Goal: Task Accomplishment & Management: Manage account settings

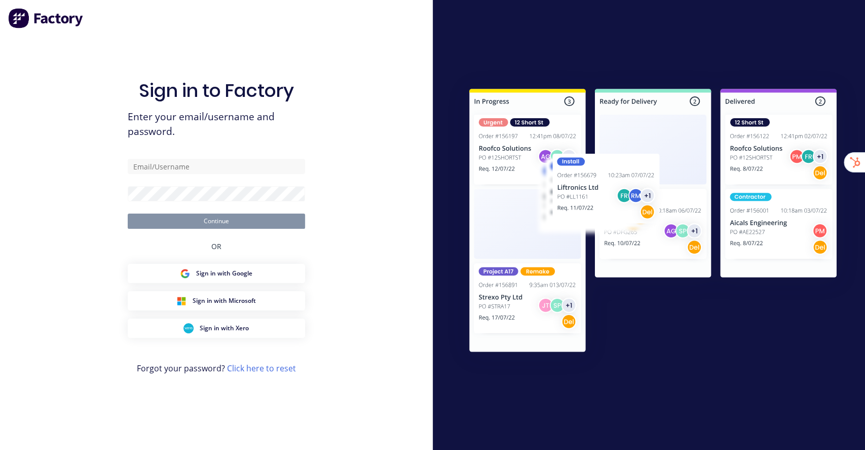
type input "[EMAIL_ADDRESS][DOMAIN_NAME]"
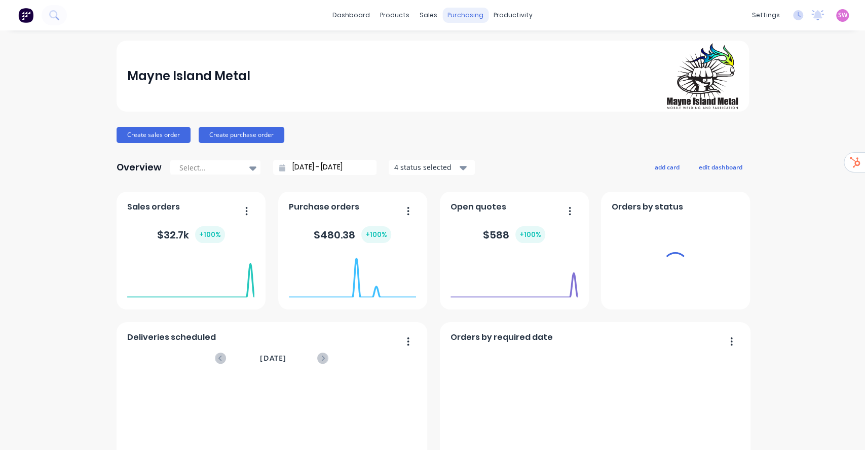
click at [458, 17] on div "purchasing" at bounding box center [465, 15] width 46 height 15
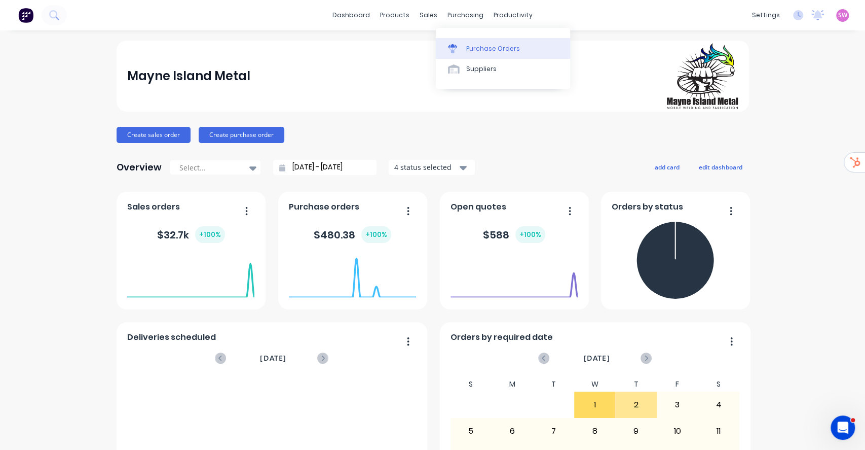
click at [499, 47] on div "Purchase Orders" at bounding box center [493, 48] width 54 height 9
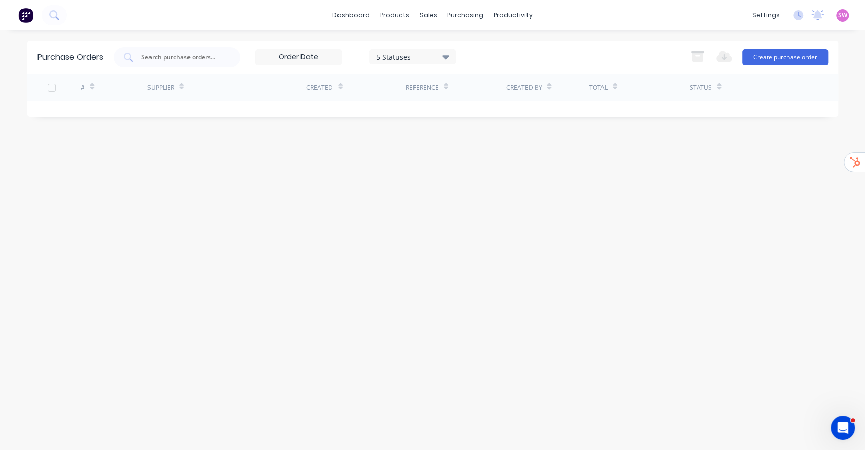
click at [844, 18] on span "SW" at bounding box center [842, 15] width 9 height 9
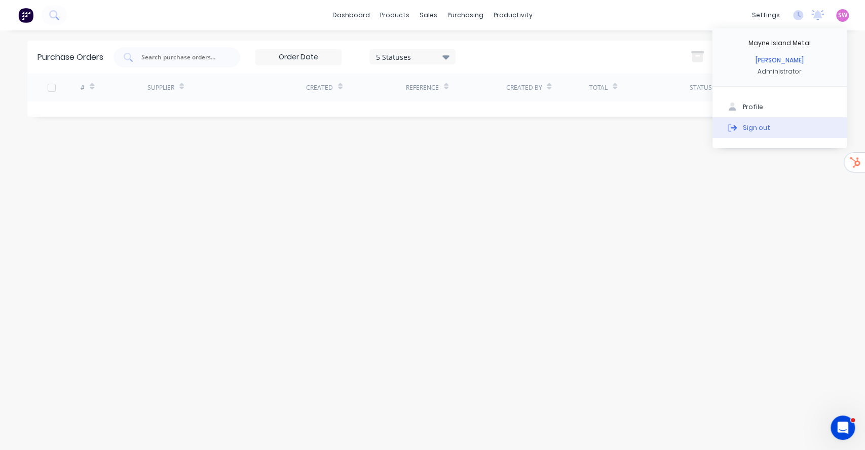
click at [788, 121] on button "Sign out" at bounding box center [780, 127] width 134 height 20
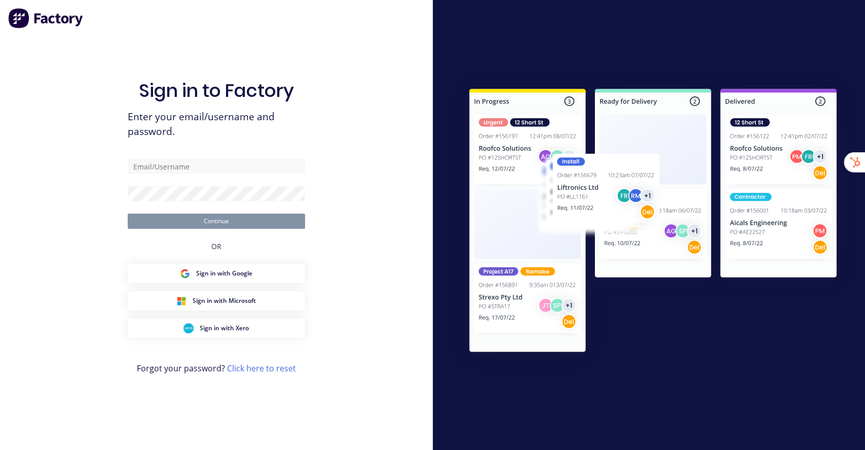
type input "[EMAIL_ADDRESS][DOMAIN_NAME]"
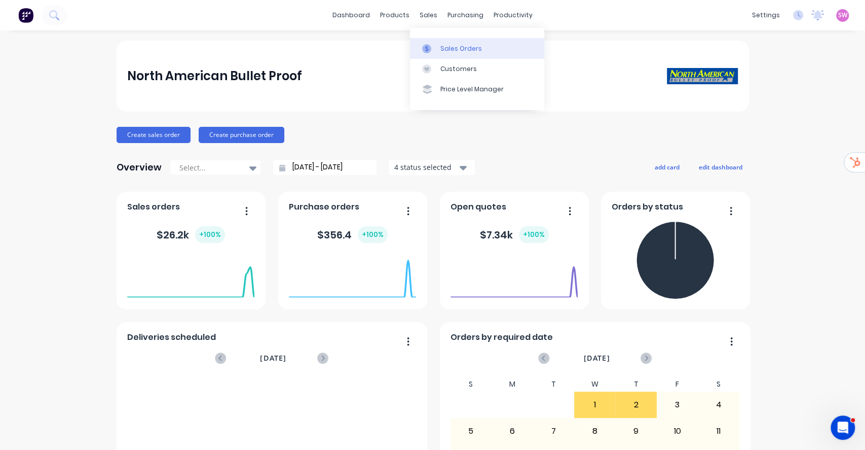
click at [433, 45] on div at bounding box center [429, 48] width 15 height 9
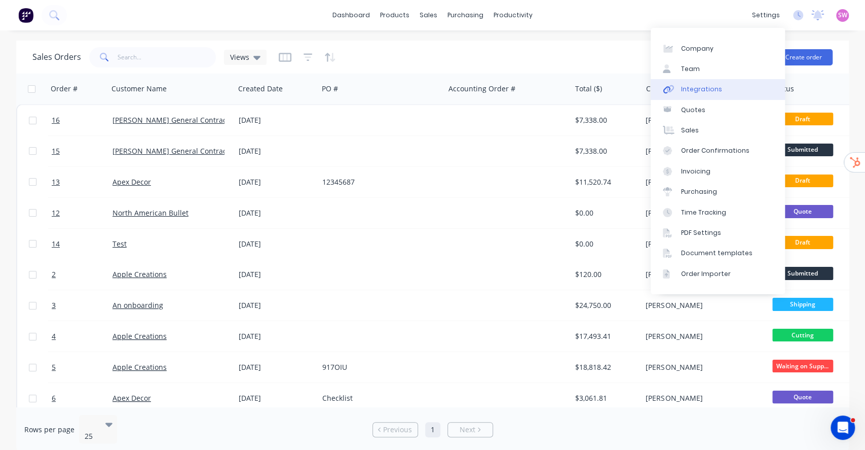
click at [703, 91] on div "Integrations" at bounding box center [701, 89] width 41 height 9
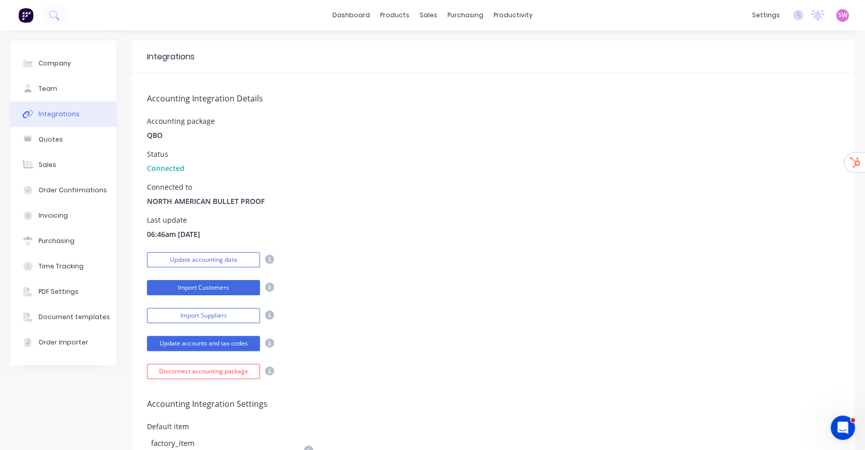
click at [205, 287] on button "Import Customers" at bounding box center [203, 287] width 113 height 15
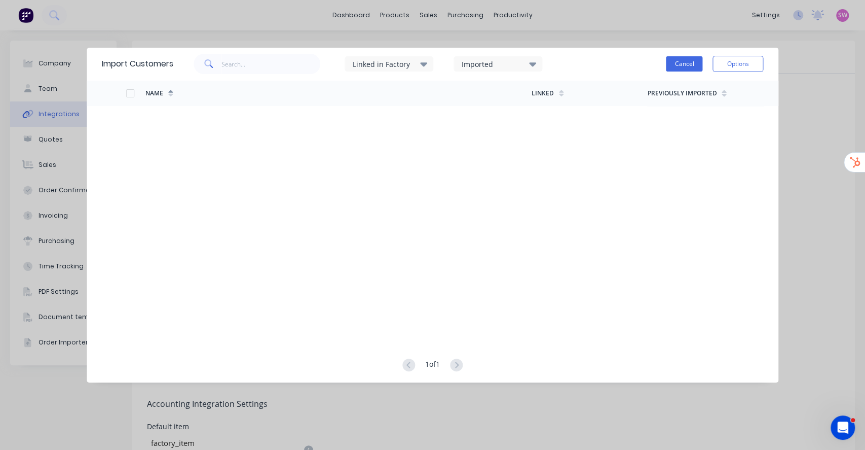
click at [689, 65] on button "Cancel" at bounding box center [684, 63] width 36 height 15
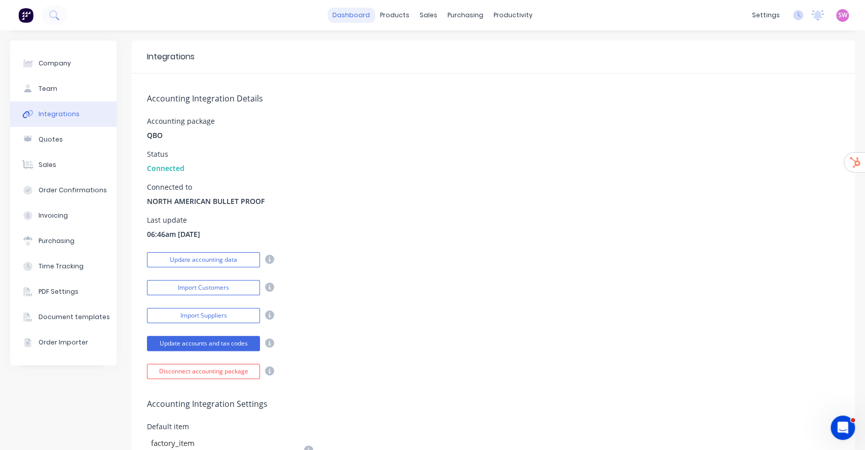
click at [349, 20] on link "dashboard" at bounding box center [351, 15] width 48 height 15
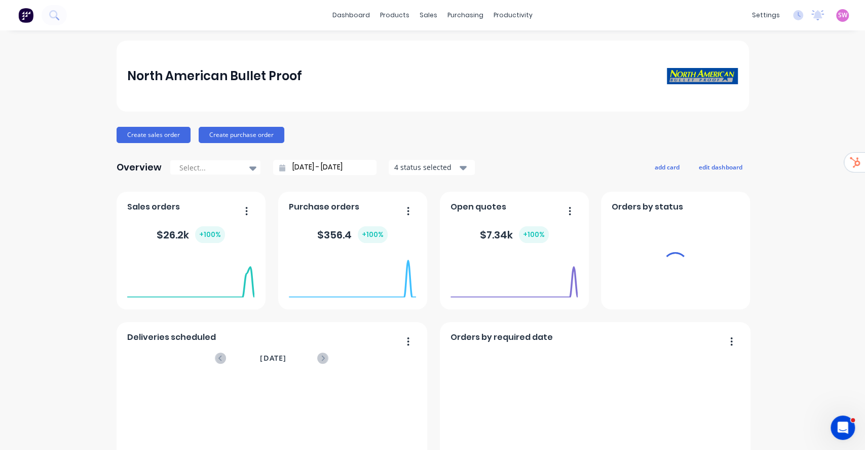
click at [838, 17] on span "SW" at bounding box center [842, 15] width 9 height 9
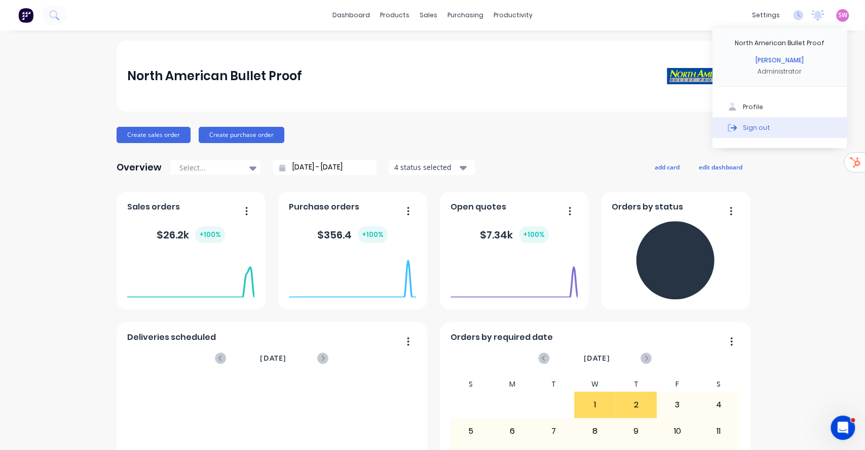
click at [766, 127] on button "Sign out" at bounding box center [780, 127] width 134 height 20
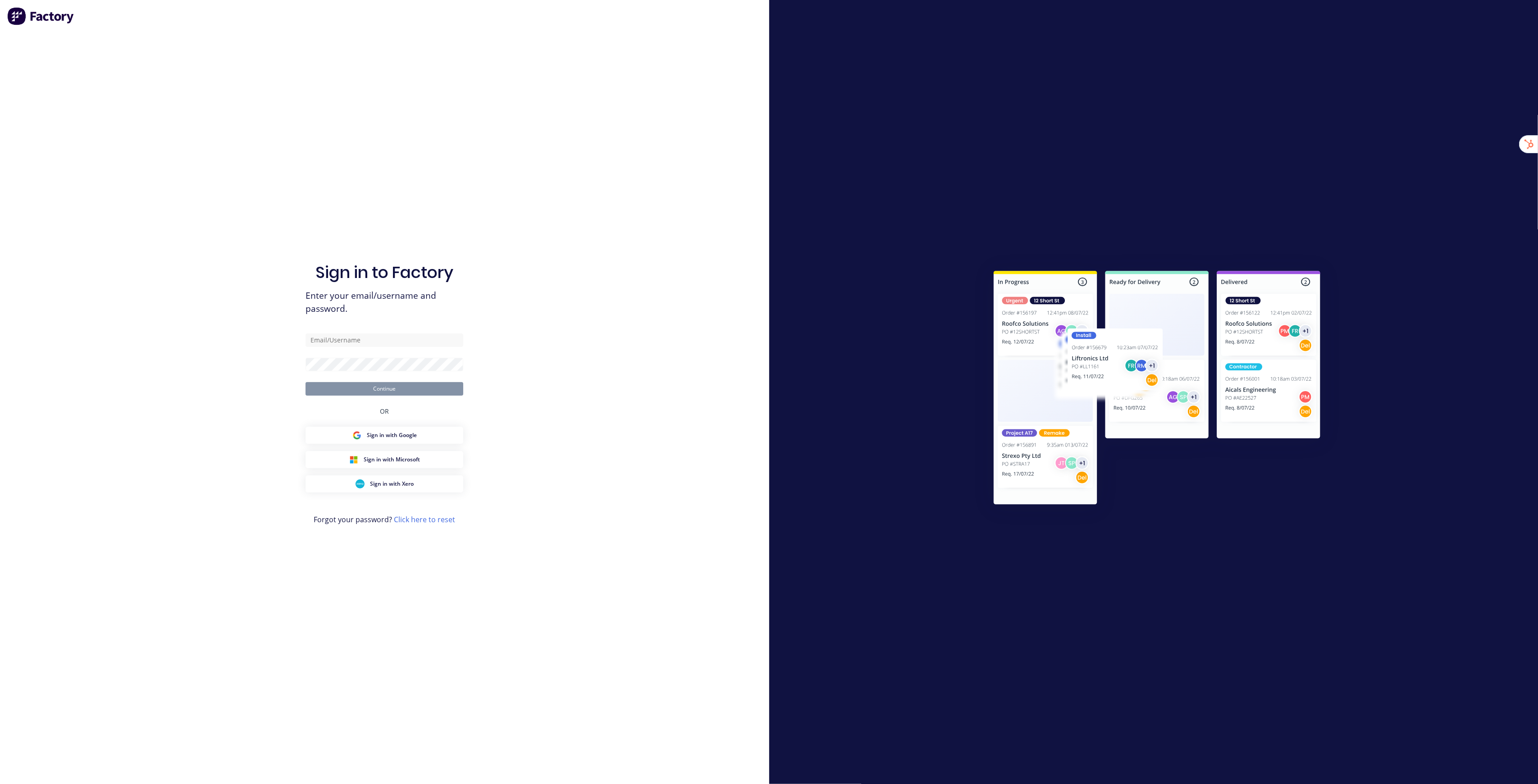
type input "stuart@factory.app"
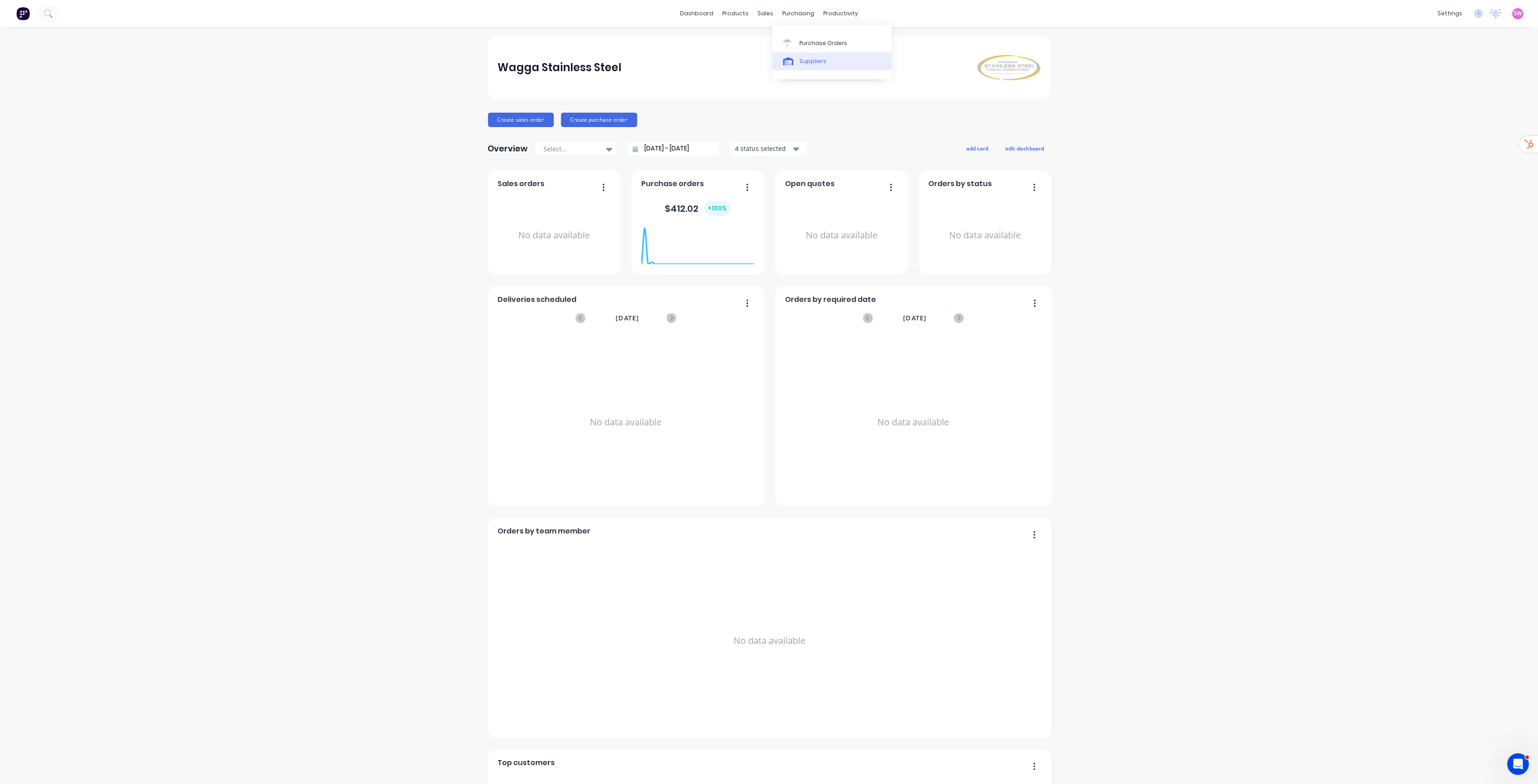
click at [808, 54] on link "Suppliers" at bounding box center [832, 61] width 119 height 18
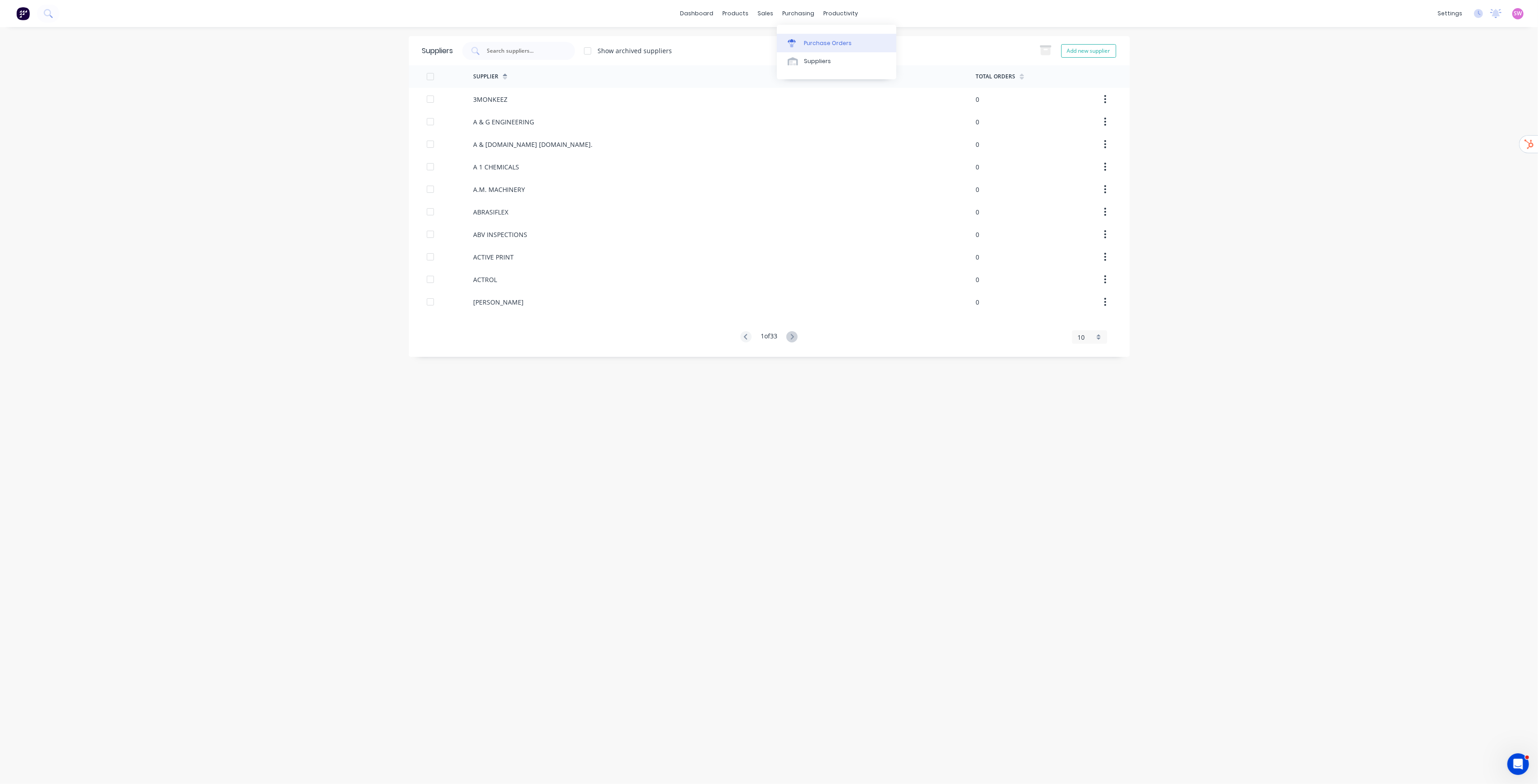
click at [810, 42] on div "Purchase Orders" at bounding box center [828, 43] width 48 height 8
click at [791, 43] on div "Sales Orders" at bounding box center [799, 43] width 37 height 8
click at [829, 45] on div "Purchase Orders" at bounding box center [828, 43] width 48 height 8
click at [705, 15] on link "dashboard" at bounding box center [697, 13] width 43 height 13
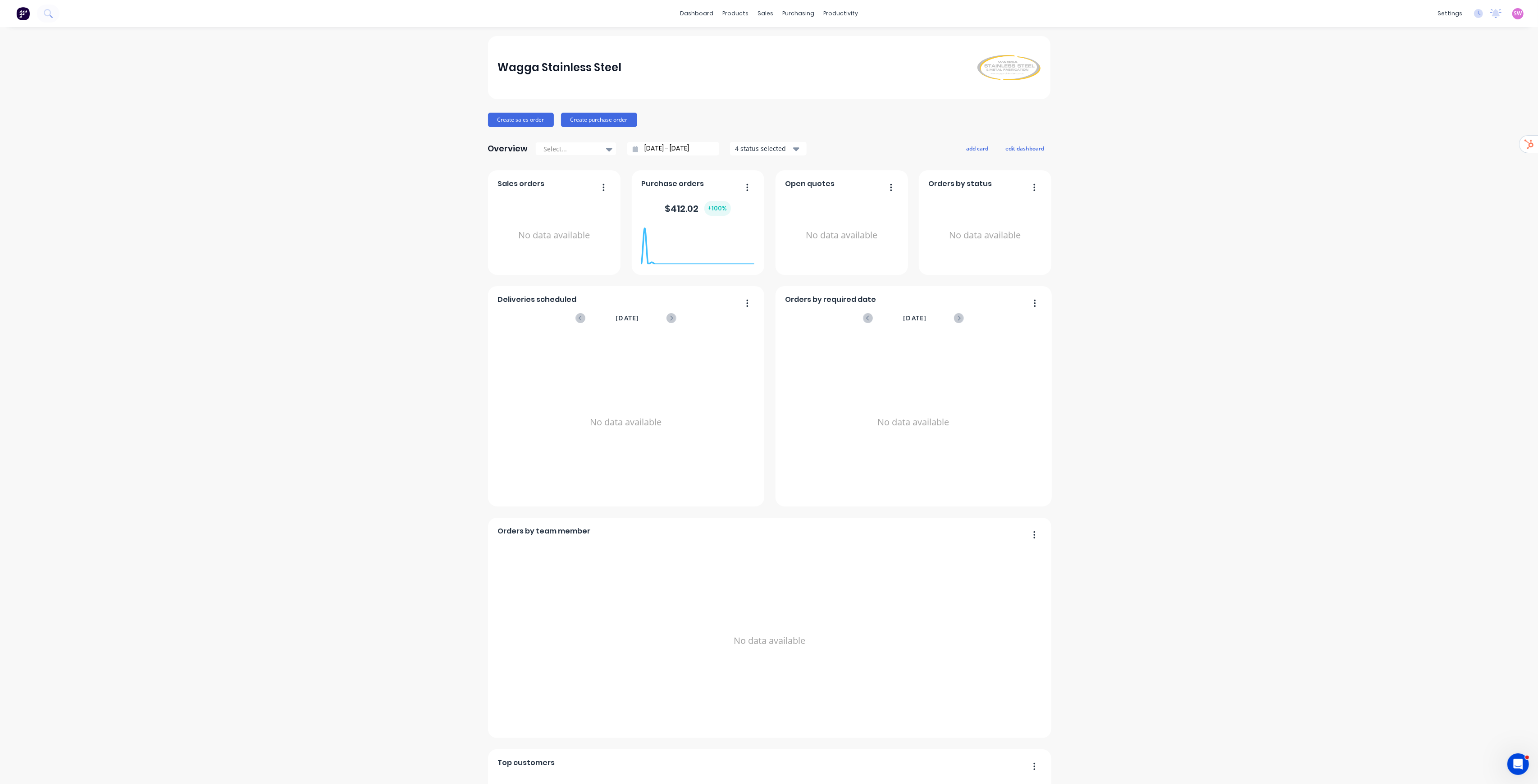
click at [1478, 13] on icon at bounding box center [1478, 12] width 3 height 4
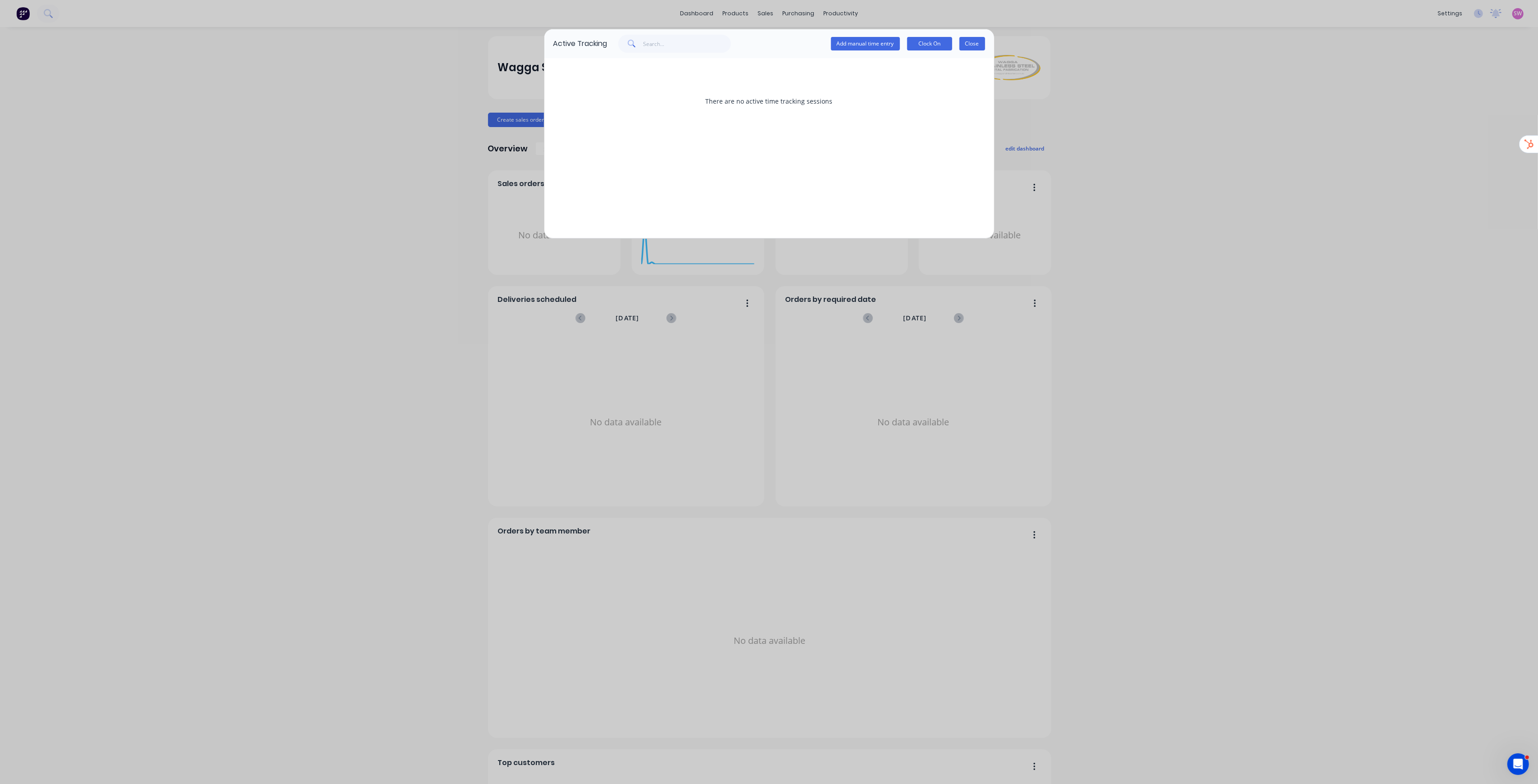
click at [976, 38] on button "Close" at bounding box center [972, 44] width 26 height 13
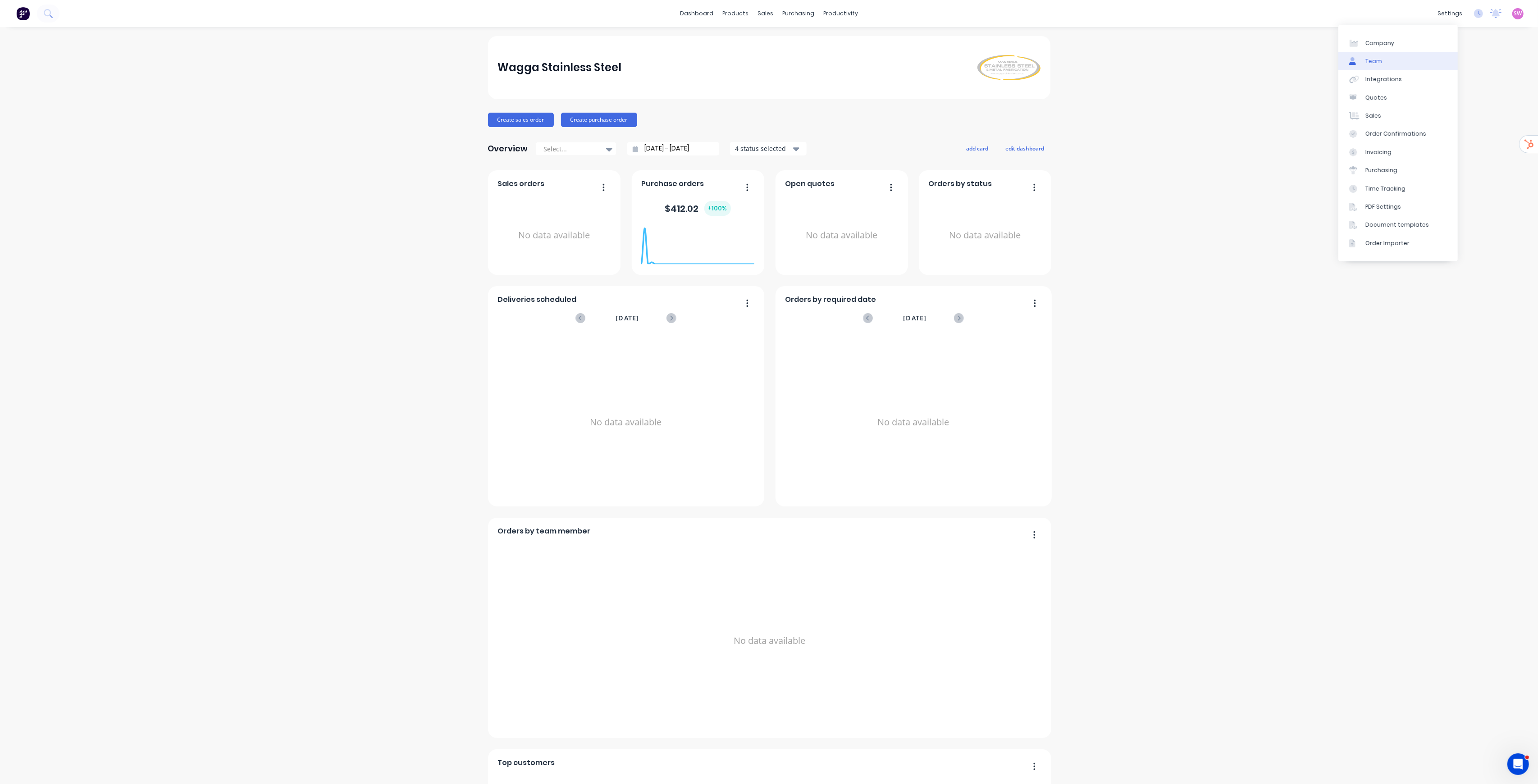
click at [1389, 65] on link "Team" at bounding box center [1398, 61] width 119 height 18
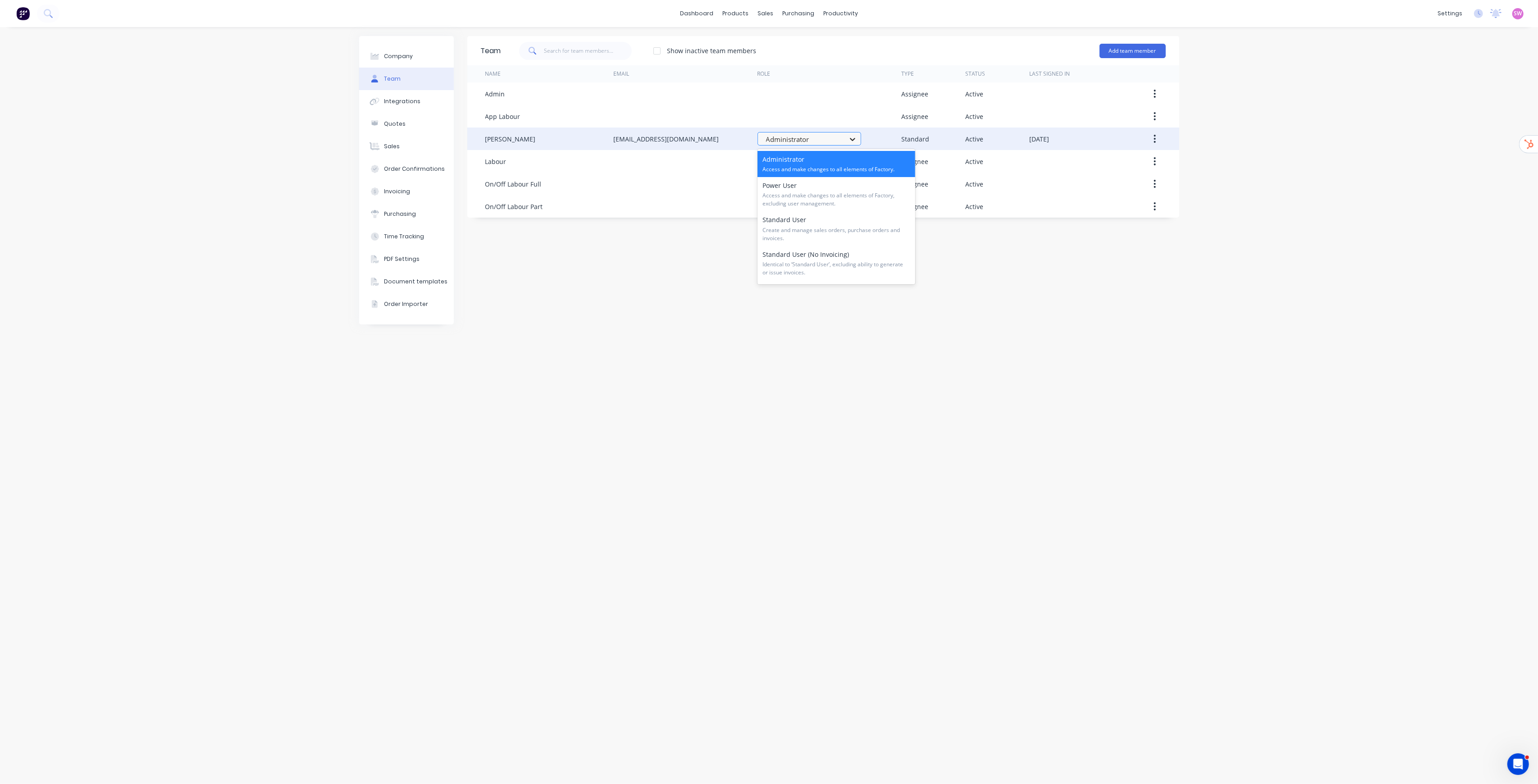
click at [853, 140] on icon at bounding box center [853, 140] width 5 height 4
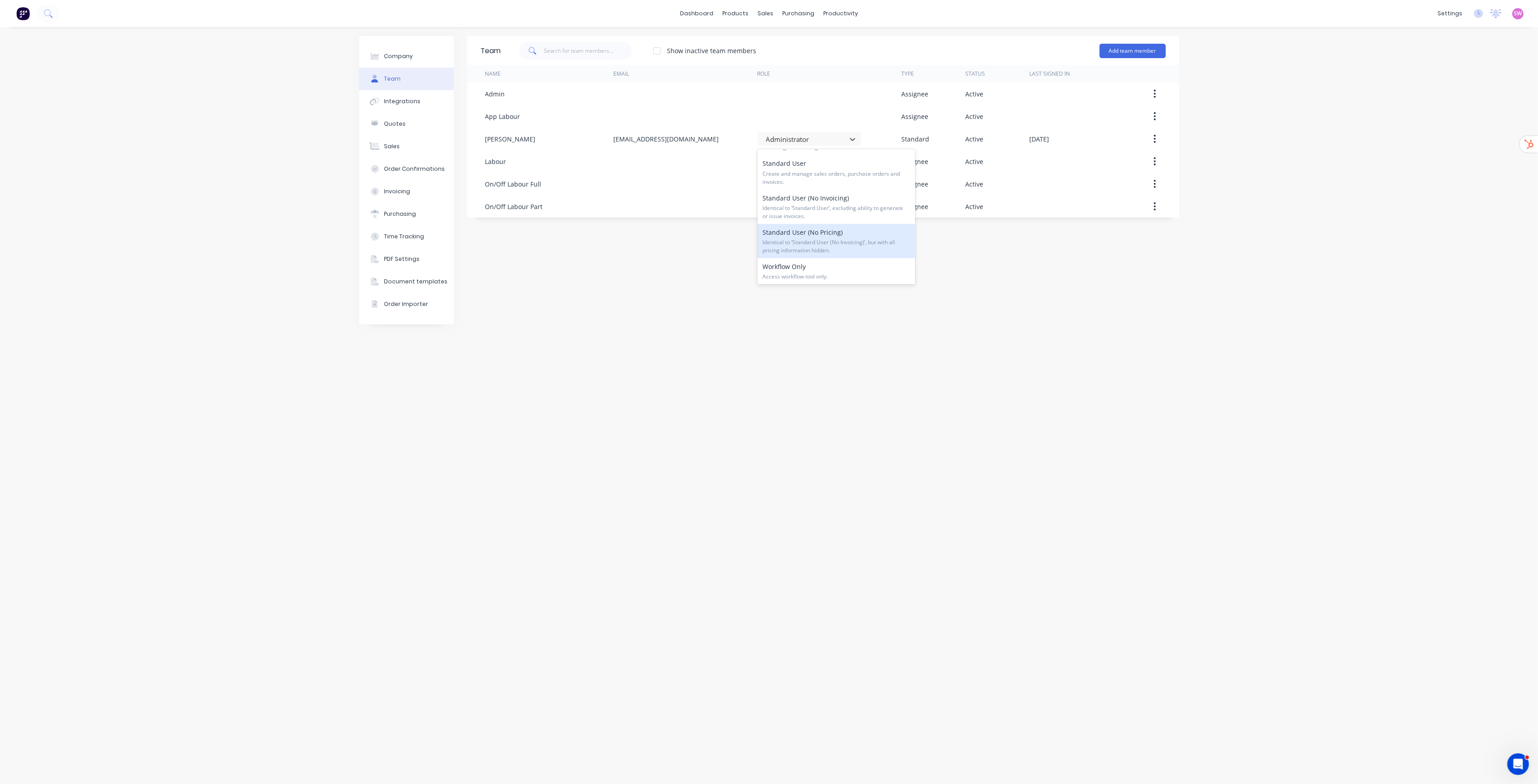
scroll to position [137, 0]
click at [680, 308] on div "Team Show inactive team members Add team member Name Email Role Type Status Las…" at bounding box center [823, 405] width 712 height 739
click at [779, 37] on link "Sales Orders" at bounding box center [813, 43] width 119 height 18
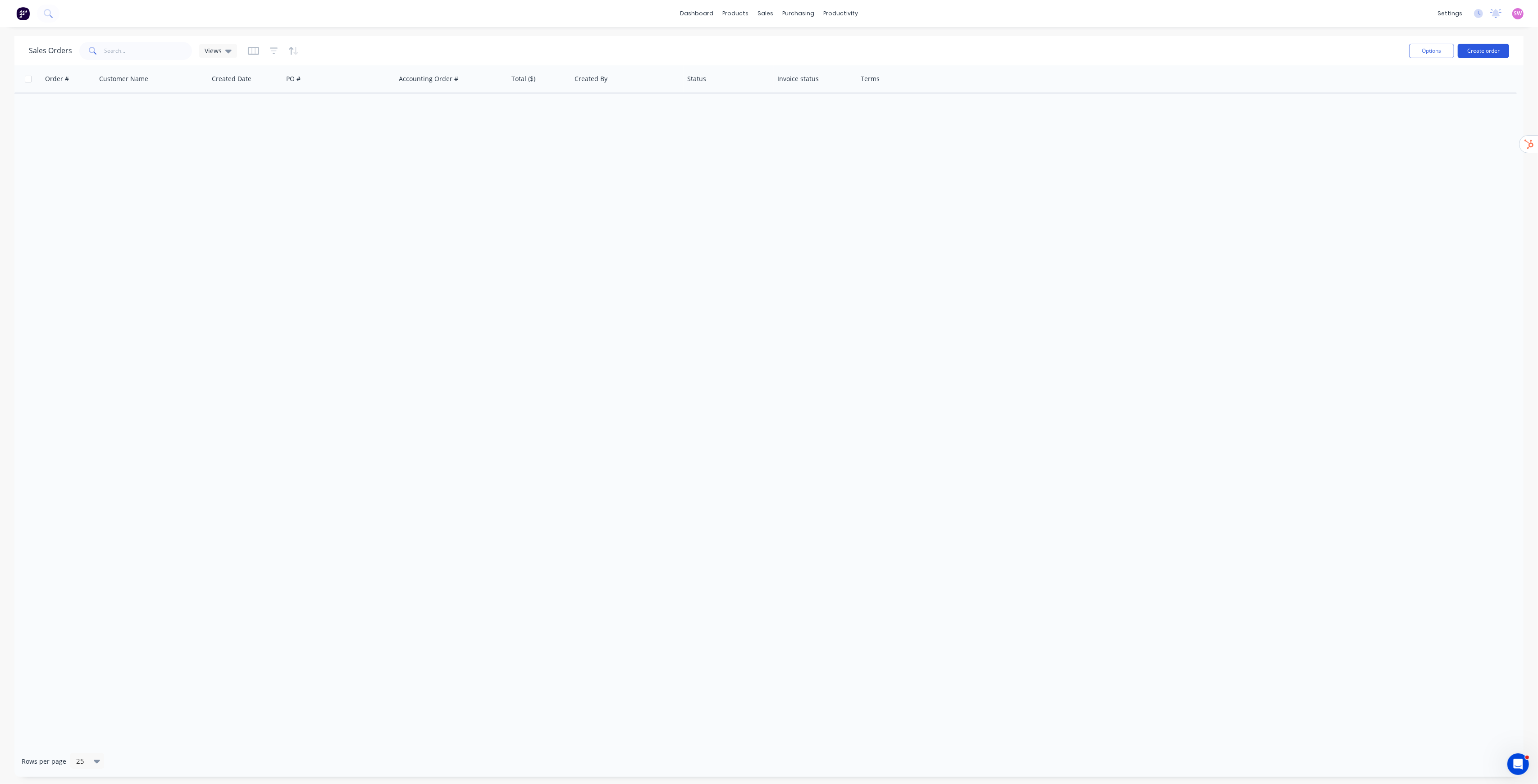
click at [1478, 52] on button "Create order" at bounding box center [1484, 51] width 52 height 14
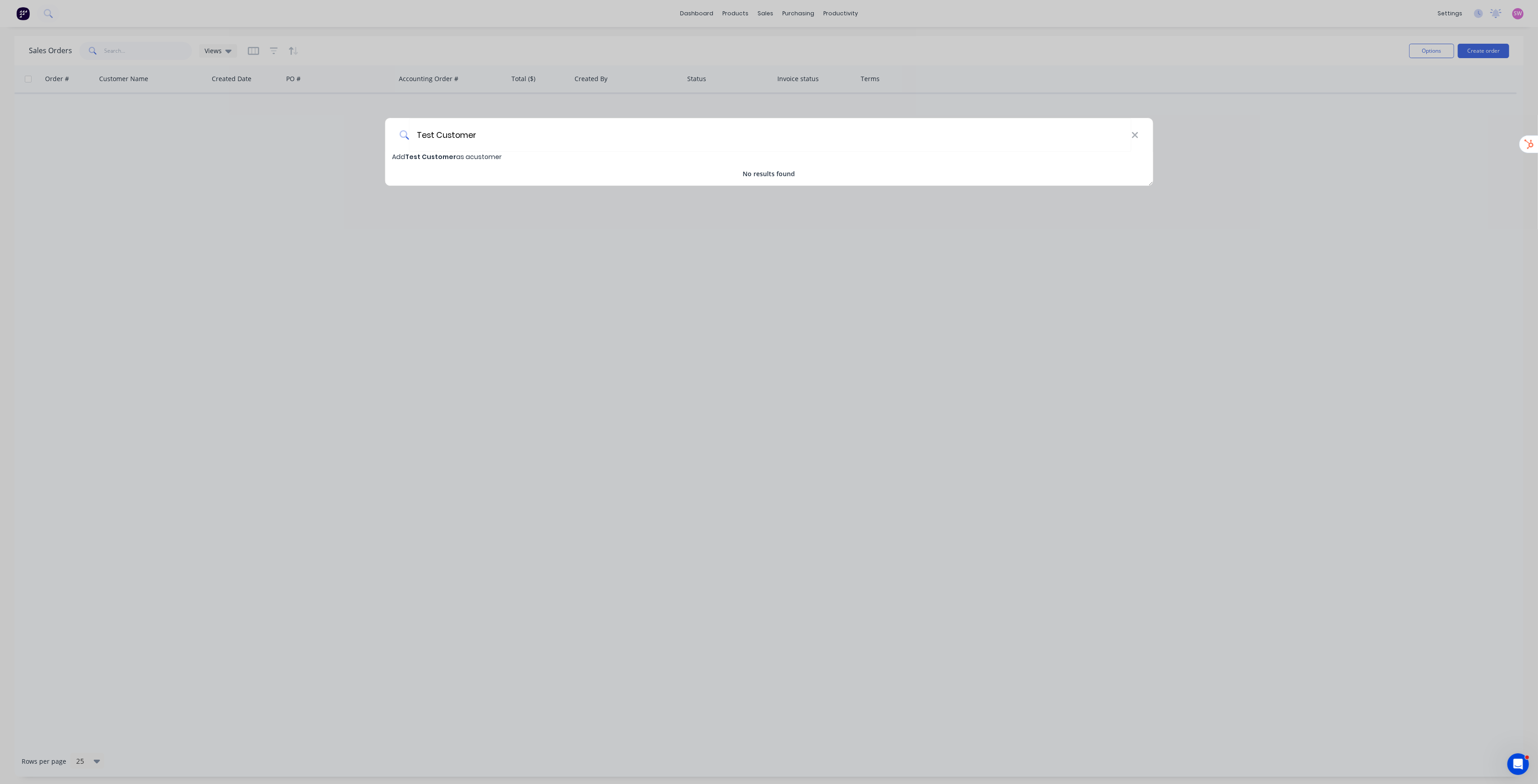
type input "Test Customer"
drag, startPoint x: 507, startPoint y: 162, endPoint x: 481, endPoint y: 159, distance: 26.2
click at [481, 159] on div "Add Test Customer as a customer No results found" at bounding box center [769, 165] width 768 height 27
click at [481, 159] on span "Add Test Customer as a customer" at bounding box center [446, 156] width 109 height 9
select select "AU"
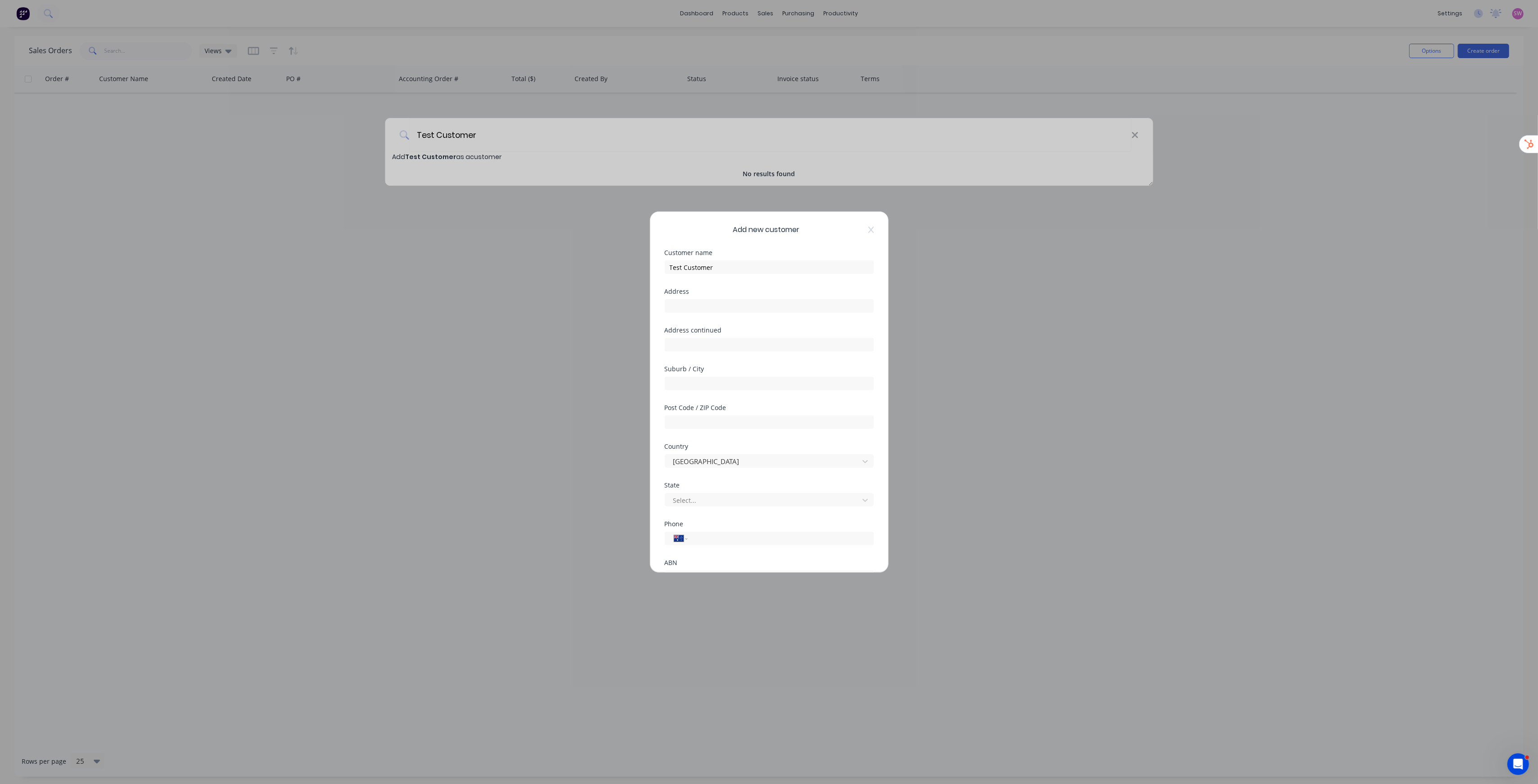
scroll to position [79, 0]
click at [730, 554] on button "Save" at bounding box center [741, 552] width 50 height 14
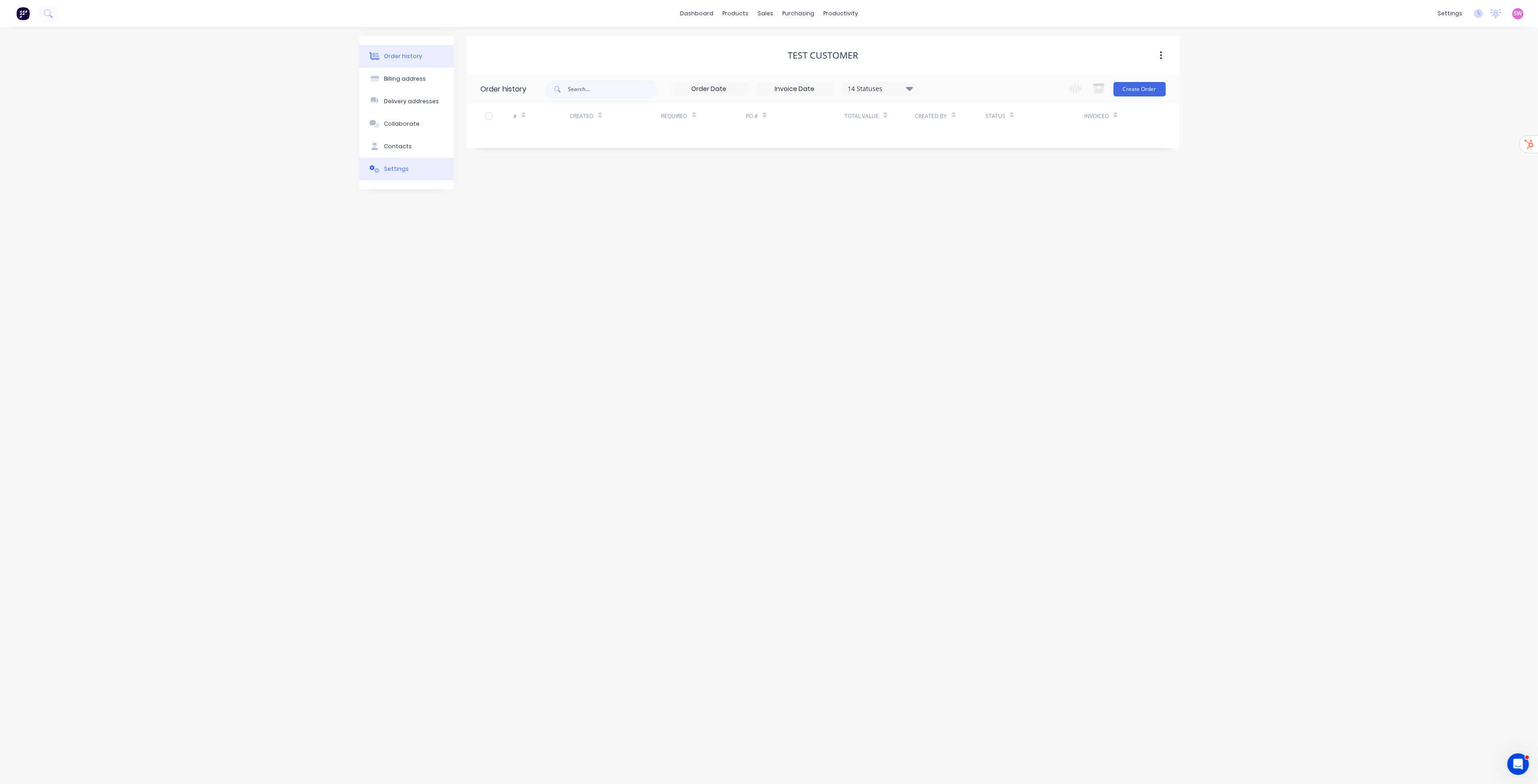
click at [401, 167] on div "Settings" at bounding box center [397, 169] width 25 height 8
click at [485, 417] on div at bounding box center [485, 419] width 18 height 18
click at [423, 46] on button "Order history" at bounding box center [406, 56] width 94 height 22
click at [1147, 95] on button "Create Order" at bounding box center [1139, 89] width 52 height 14
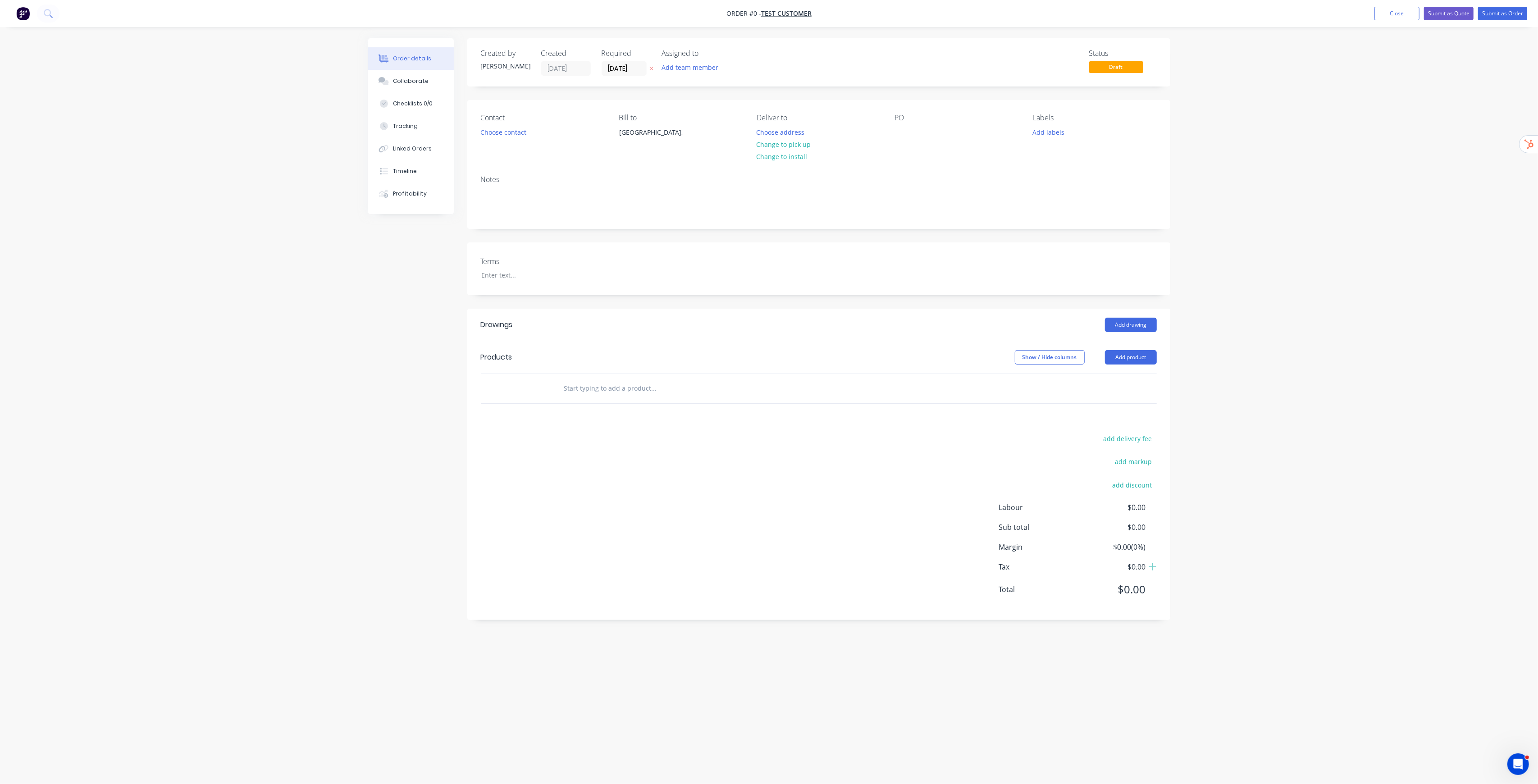
click at [647, 393] on input "text" at bounding box center [653, 388] width 180 height 18
click at [1120, 361] on button "Add product" at bounding box center [1131, 357] width 52 height 14
click at [1105, 384] on div "Product catalogue" at bounding box center [1114, 380] width 69 height 13
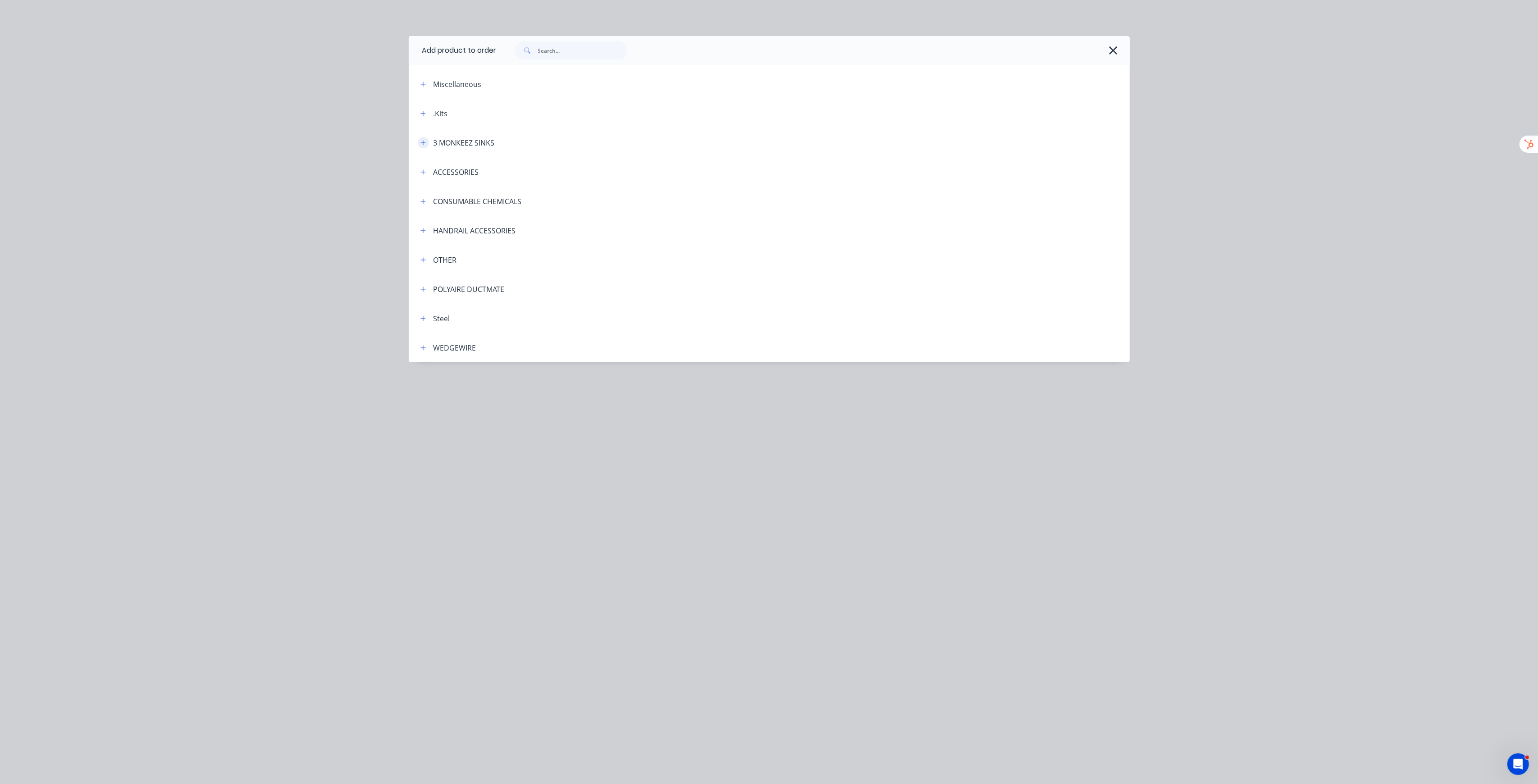
click at [425, 143] on icon "button" at bounding box center [423, 142] width 5 height 6
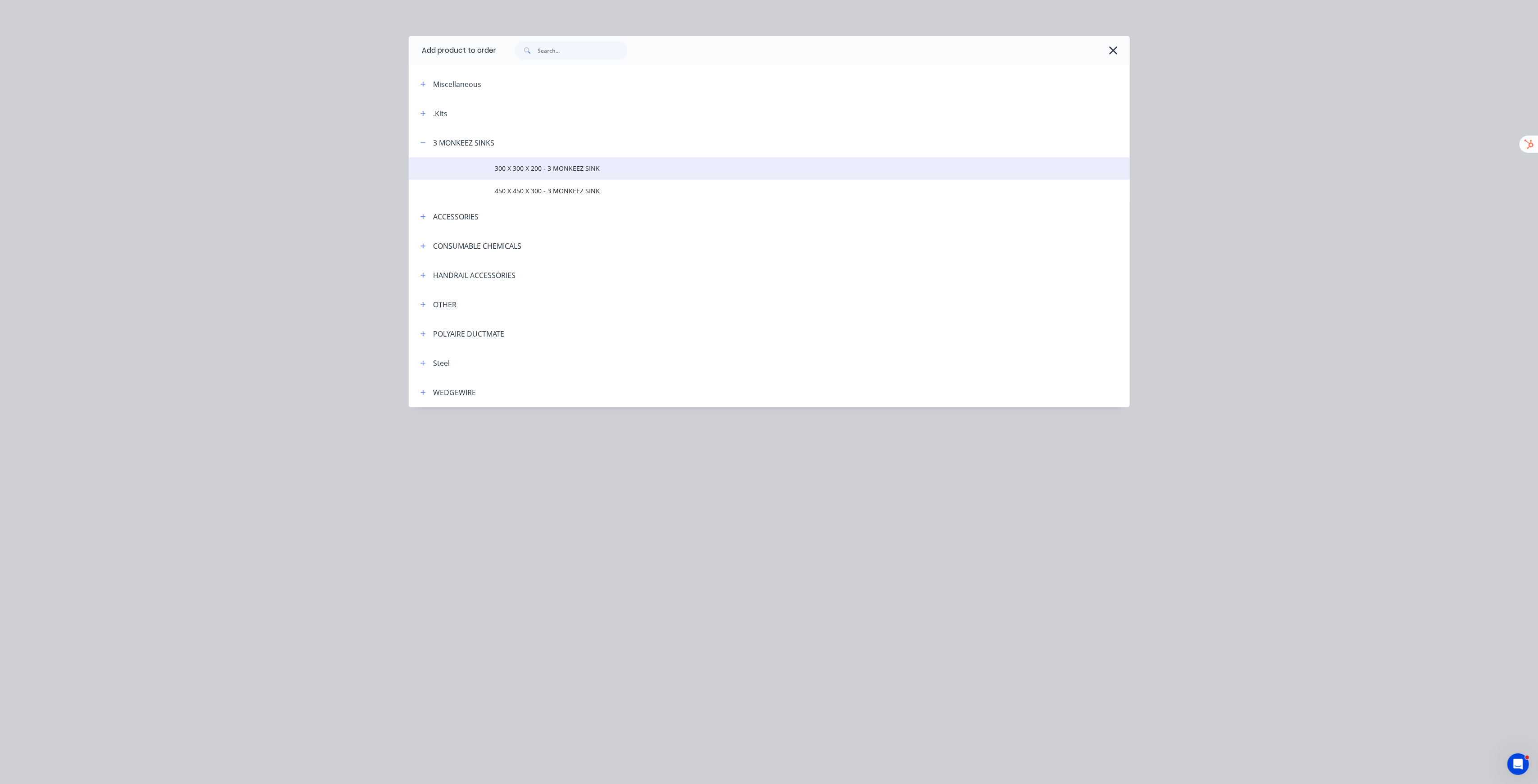
click at [562, 174] on td "300 X 300 X 200 - 3 MONKEEZ SINK" at bounding box center [813, 168] width 635 height 22
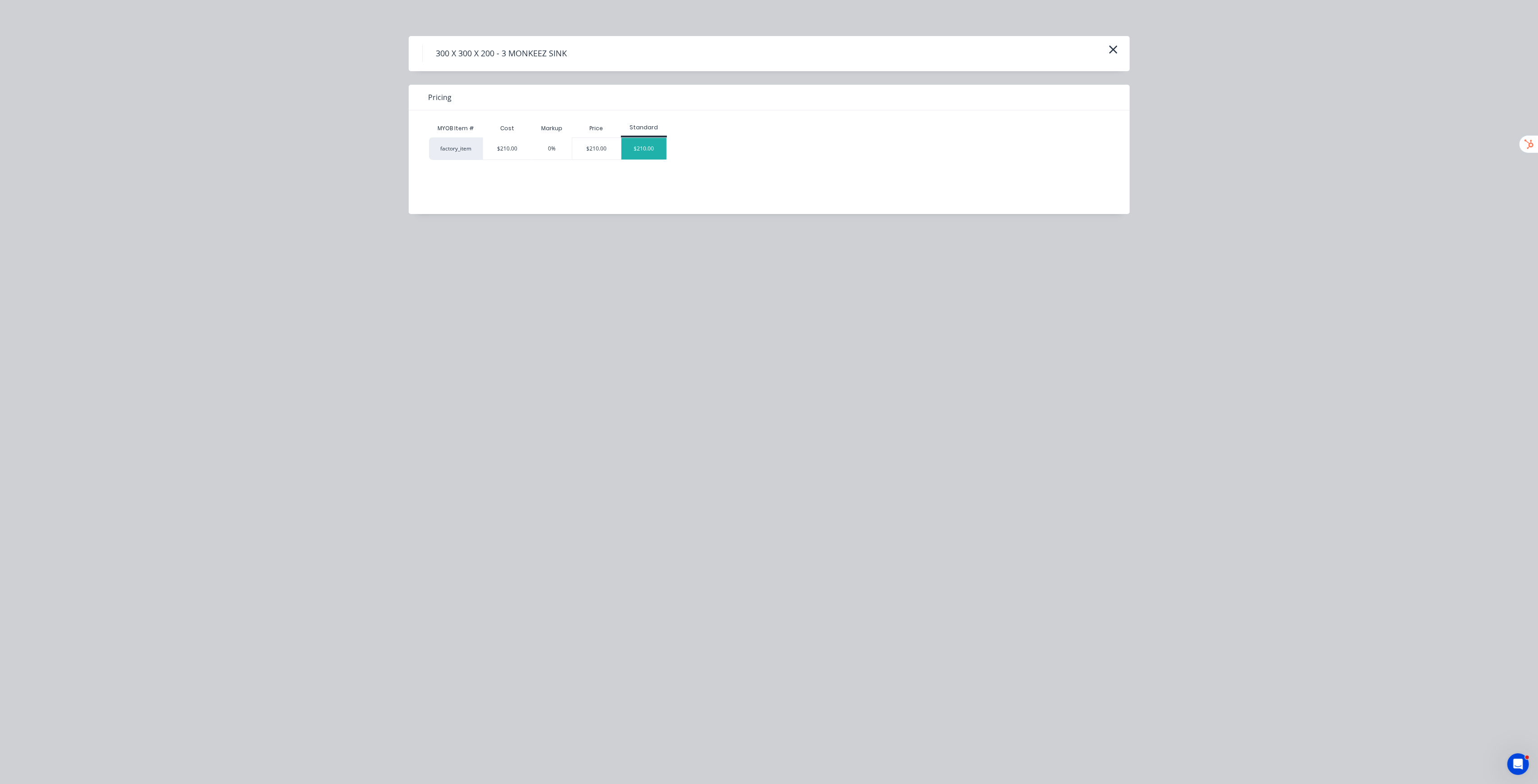
click at [632, 154] on div "$210.00" at bounding box center [644, 148] width 45 height 21
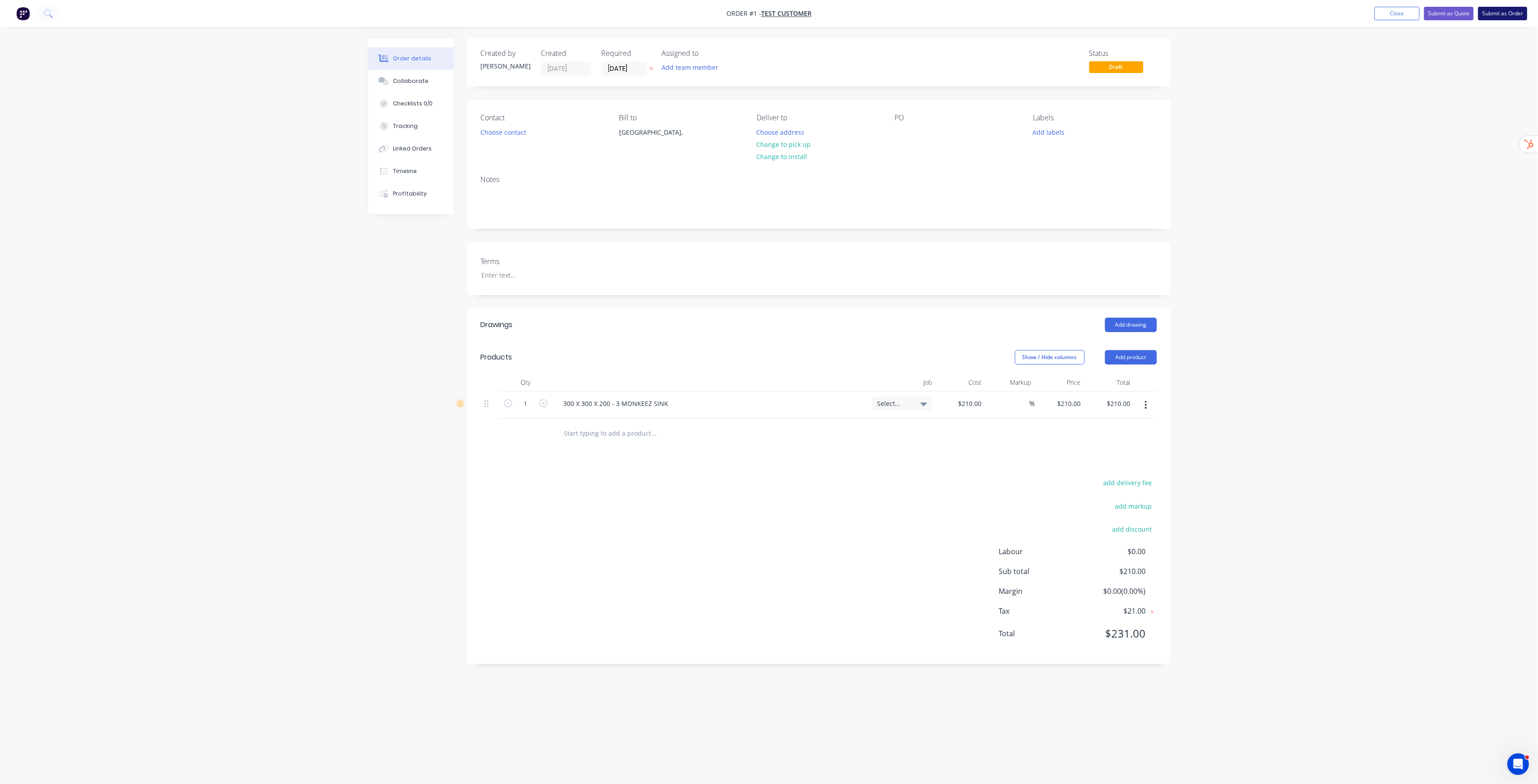
click at [1510, 12] on button "Submit as Order" at bounding box center [1502, 13] width 49 height 13
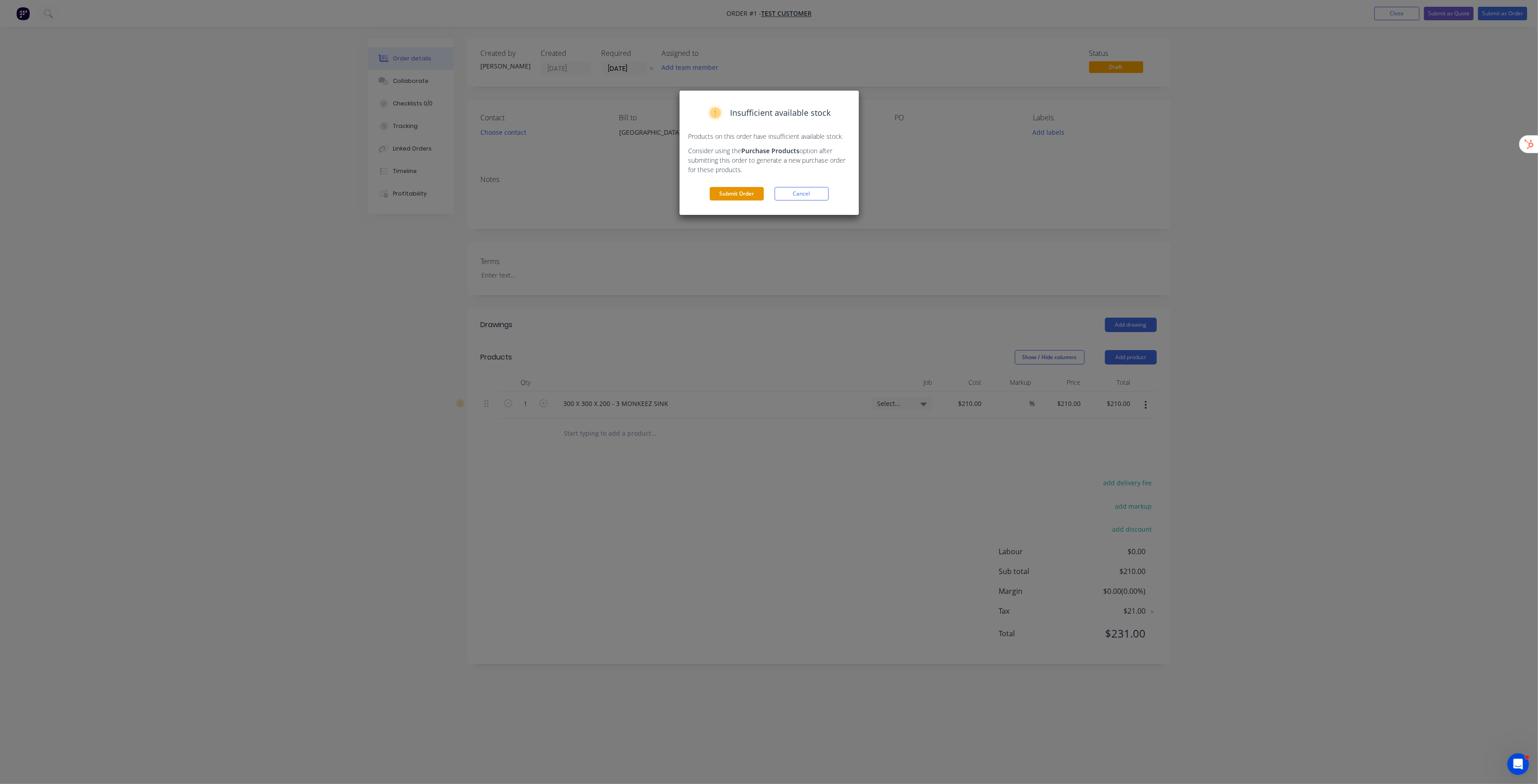
click at [734, 196] on button "Submit Order" at bounding box center [736, 193] width 54 height 13
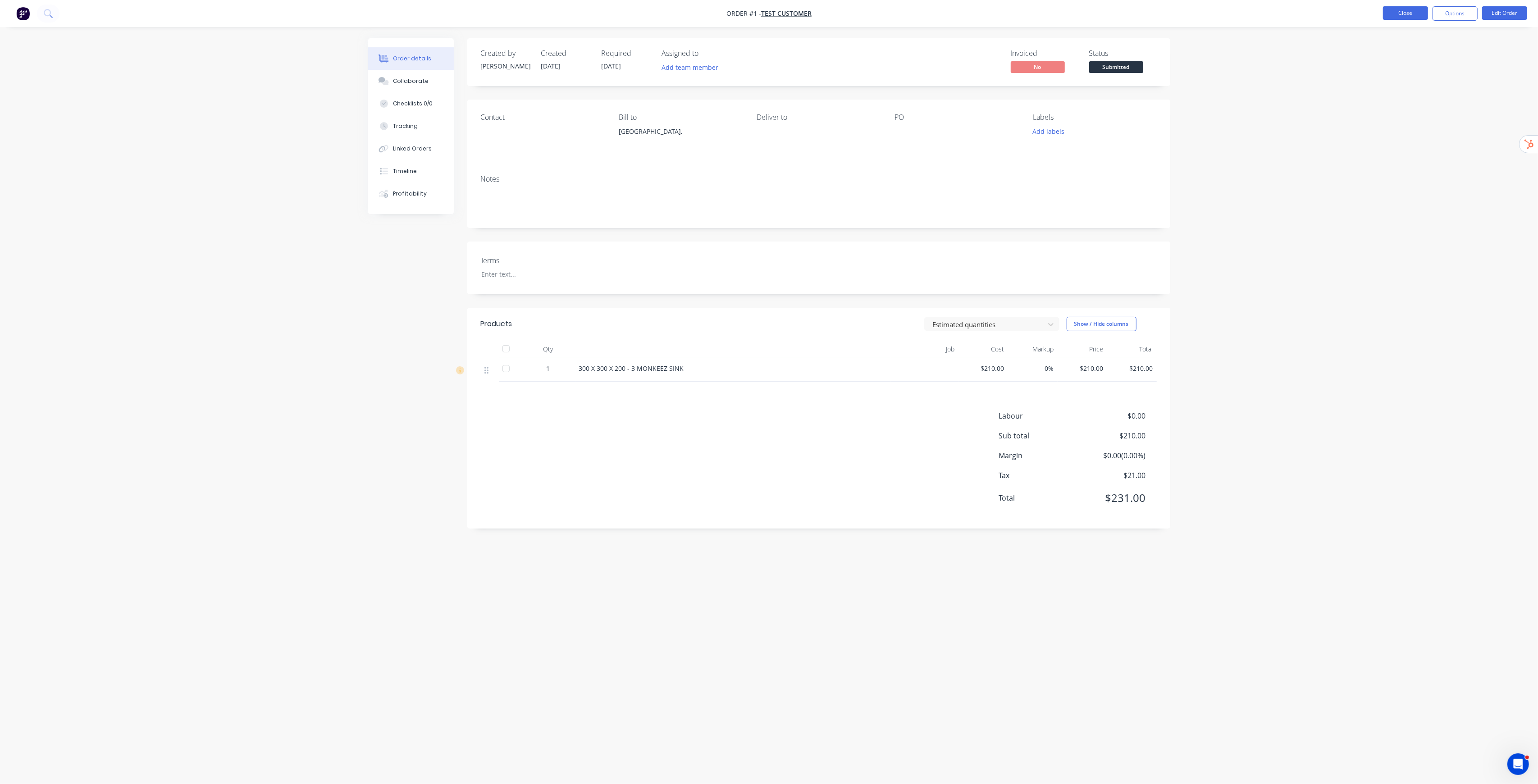
click at [1398, 15] on button "Close" at bounding box center [1405, 12] width 45 height 13
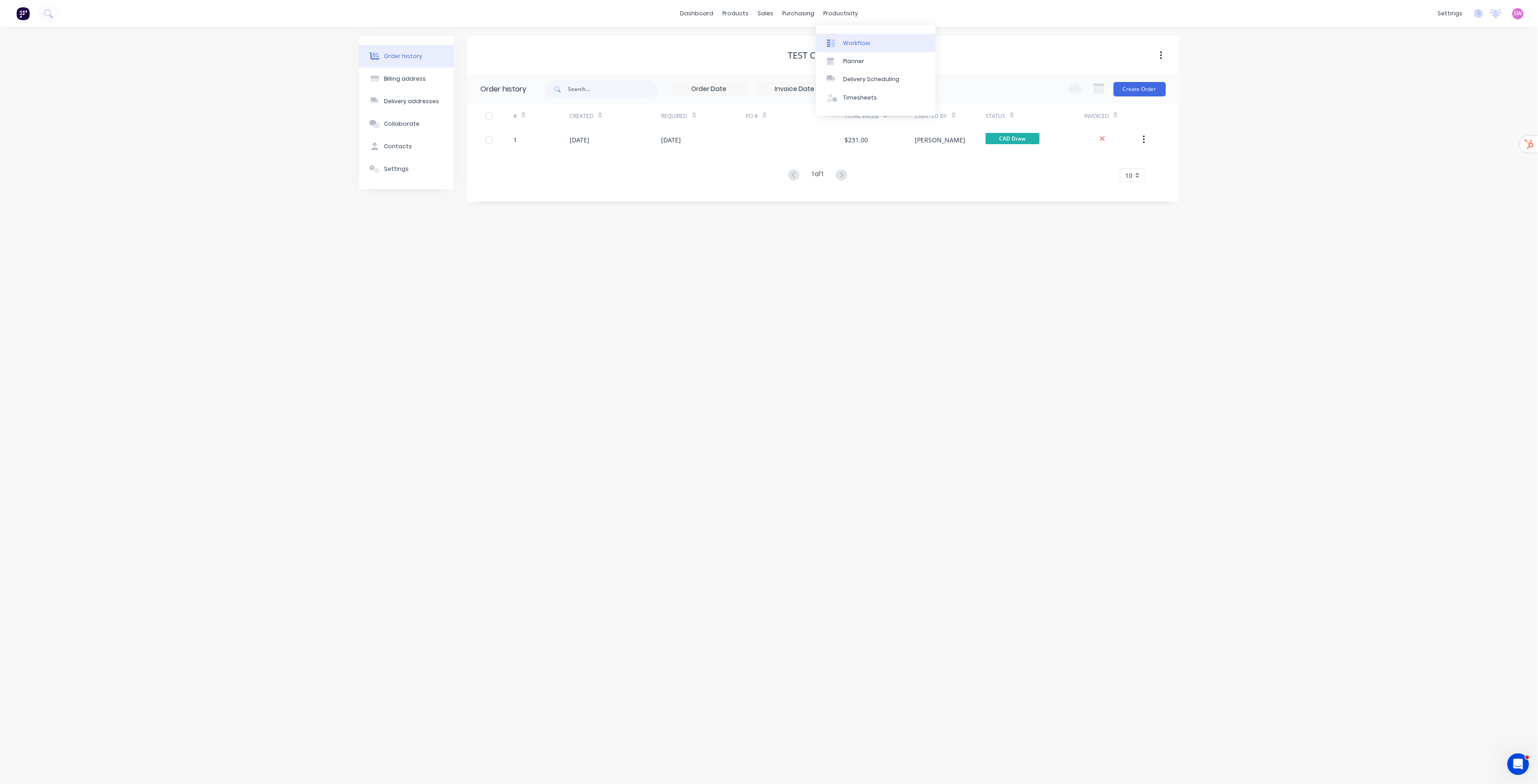
click at [862, 37] on link "Workflow" at bounding box center [876, 43] width 119 height 18
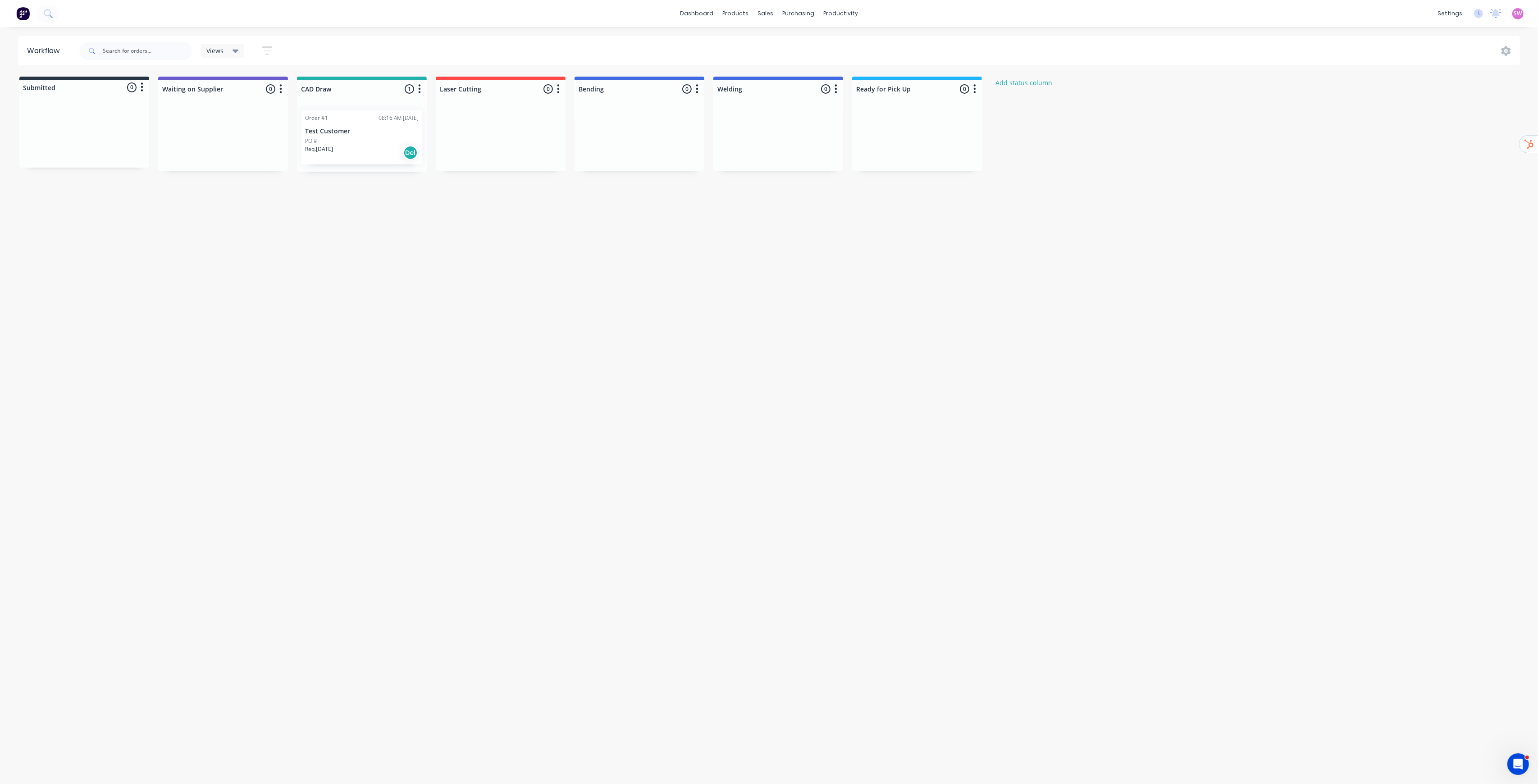
click at [231, 47] on div "Views" at bounding box center [222, 51] width 32 height 8
click at [236, 114] on button "None (Default)" at bounding box center [256, 118] width 96 height 11
click at [269, 46] on icon "button" at bounding box center [267, 51] width 10 height 12
click at [241, 85] on button "Show/Hide statuses" at bounding box center [223, 79] width 90 height 13
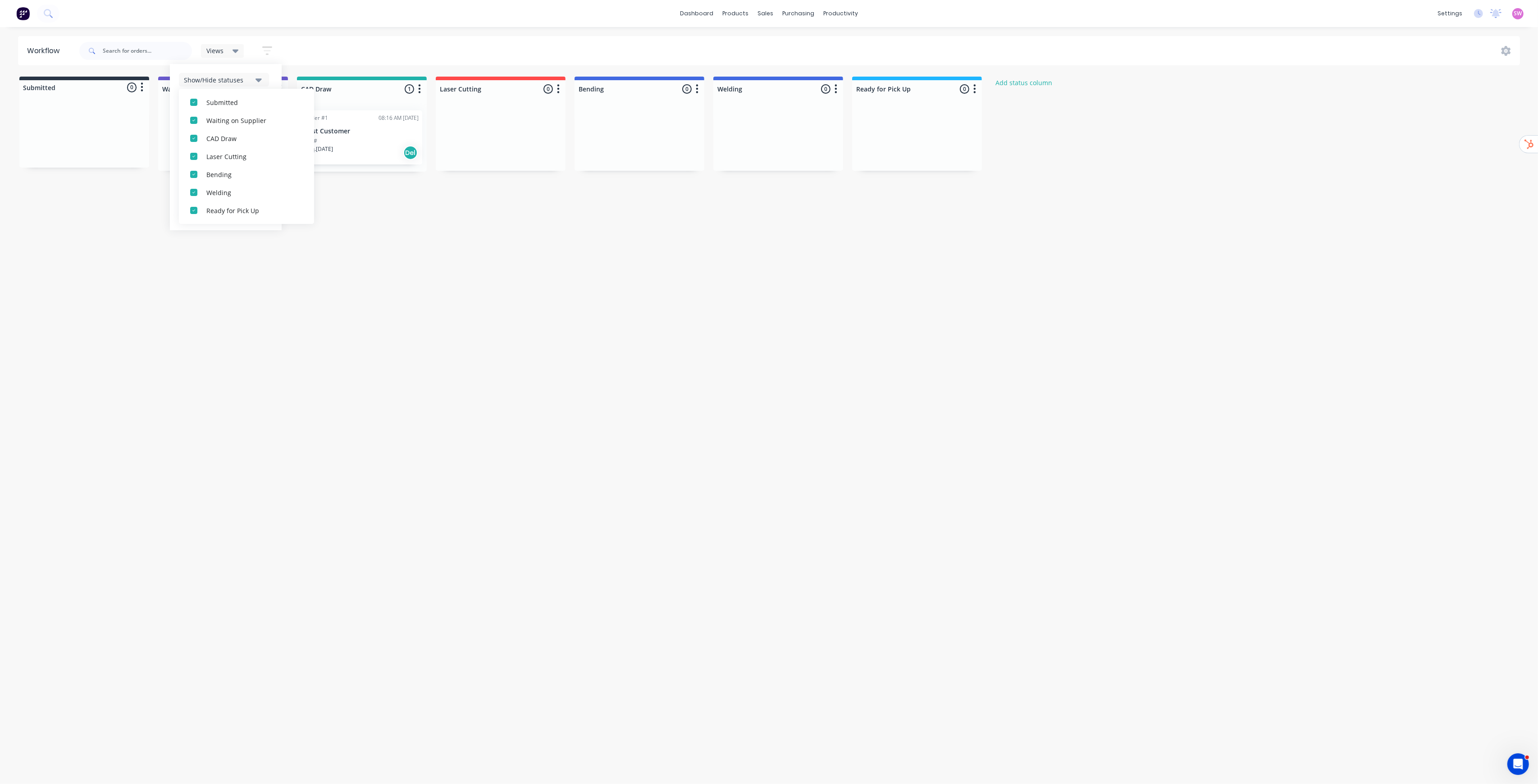
click at [417, 45] on div "Views Save new view None (Default) edit Workshop edit Show/Hide statuses All Su…" at bounding box center [798, 51] width 1443 height 27
click at [231, 51] on div "Views" at bounding box center [222, 51] width 32 height 8
click at [224, 113] on button "None (Default)" at bounding box center [256, 118] width 96 height 11
click at [364, 338] on div "Workflow Views Save new view None (Default) edit Workshop edit Show/Hide status…" at bounding box center [769, 401] width 1538 height 730
click at [412, 298] on div "Workflow Views Save new view None (Default) edit Workshop edit Show/Hide status…" at bounding box center [769, 401] width 1538 height 730
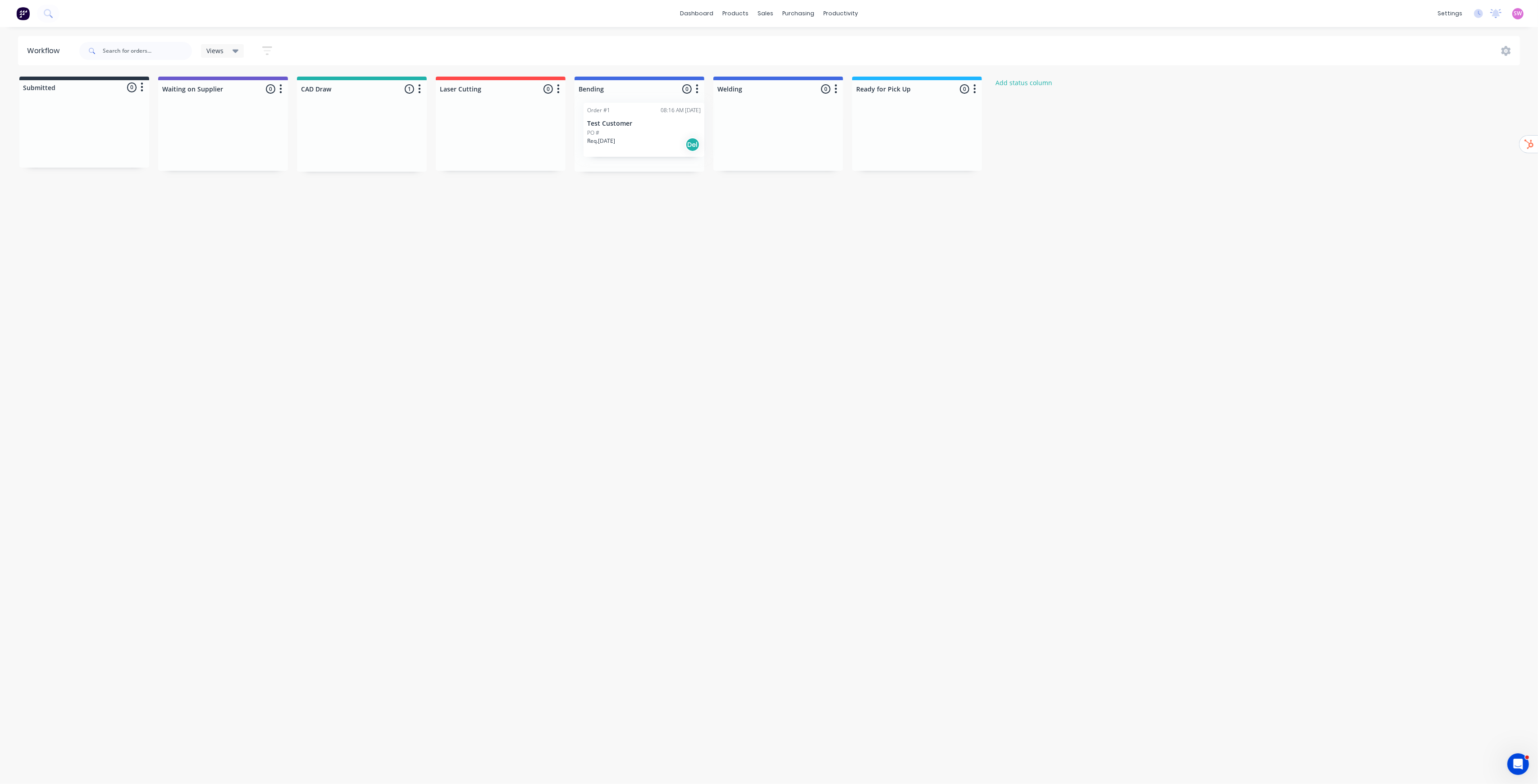
drag, startPoint x: 368, startPoint y: 142, endPoint x: 653, endPoint y: 134, distance: 285.1
click at [653, 134] on div "Submitted 0 Status colour #273444 hex #273444 Save Cancel Summaries Total order…" at bounding box center [613, 124] width 1241 height 95
click at [849, 68] on link "Planner" at bounding box center [876, 61] width 119 height 18
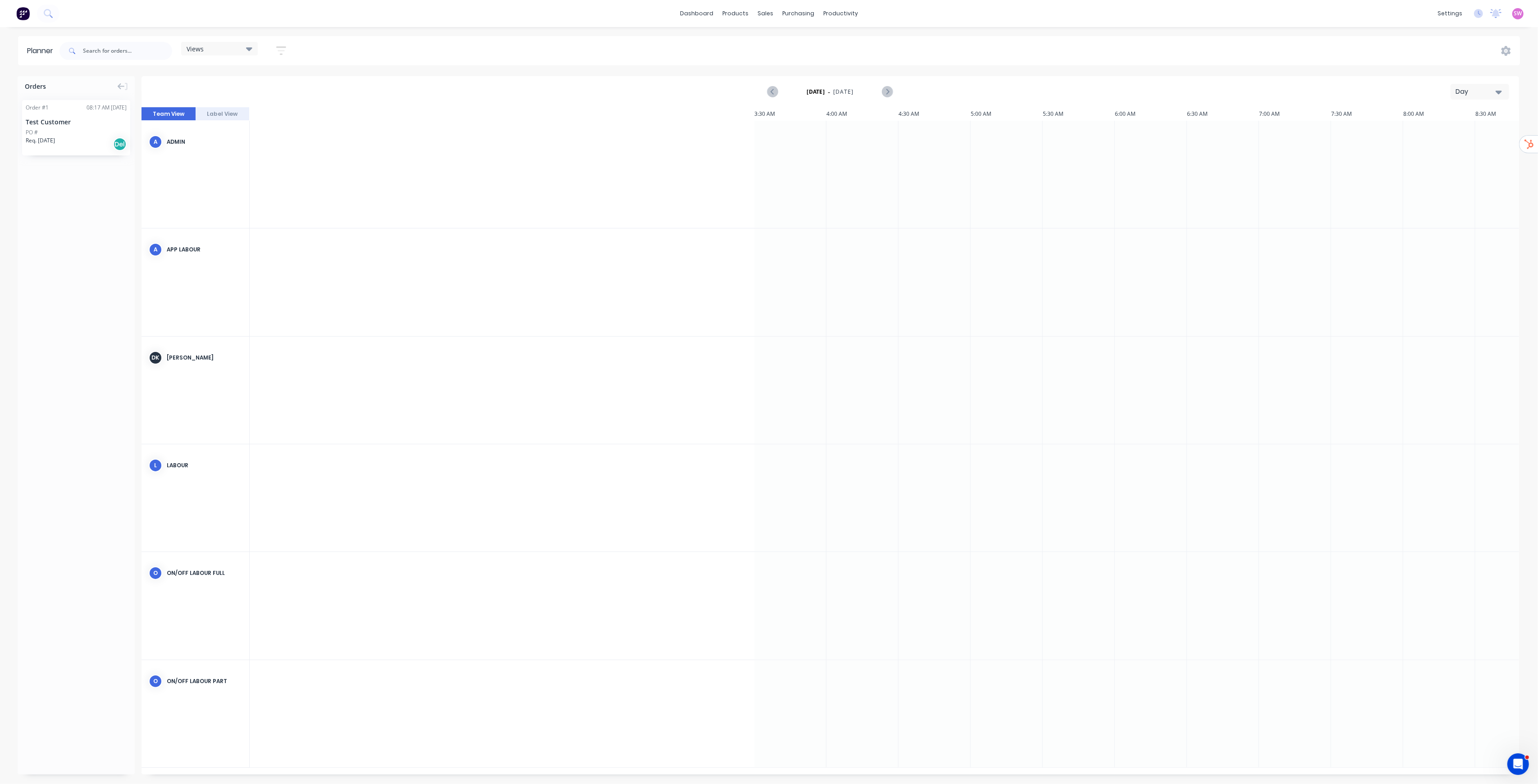
scroll to position [0, 1154]
click at [282, 52] on icon "button" at bounding box center [281, 51] width 10 height 12
click at [261, 85] on div "Show/Hide users" at bounding box center [234, 84] width 62 height 10
click at [224, 132] on button "All" at bounding box center [265, 133] width 135 height 18
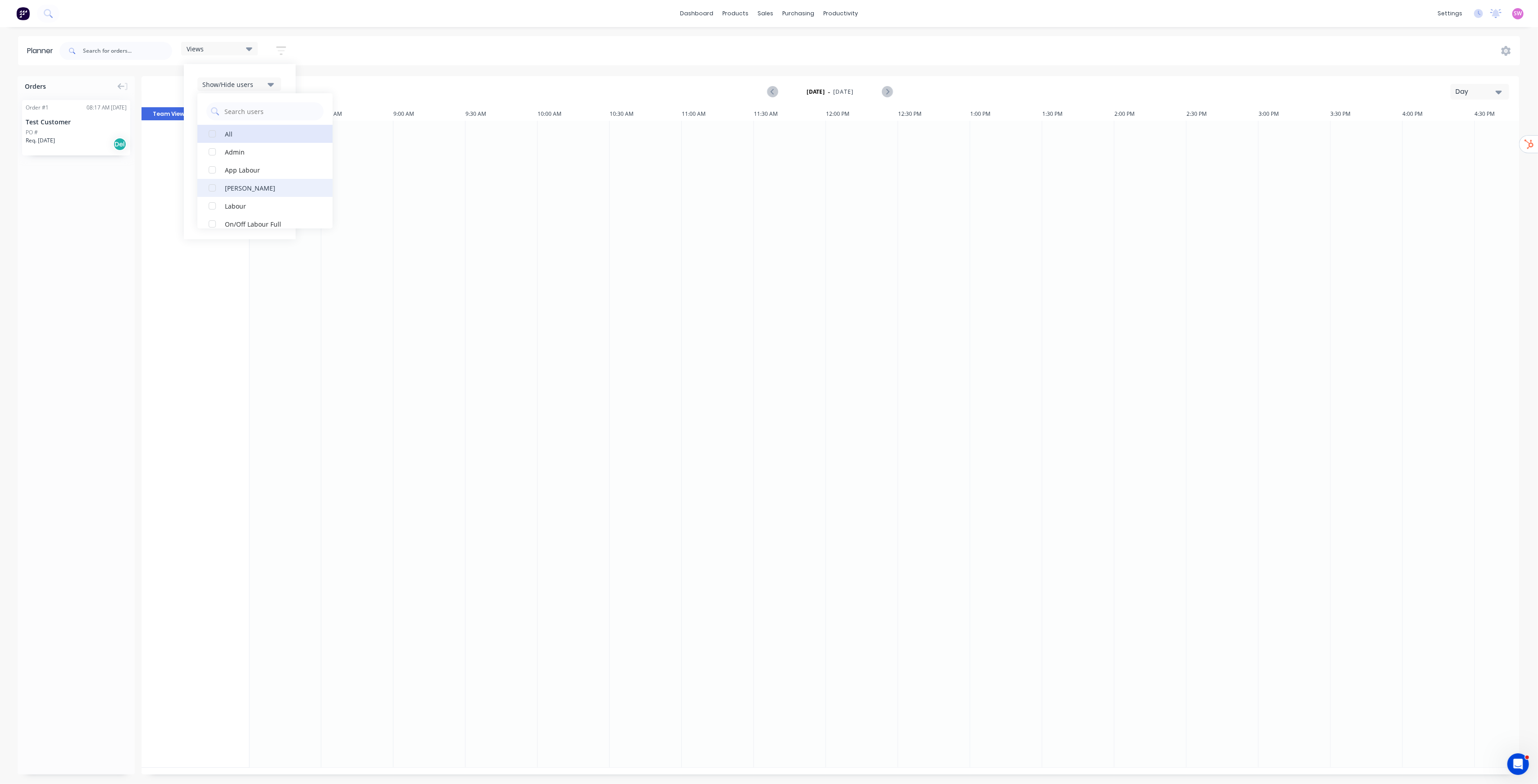
click at [217, 188] on div "button" at bounding box center [212, 188] width 18 height 18
click at [368, 47] on div "Views Save new view None (Default) edit Personel edit Show/Hide users All Danie…" at bounding box center [789, 51] width 1462 height 27
click at [232, 49] on div "Views" at bounding box center [220, 48] width 66 height 8
click at [213, 132] on button "Personel" at bounding box center [236, 133] width 96 height 11
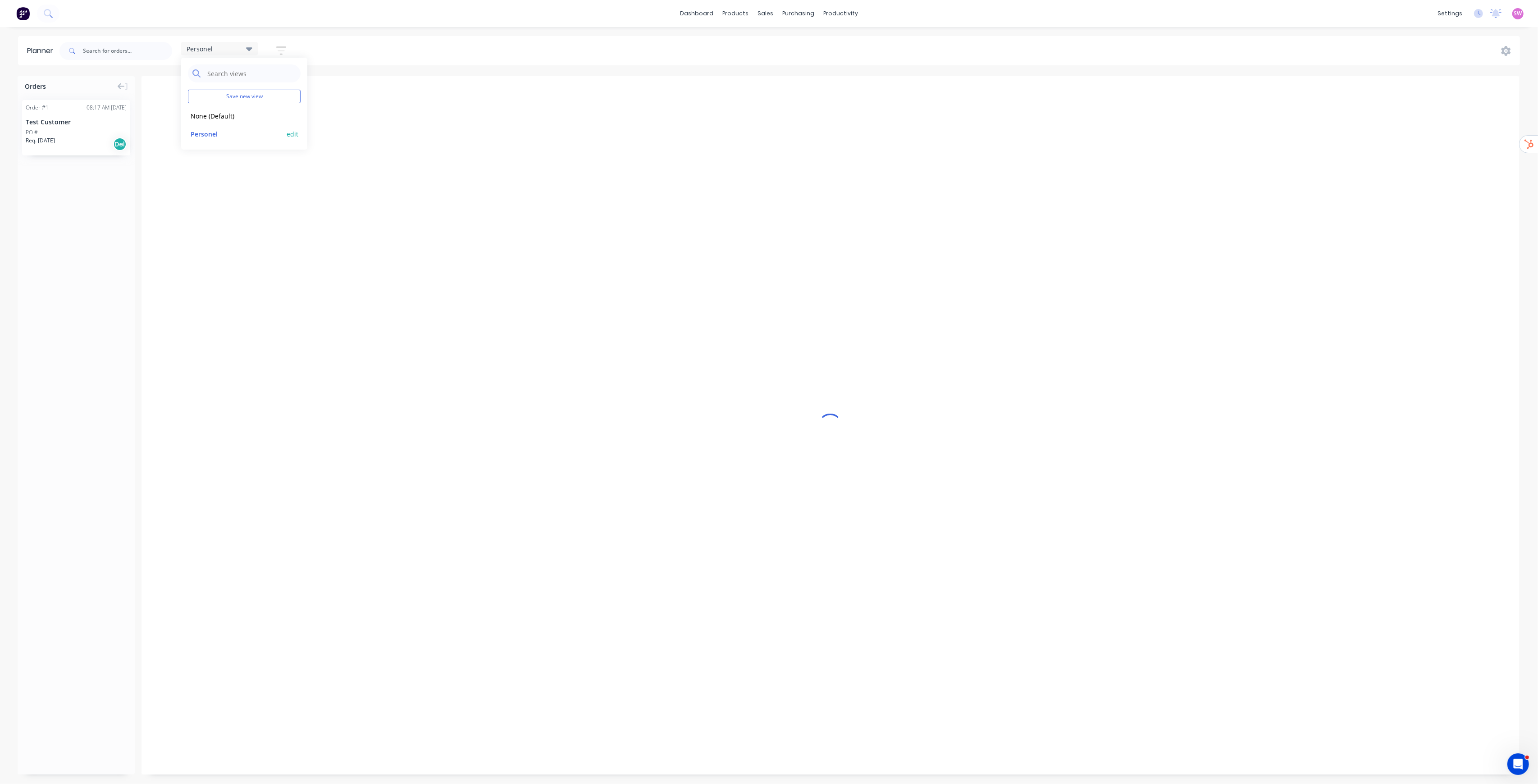
scroll to position [0, 1154]
click at [507, 68] on div "Planner Personel Save new view None (Default) edit Personel edit Show/Hide user…" at bounding box center [769, 410] width 1538 height 748
click at [1490, 96] on div "Day" at bounding box center [1476, 92] width 42 height 10
click at [1435, 135] on div "Week" at bounding box center [1463, 133] width 89 height 18
drag, startPoint x: 72, startPoint y: 126, endPoint x: 662, endPoint y: 267, distance: 606.6
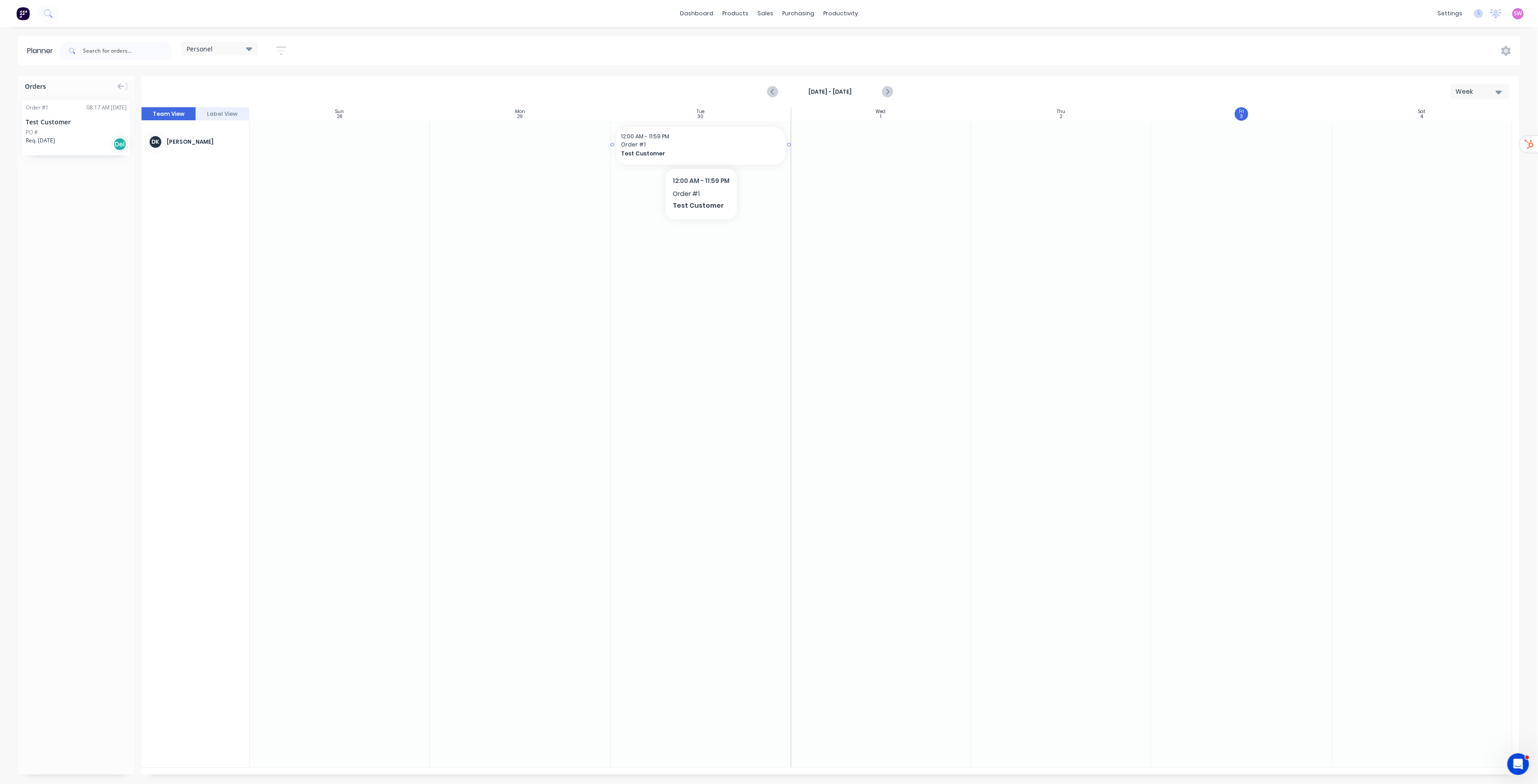
click at [760, 148] on span "Order # 1" at bounding box center [701, 144] width 158 height 8
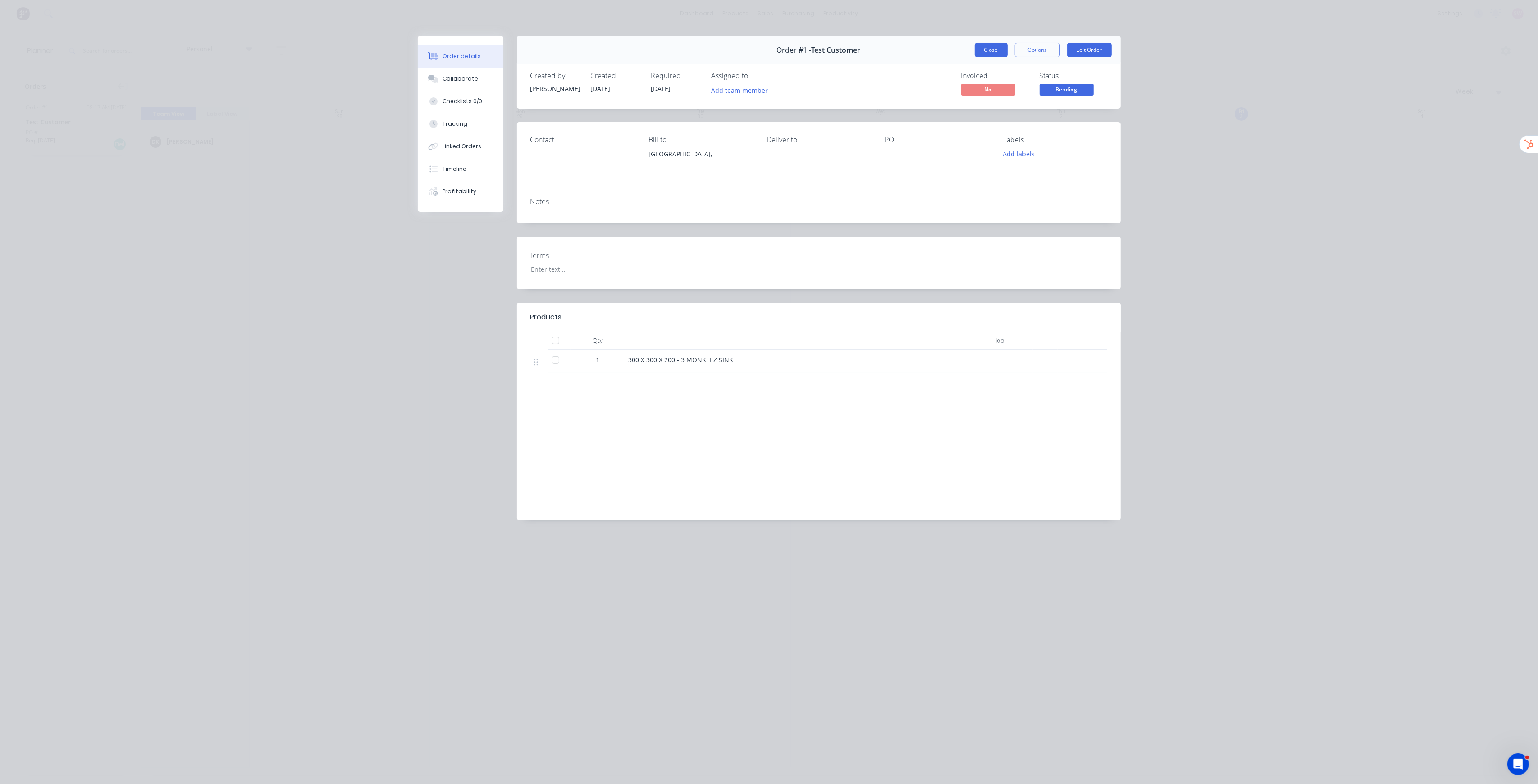
click at [990, 51] on button "Close" at bounding box center [990, 50] width 33 height 14
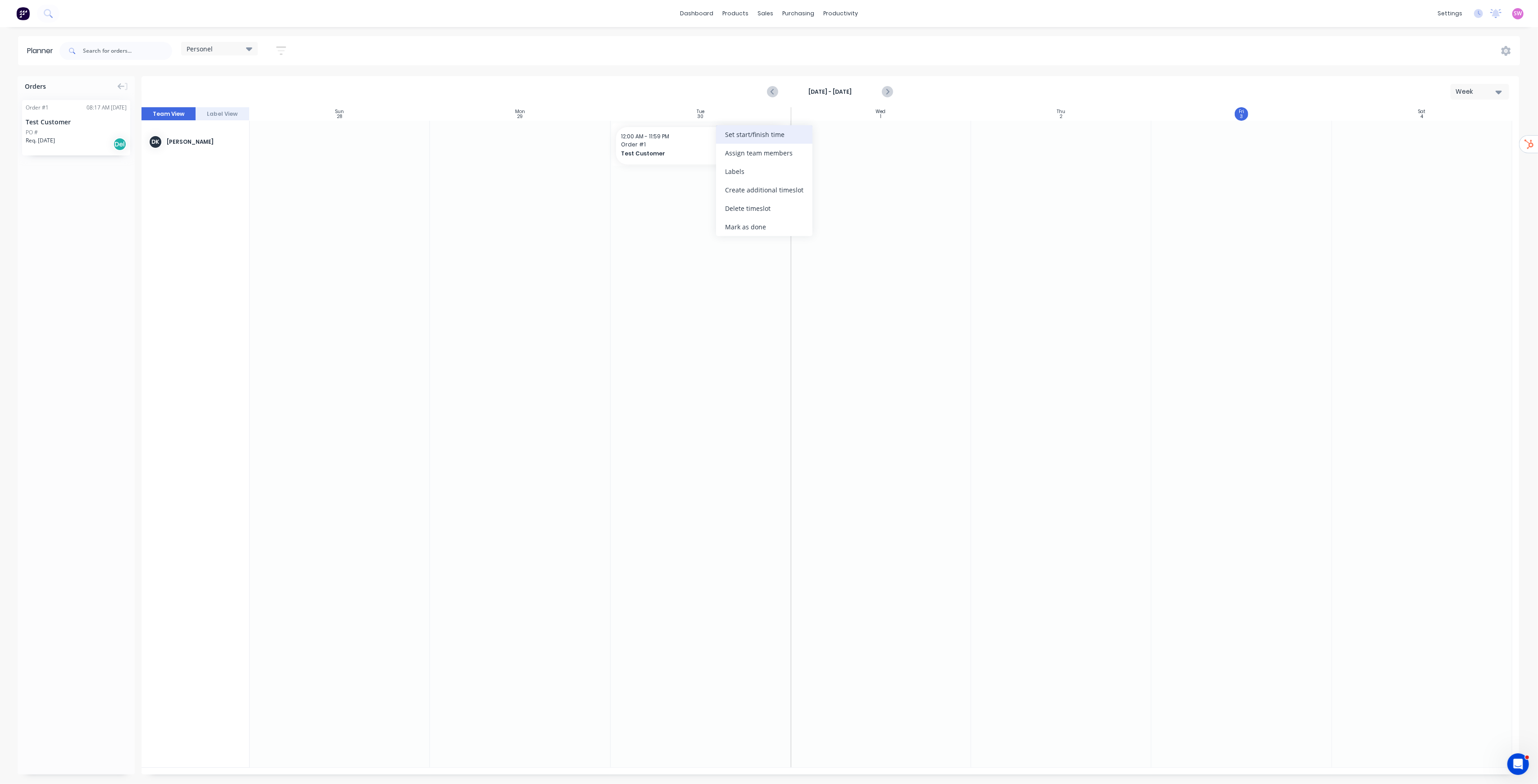
click at [780, 140] on div "Set start/finish time" at bounding box center [764, 134] width 96 height 19
click at [829, 168] on div "09/30/2025 11:59 PM" at bounding box center [838, 168] width 65 height 12
click at [805, 168] on input "End 09/30/2025 11:59 PM" at bounding box center [804, 163] width 1 height 22
radio input "true"
click at [766, 235] on div "Wed Oct 1" at bounding box center [770, 235] width 28 height 14
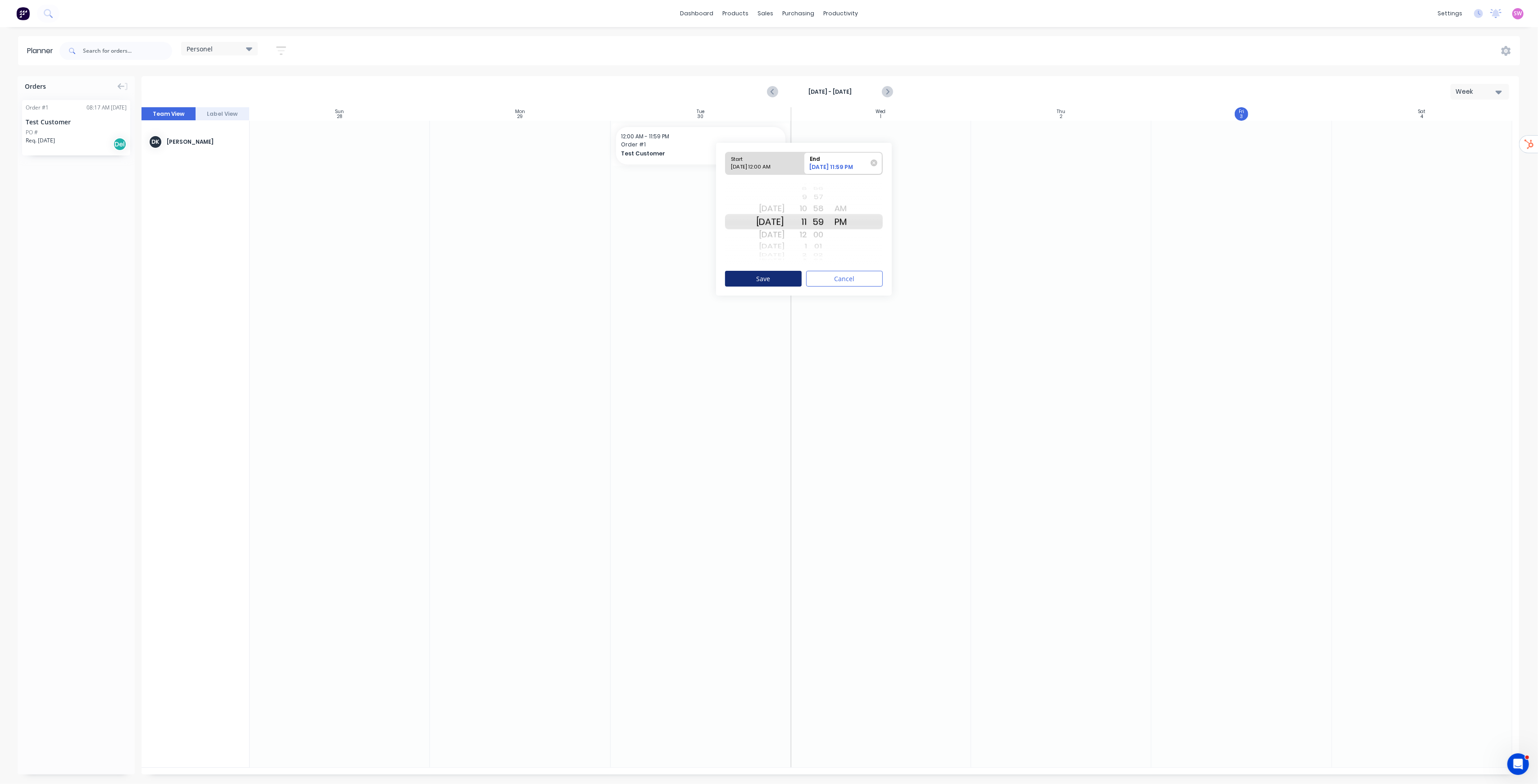
click at [770, 276] on button "Save" at bounding box center [764, 279] width 76 height 16
click at [985, 68] on div "Planner Personel Save new view None (Default) edit Personel edit Show/Hide user…" at bounding box center [769, 410] width 1538 height 748
click at [837, 37] on link "Workflow" at bounding box center [876, 43] width 119 height 18
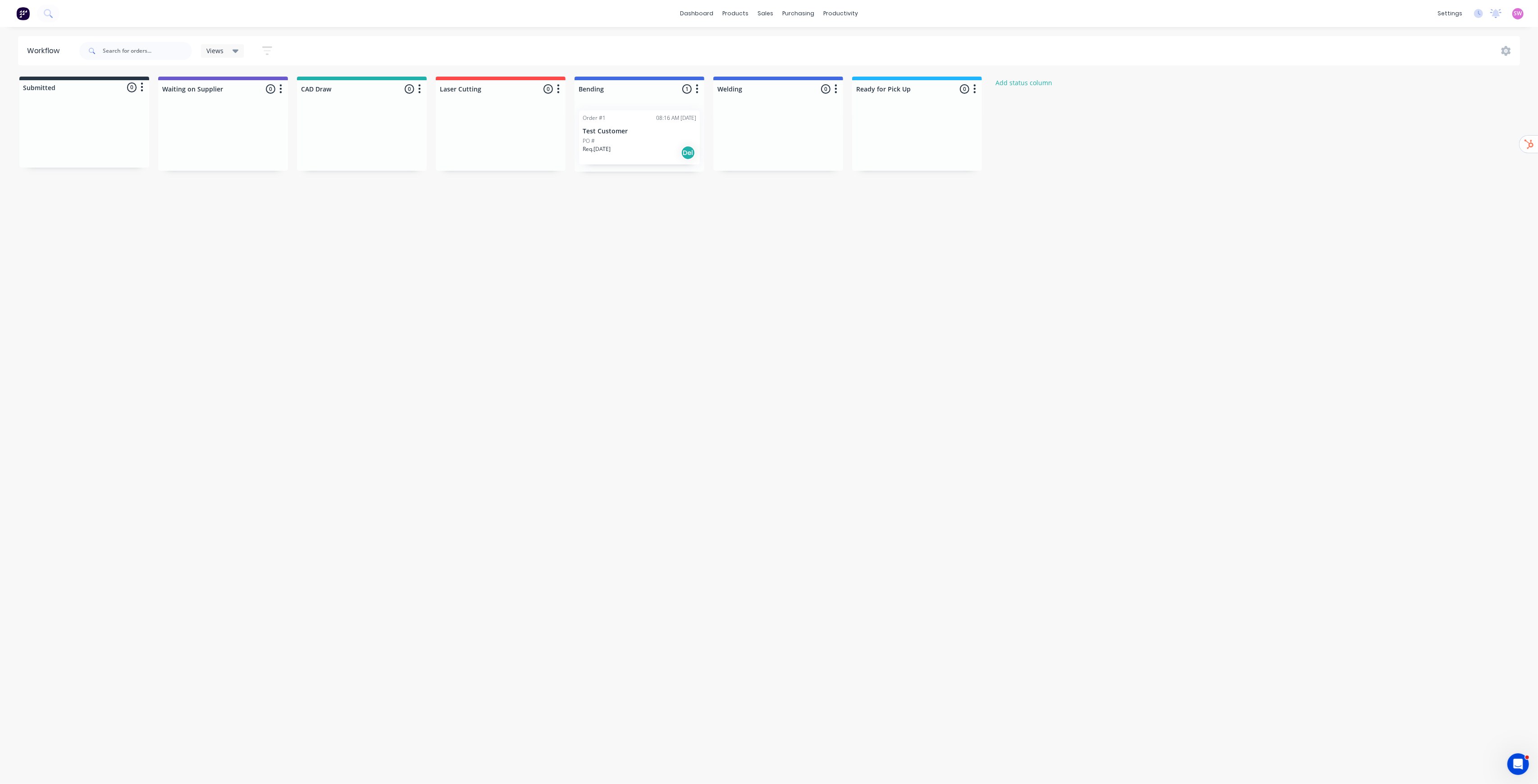
click at [649, 145] on div "Req. 03/10/25 Del" at bounding box center [639, 152] width 114 height 15
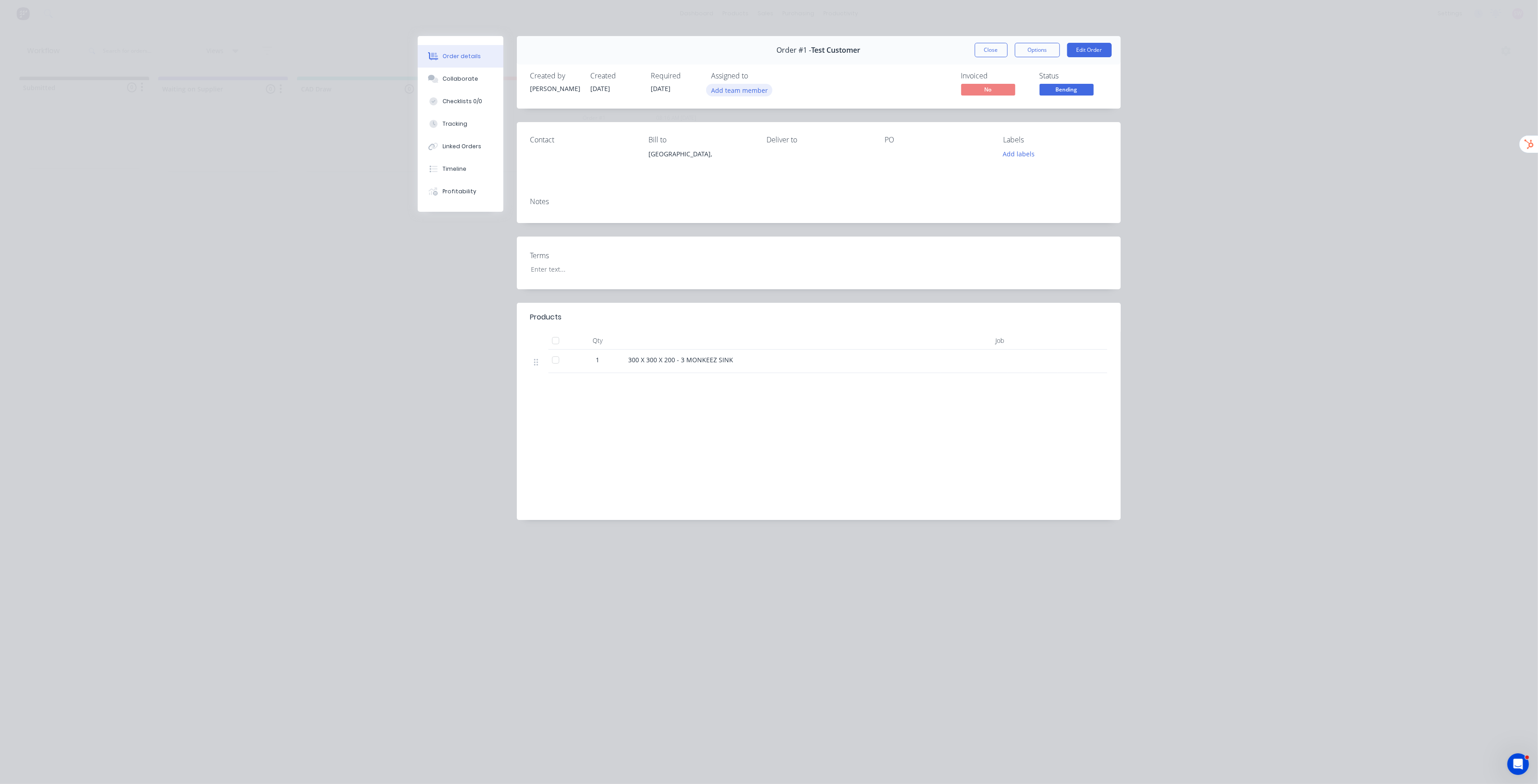
click at [720, 92] on button "Add team member" at bounding box center [739, 90] width 67 height 12
click at [726, 174] on div at bounding box center [726, 176] width 18 height 18
click at [893, 57] on div "Order #1 - Test Customer Close Options Edit Order" at bounding box center [818, 51] width 604 height 28
click at [989, 45] on button "Close" at bounding box center [990, 50] width 33 height 14
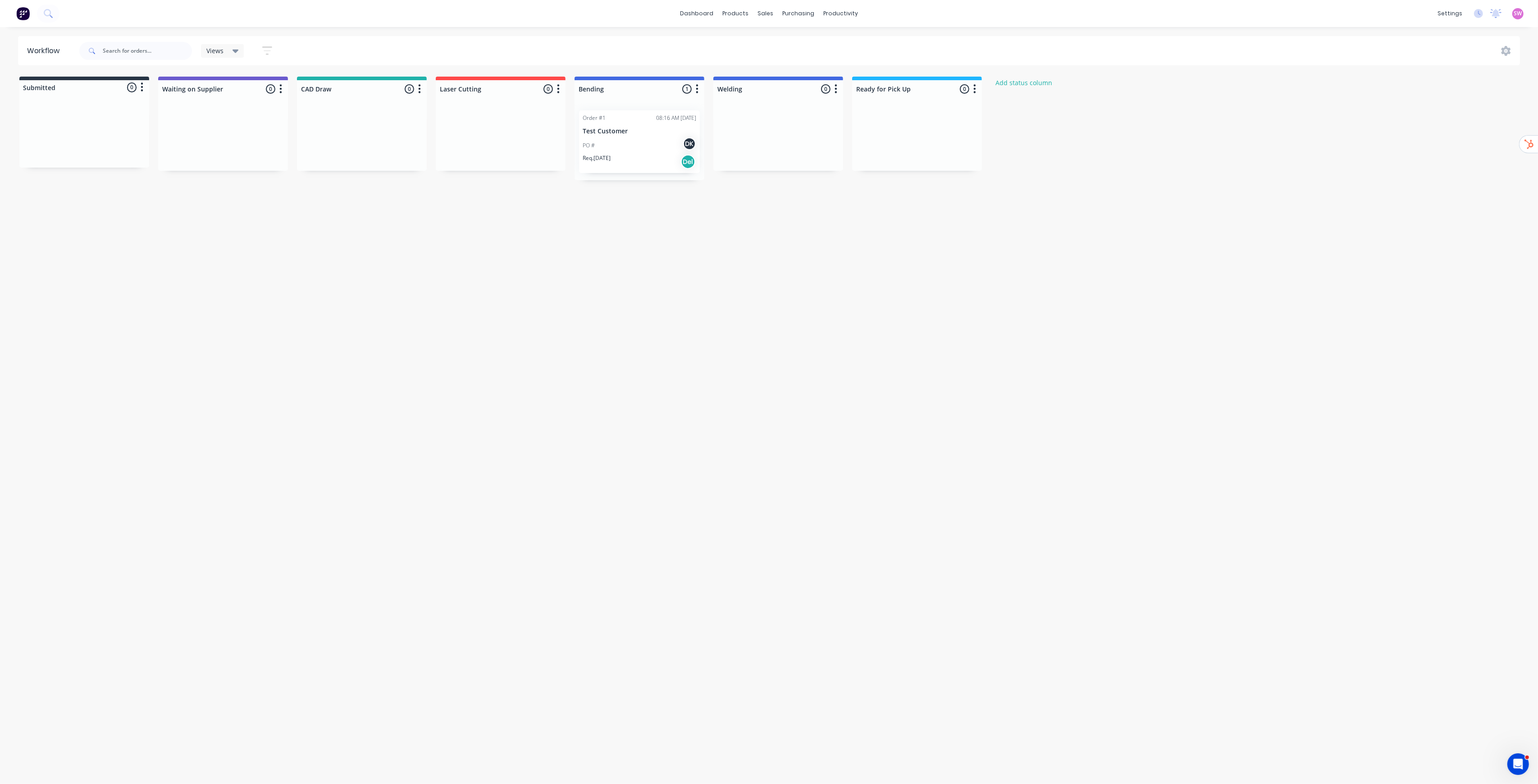
click at [806, 402] on div "Workflow Views Save new view None (Default) edit Workshop edit Show/Hide status…" at bounding box center [769, 401] width 1538 height 730
click at [695, 20] on link "dashboard" at bounding box center [697, 13] width 43 height 13
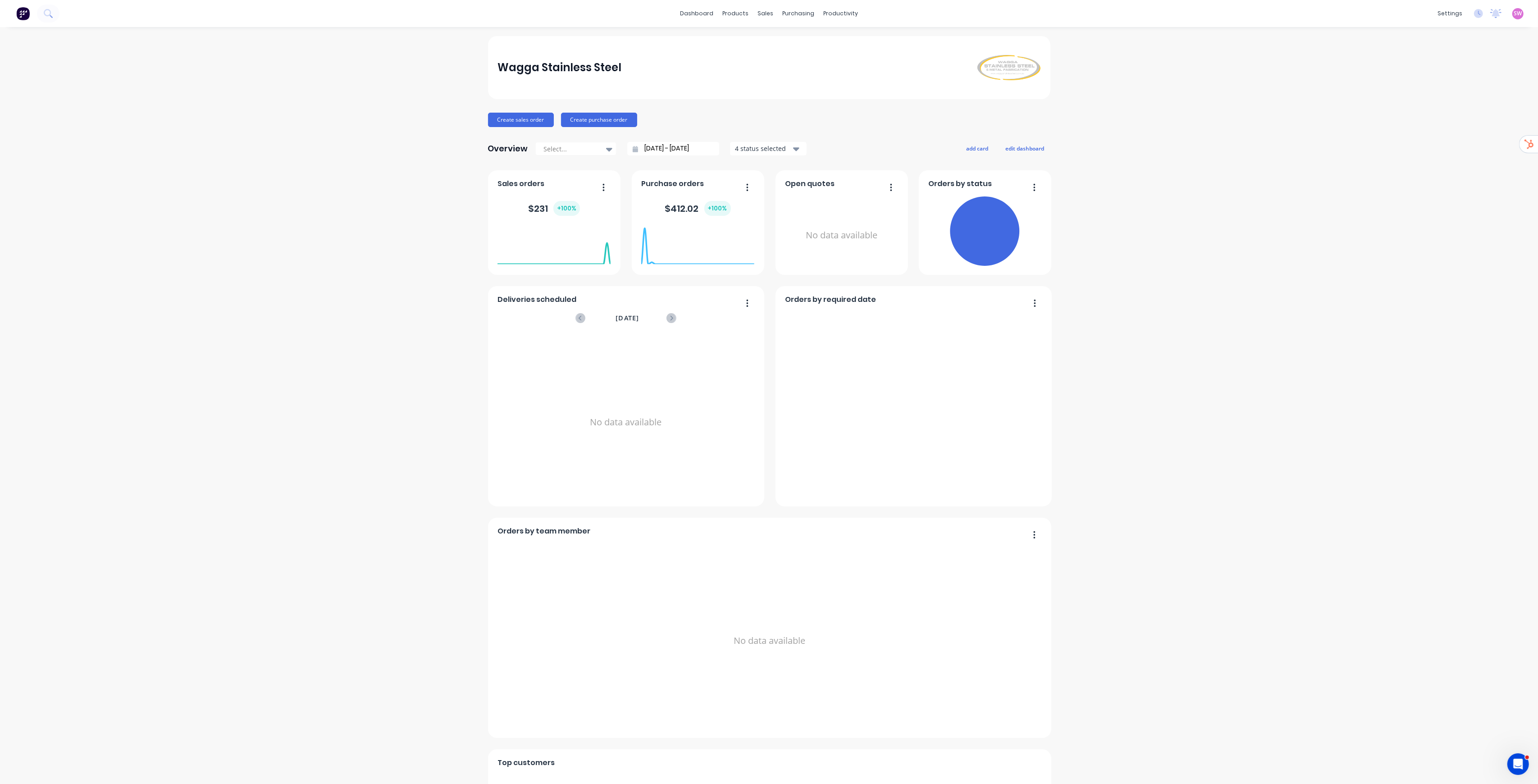
click at [1514, 11] on div "SW Wagga Stainless Steel Stuart Wheatley Administrator Profile Sign out" at bounding box center [1518, 13] width 12 height 12
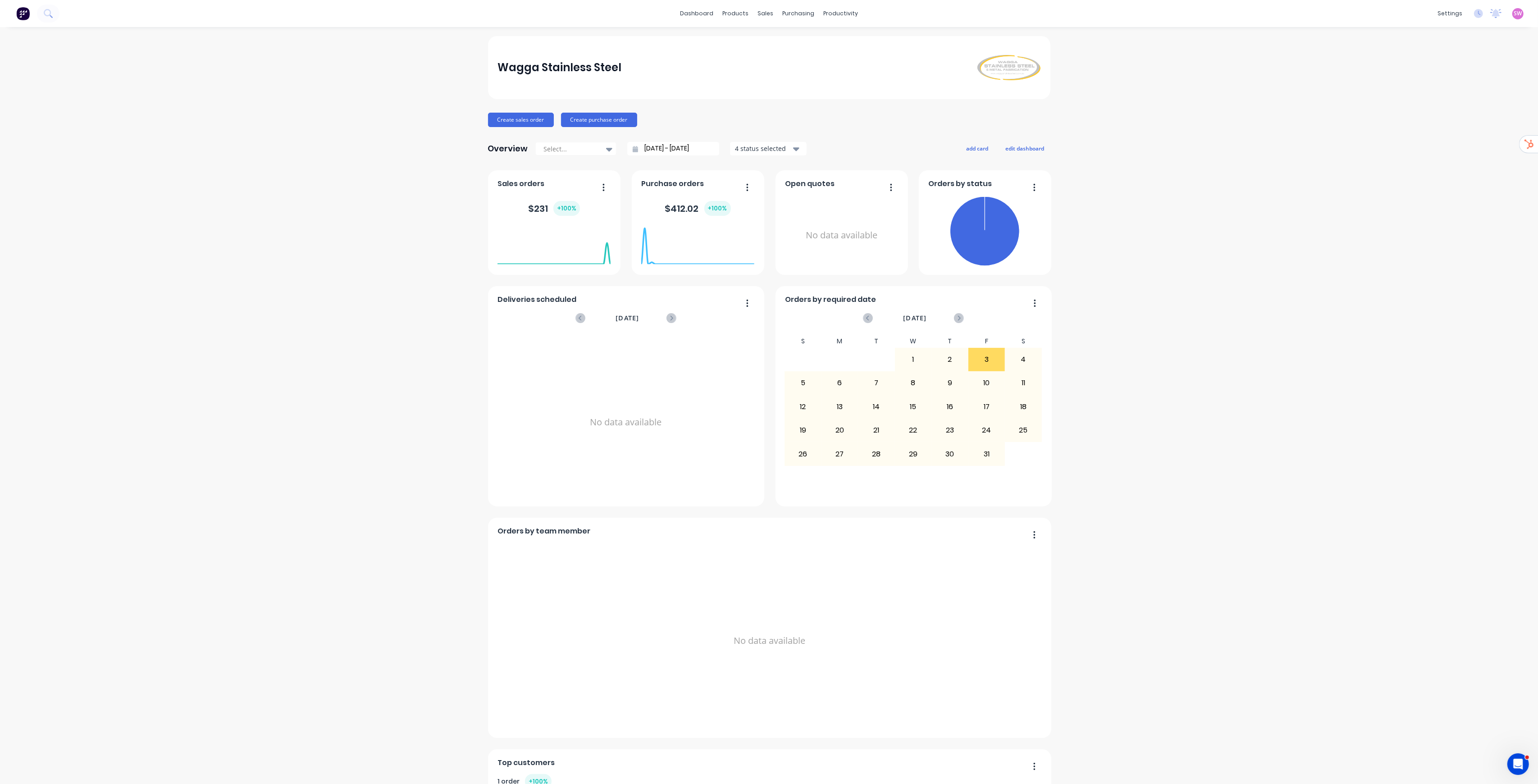
click at [1514, 12] on span "SW" at bounding box center [1518, 13] width 8 height 8
click at [1434, 119] on button "Sign out" at bounding box center [1462, 113] width 119 height 18
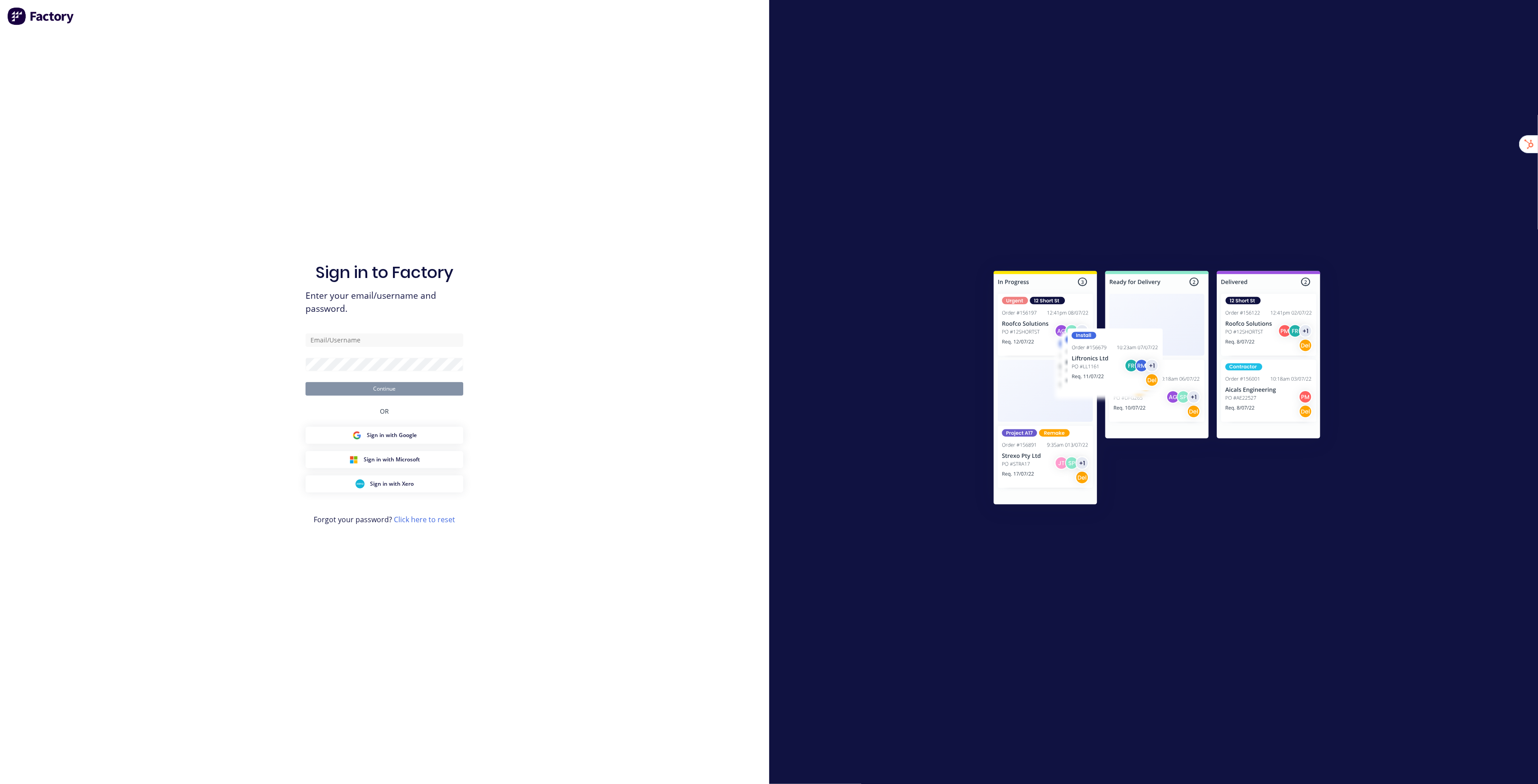
type input "[EMAIL_ADDRESS][DOMAIN_NAME]"
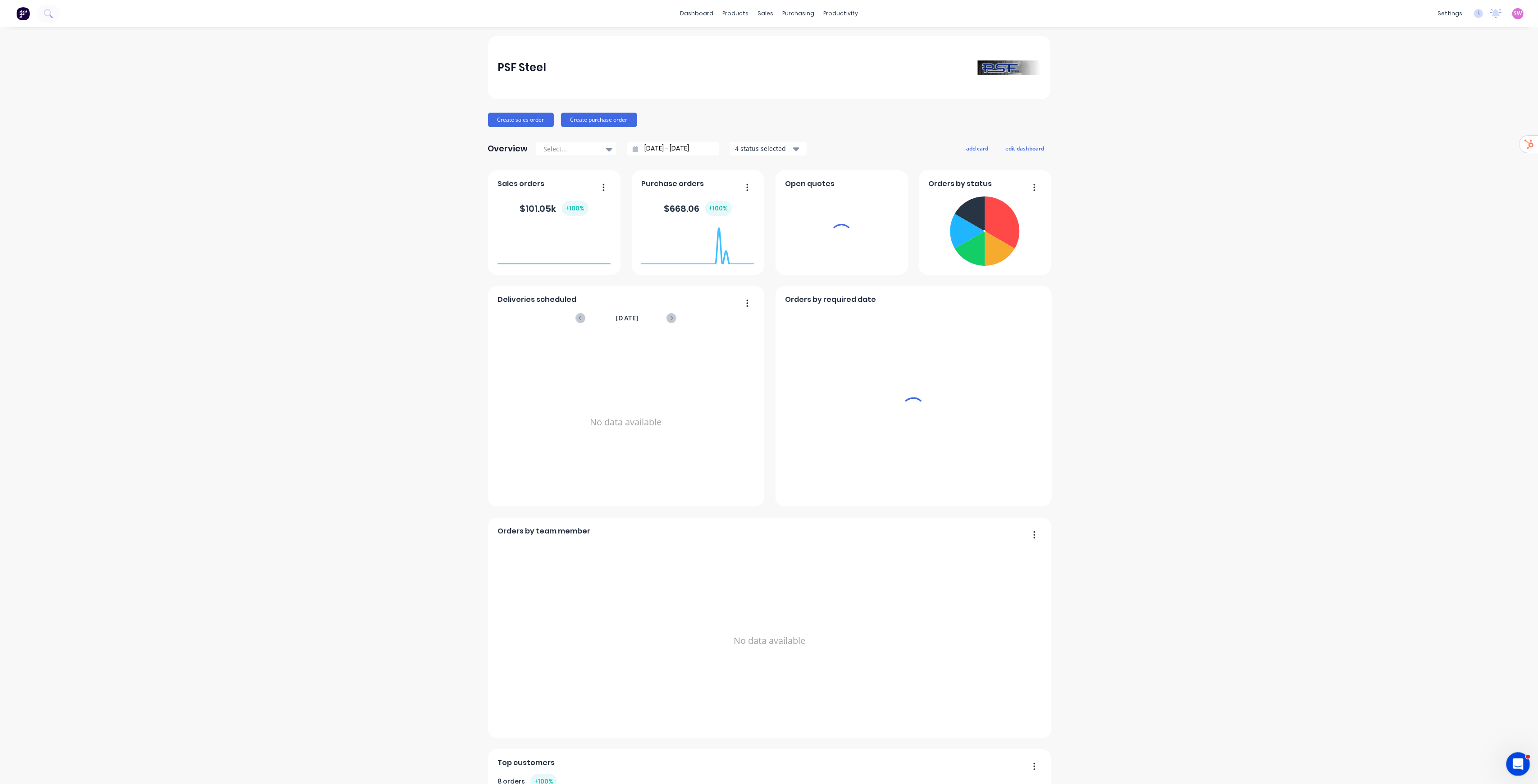
click at [1511, 758] on div "Open Intercom Messenger" at bounding box center [1516, 762] width 29 height 29
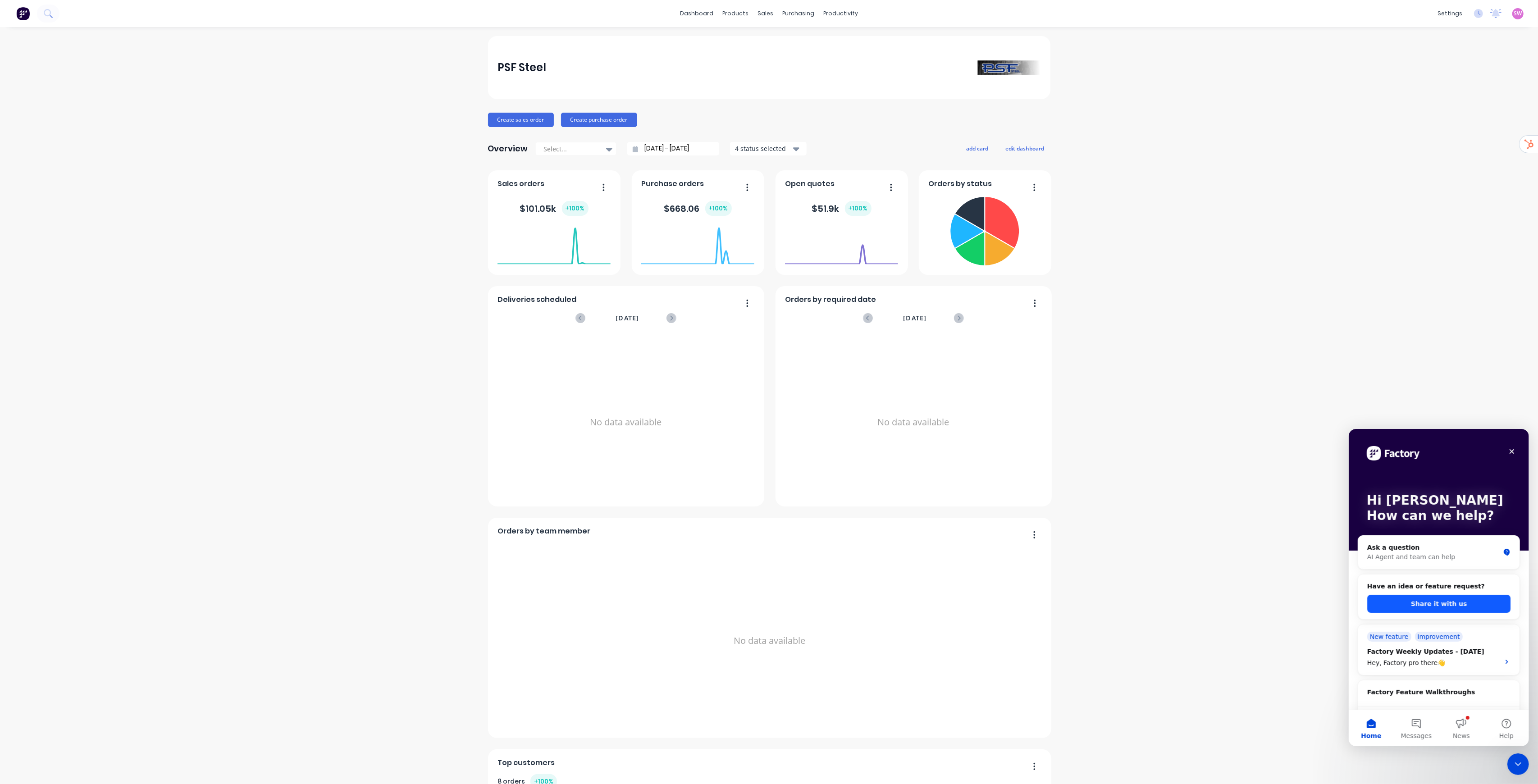
click at [1410, 598] on button "Share it with us" at bounding box center [1438, 604] width 143 height 18
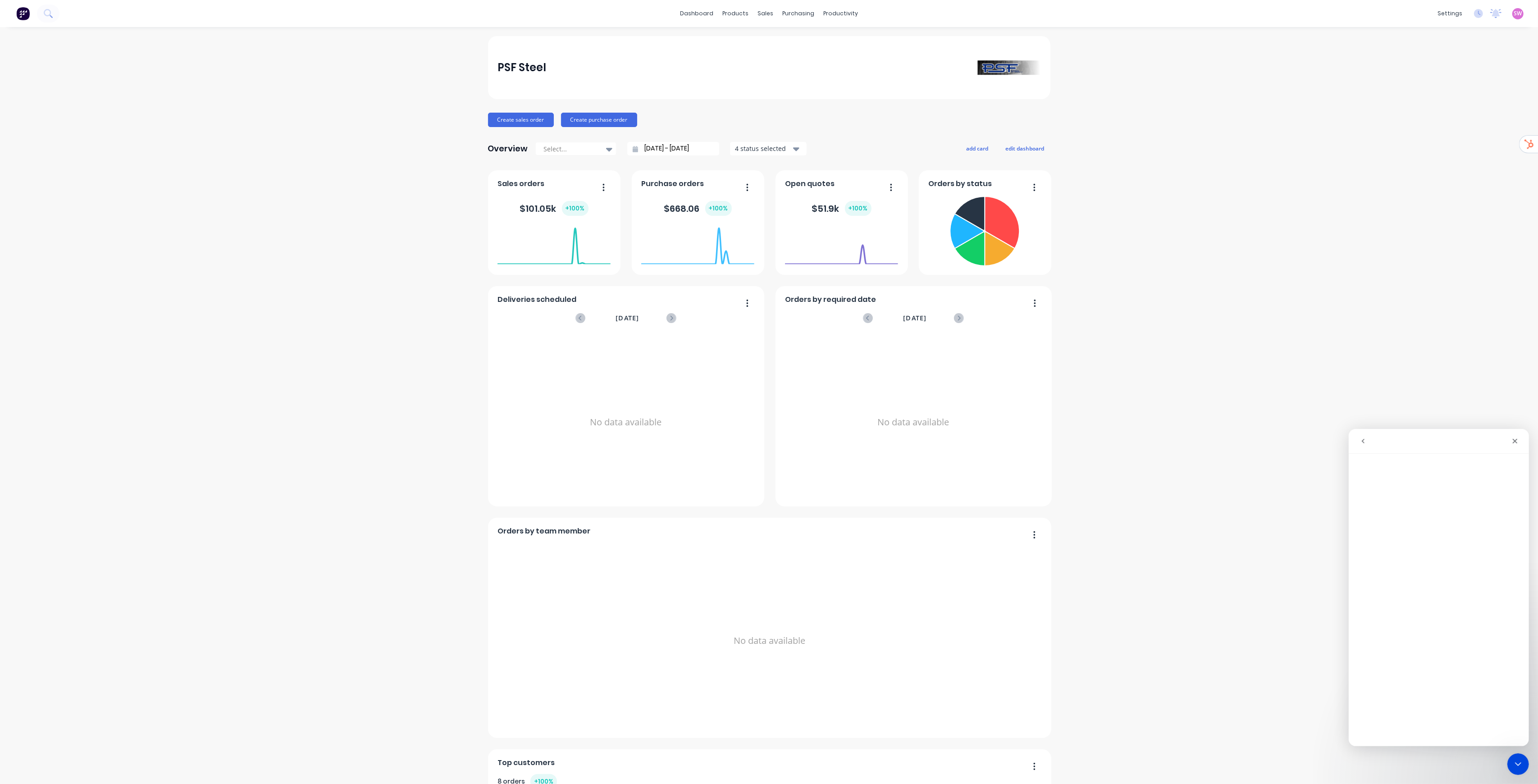
click at [1514, 15] on span "SW" at bounding box center [1518, 13] width 8 height 8
click at [1430, 115] on div "Sign out" at bounding box center [1441, 113] width 24 height 8
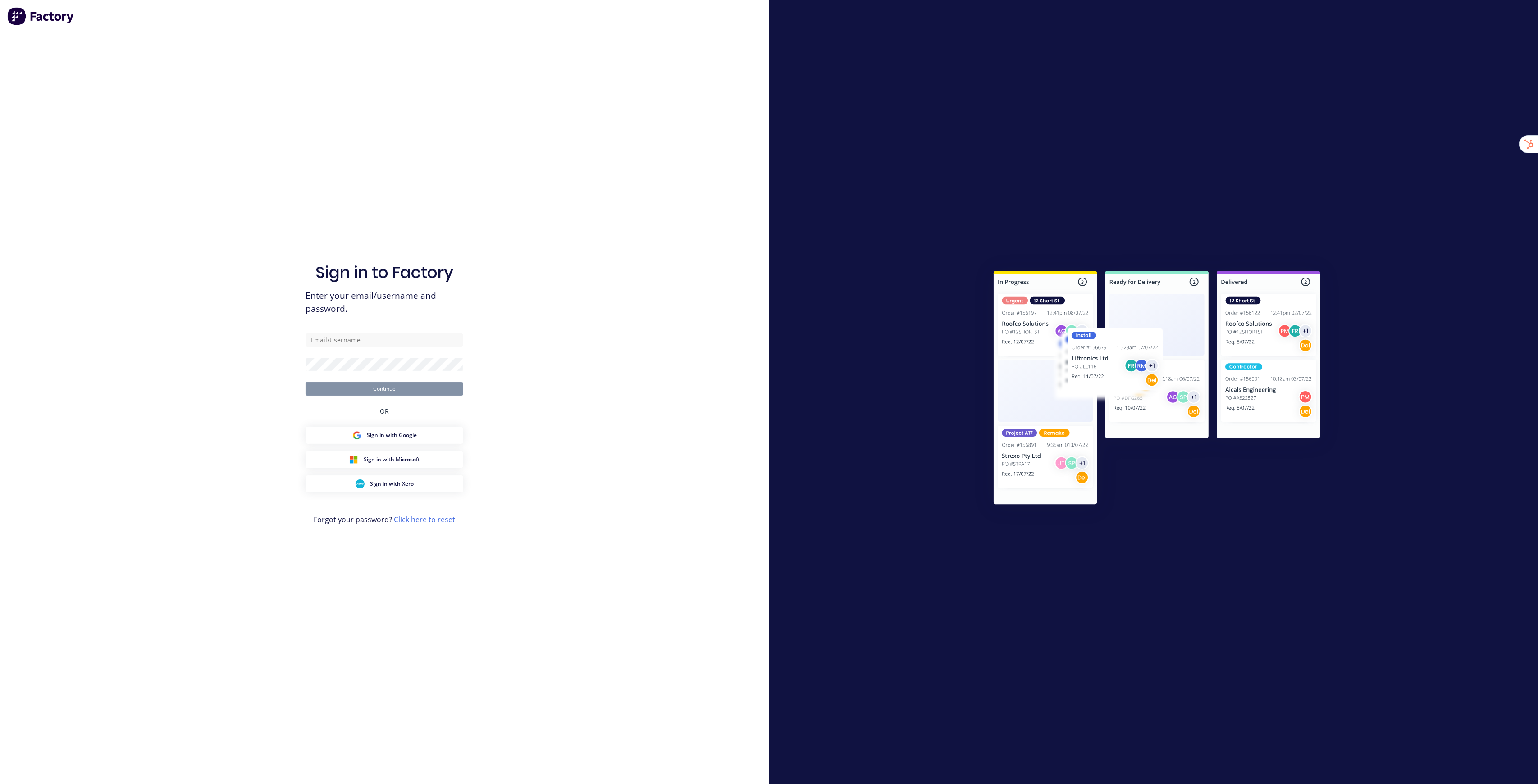
type input "[EMAIL_ADDRESS][DOMAIN_NAME]"
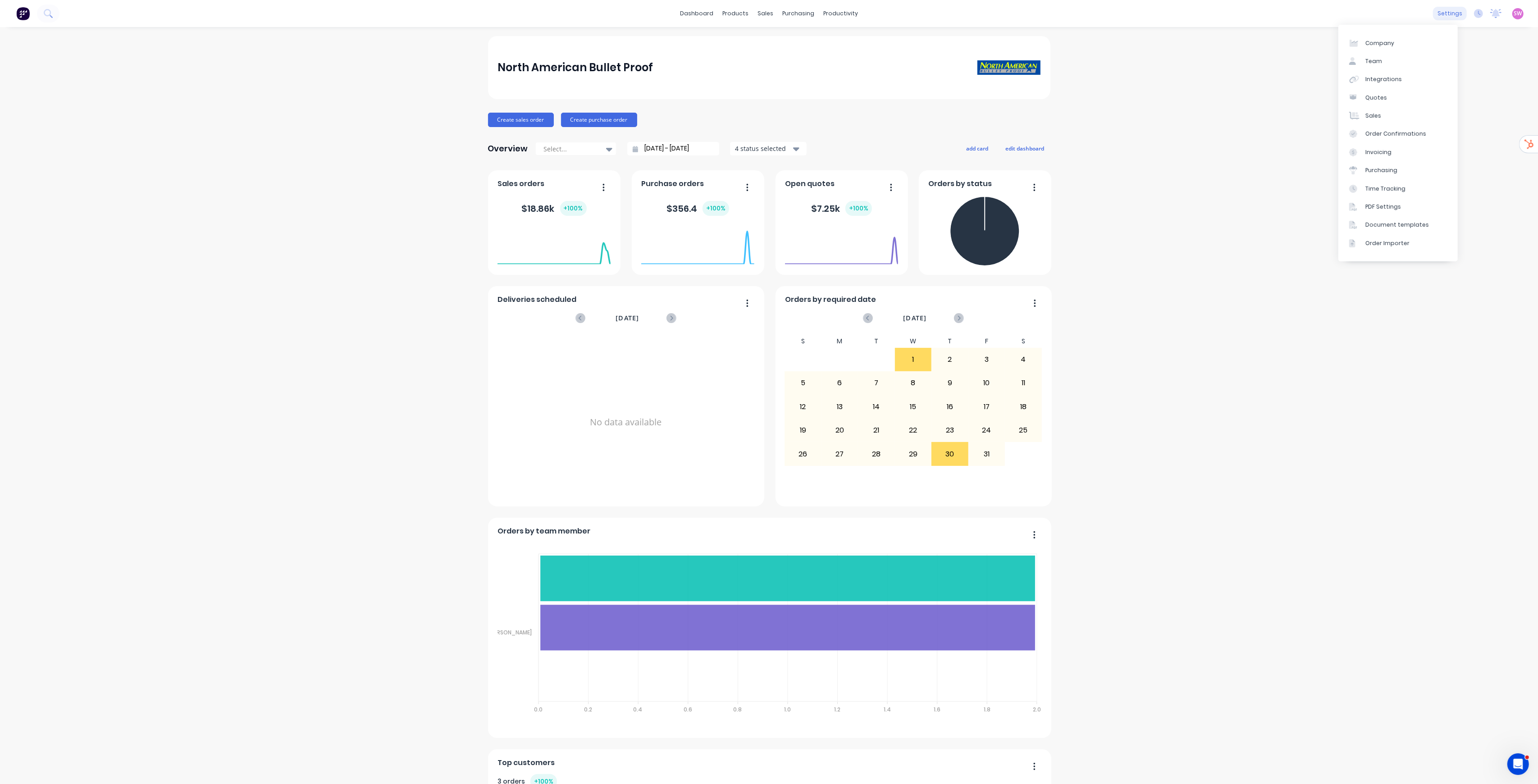
click at [1433, 15] on div "settings" at bounding box center [1450, 13] width 34 height 13
click at [1385, 37] on link "Company" at bounding box center [1398, 43] width 119 height 18
select select "US"
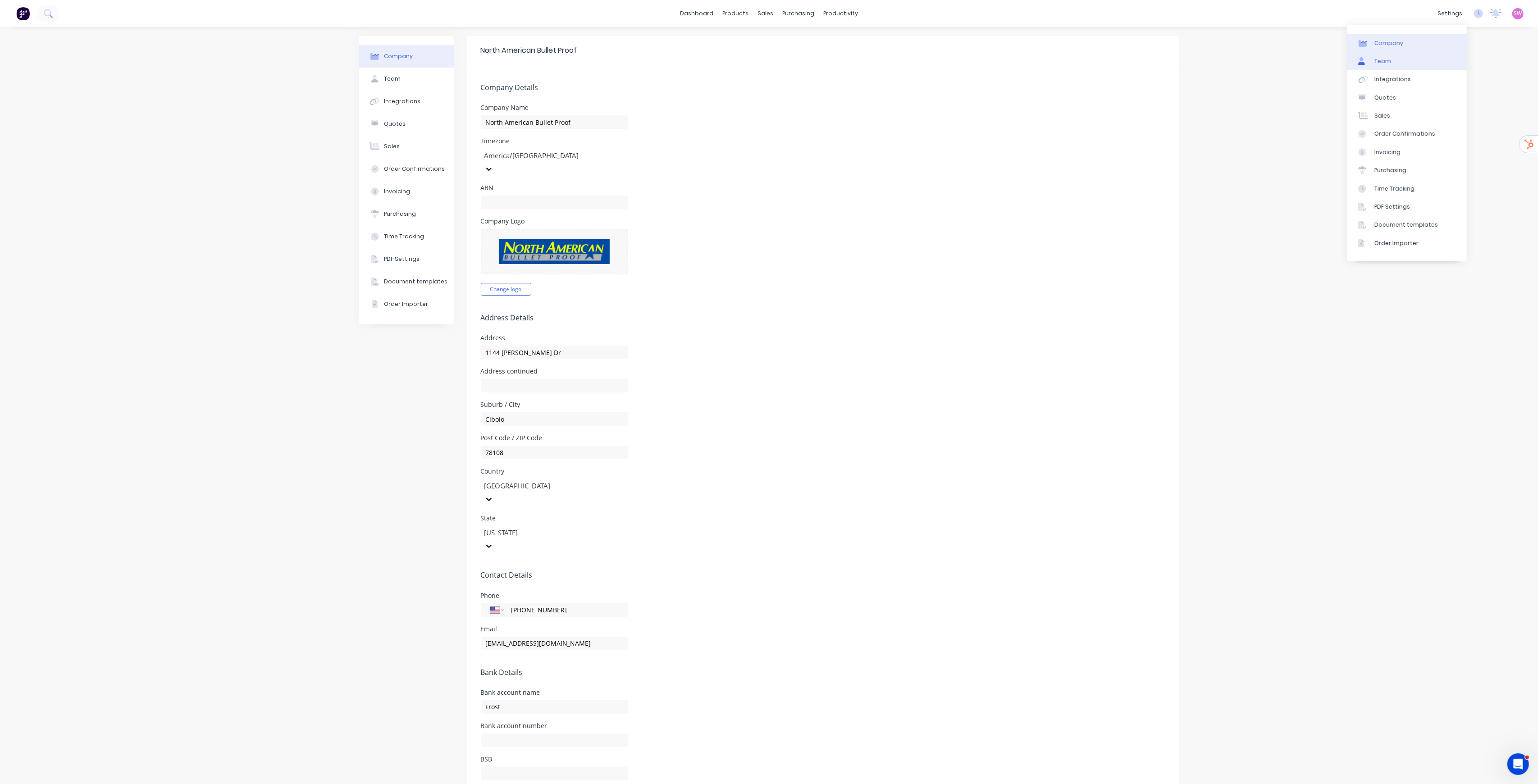
click at [1390, 60] on link "Team" at bounding box center [1406, 61] width 119 height 18
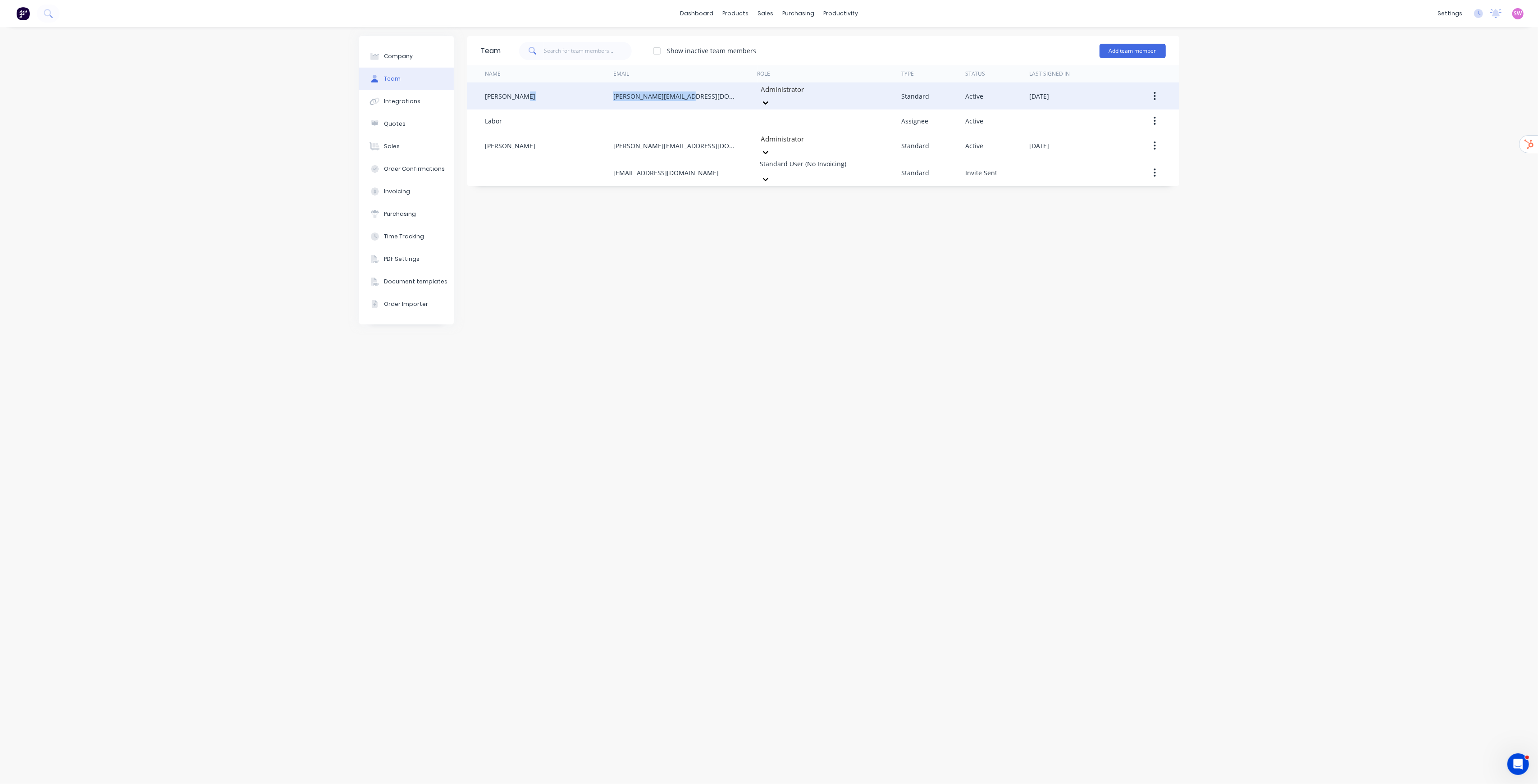
drag, startPoint x: 612, startPoint y: 92, endPoint x: 687, endPoint y: 91, distance: 75.0
click at [687, 91] on div "Kris Tatsch kris@nabulletproof.com Administrator Standard Active October 3rd 20…" at bounding box center [823, 96] width 712 height 27
copy div "[PERSON_NAME][EMAIL_ADDRESS][DOMAIN_NAME]"
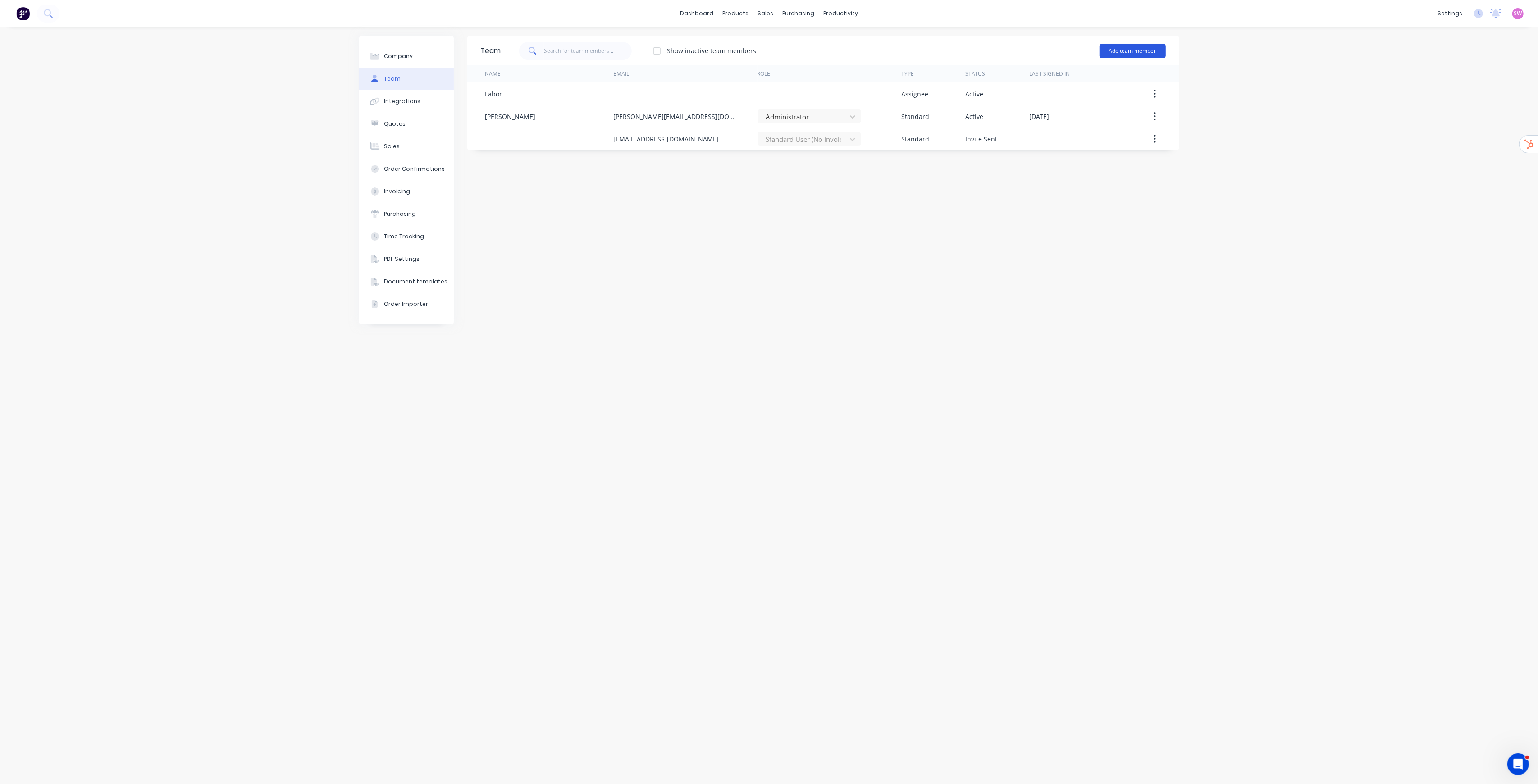
click at [1136, 49] on button "Add team member" at bounding box center [1133, 51] width 67 height 14
click at [1107, 80] on span "A team member that can login to Factory" at bounding box center [1093, 81] width 128 height 8
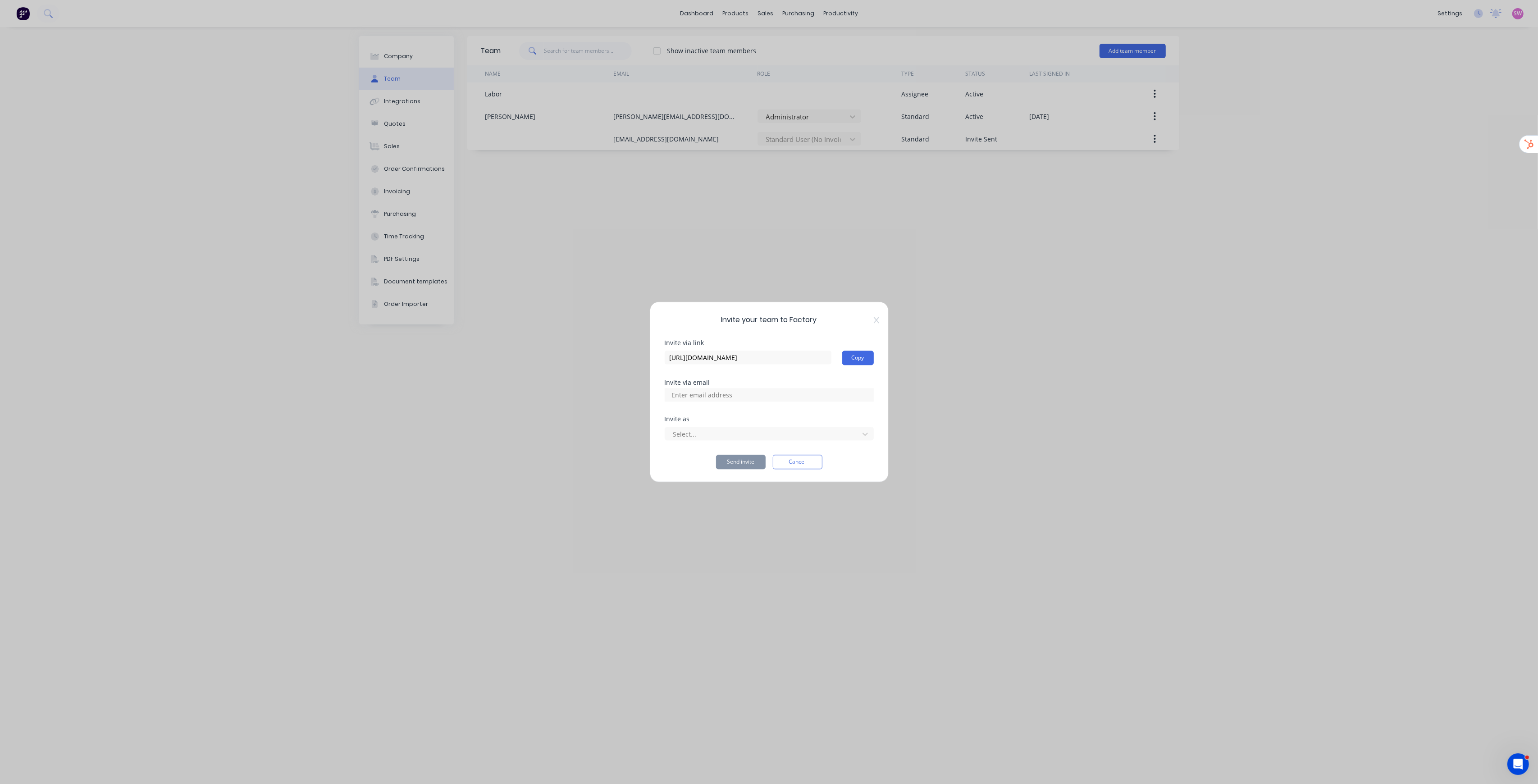
click at [711, 396] on input at bounding box center [711, 395] width 90 height 13
paste input "[PERSON_NAME][EMAIL_ADDRESS][DOMAIN_NAME]"
type input "[PERSON_NAME][EMAIL_ADDRESS][DOMAIN_NAME]"
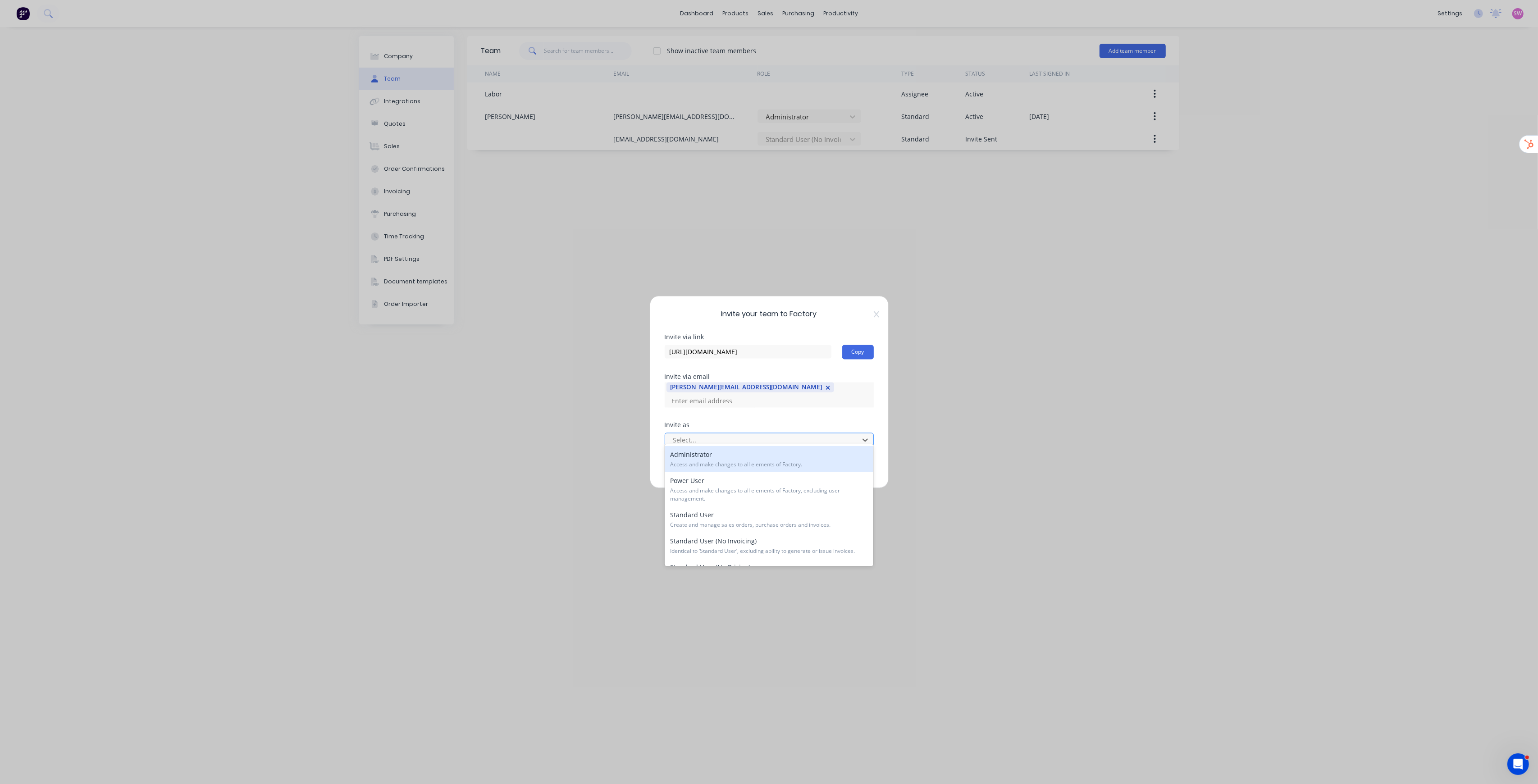
click at [712, 435] on div at bounding box center [763, 440] width 182 height 12
click at [704, 451] on div "Administrator Access and make changes to all elements of Factory." at bounding box center [769, 459] width 209 height 26
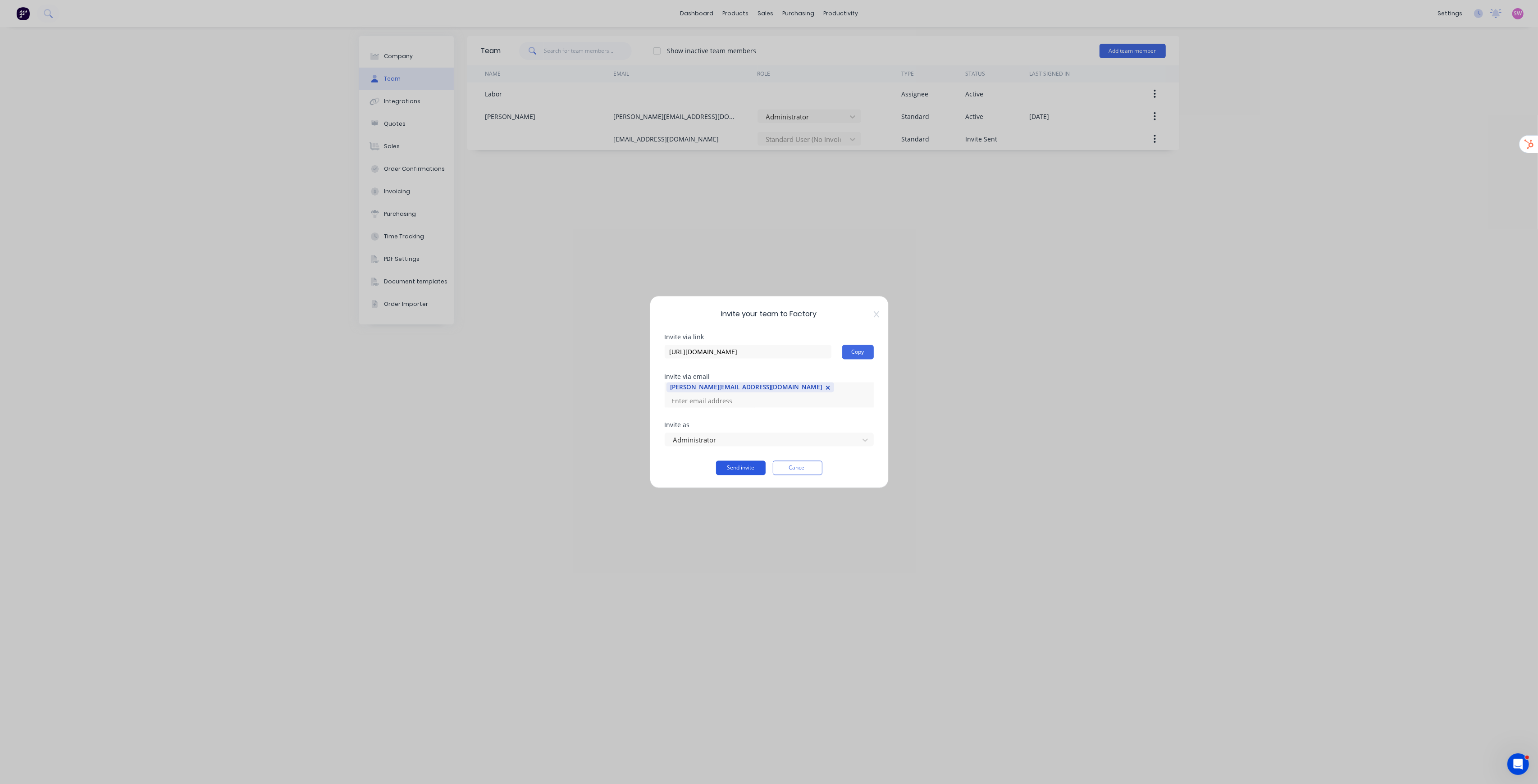
click at [744, 462] on button "Send invite" at bounding box center [741, 468] width 50 height 14
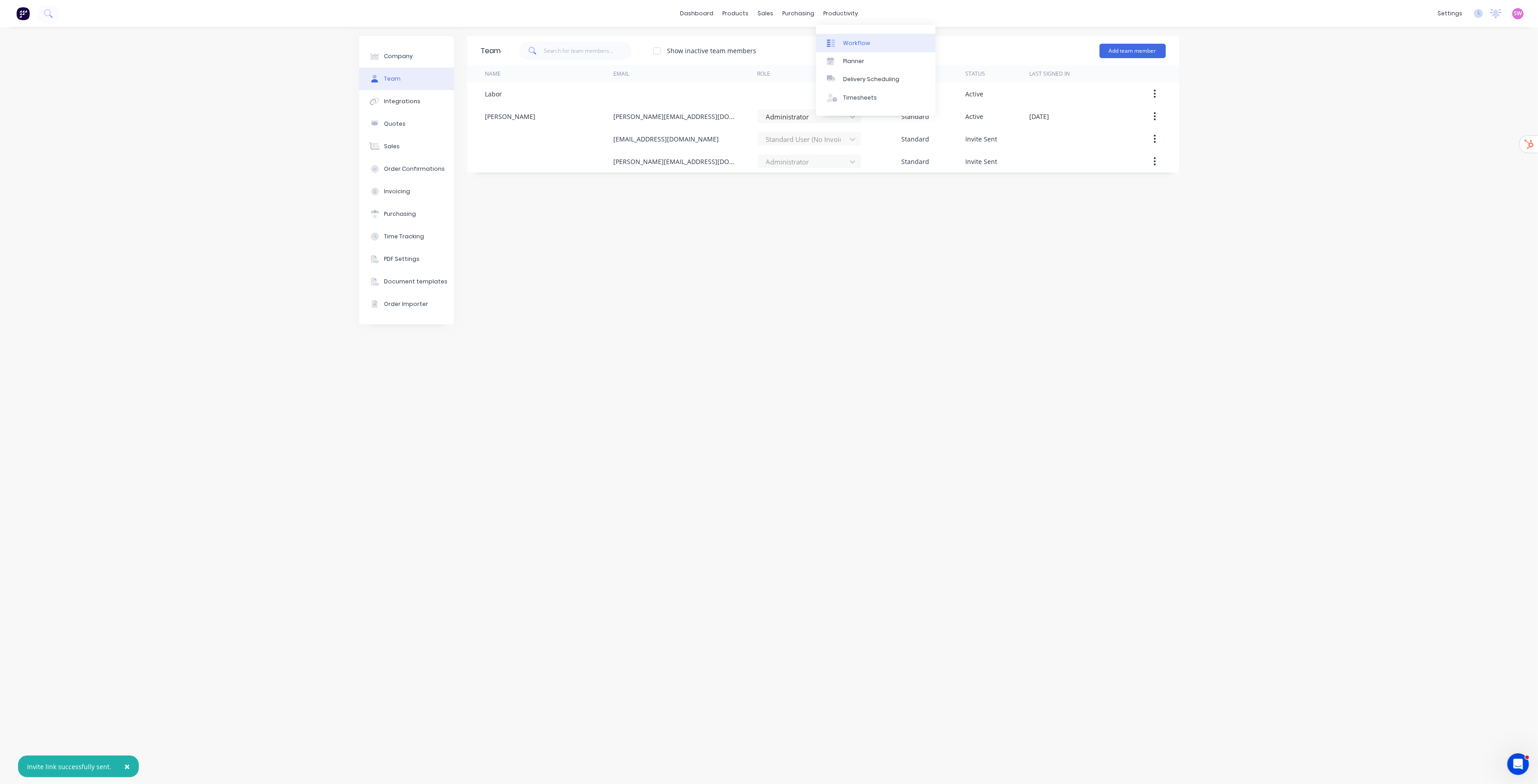
click at [852, 45] on div "Workflow" at bounding box center [856, 43] width 27 height 8
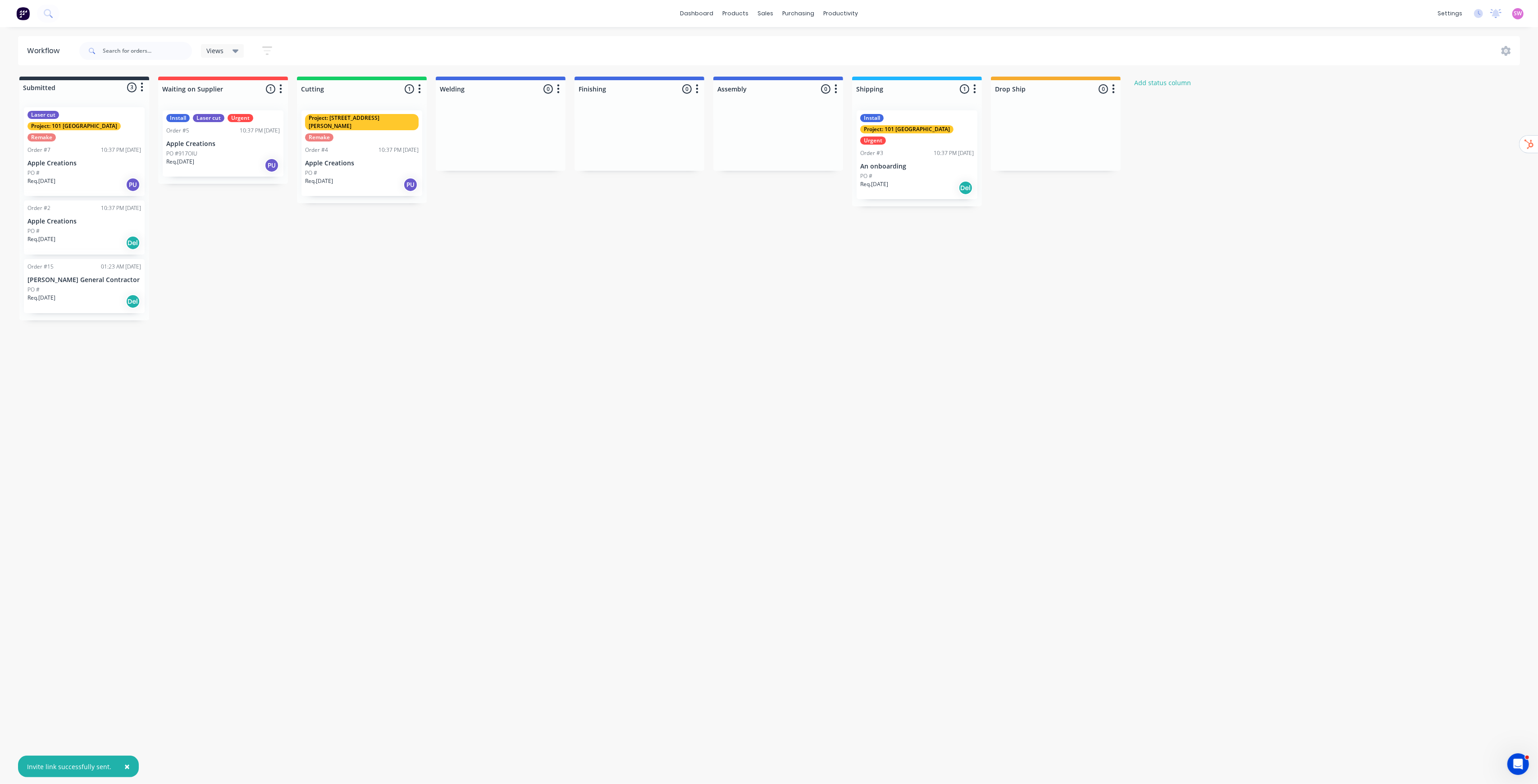
click at [393, 159] on p "Apple Creations" at bounding box center [362, 163] width 114 height 8
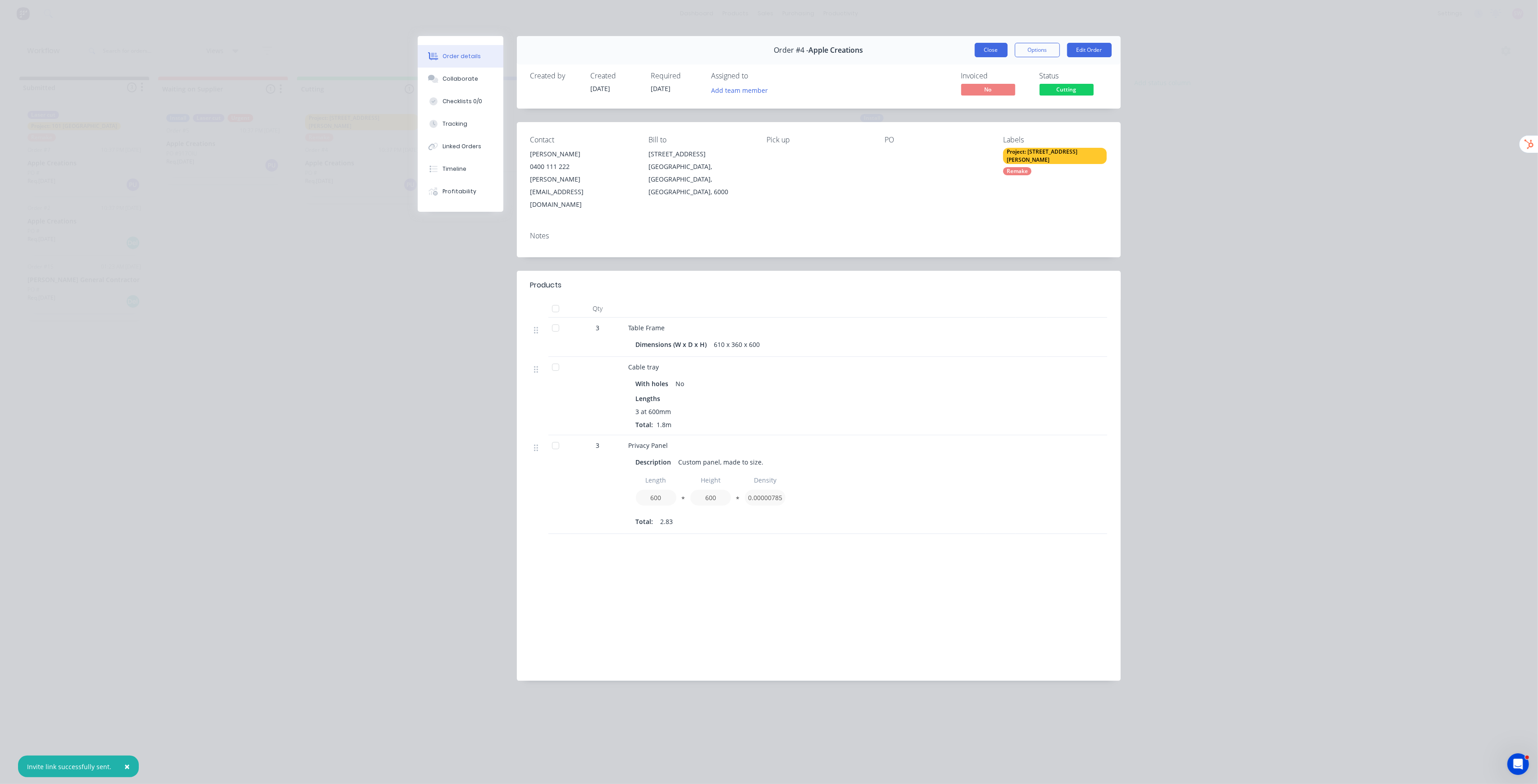
click at [987, 51] on button "Close" at bounding box center [990, 50] width 33 height 14
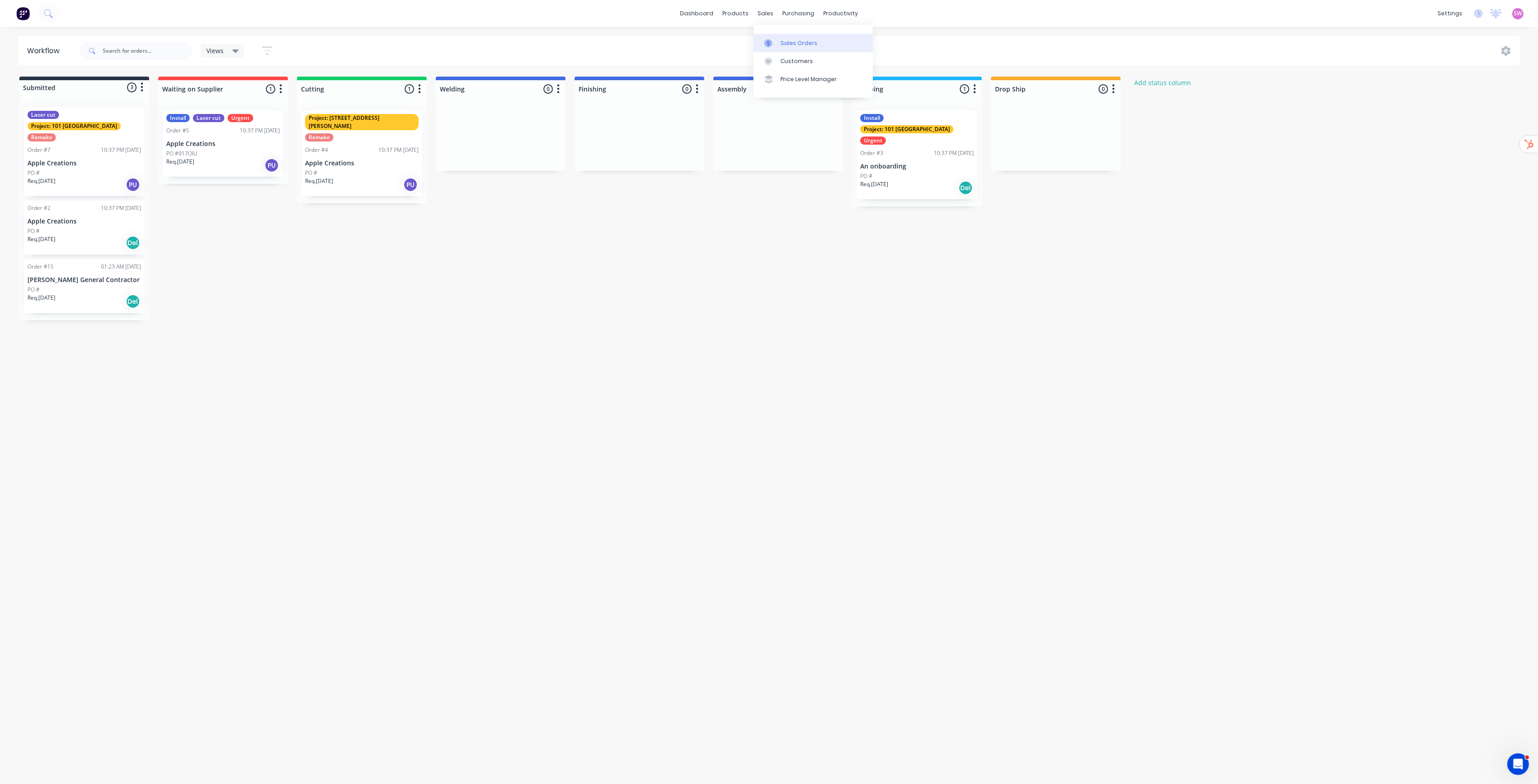
click at [792, 42] on div "Sales Orders" at bounding box center [799, 43] width 37 height 8
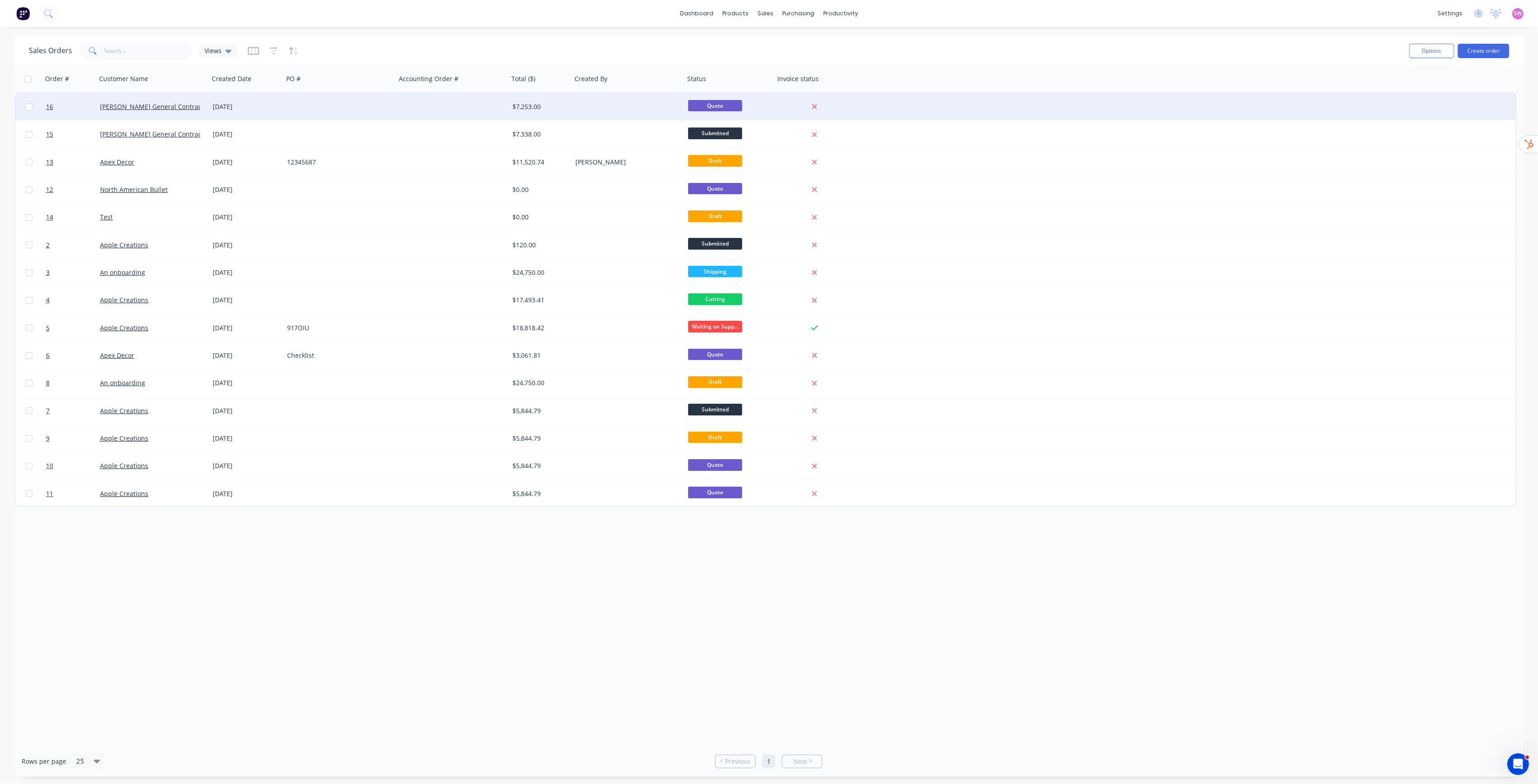
click at [635, 113] on div at bounding box center [628, 107] width 113 height 27
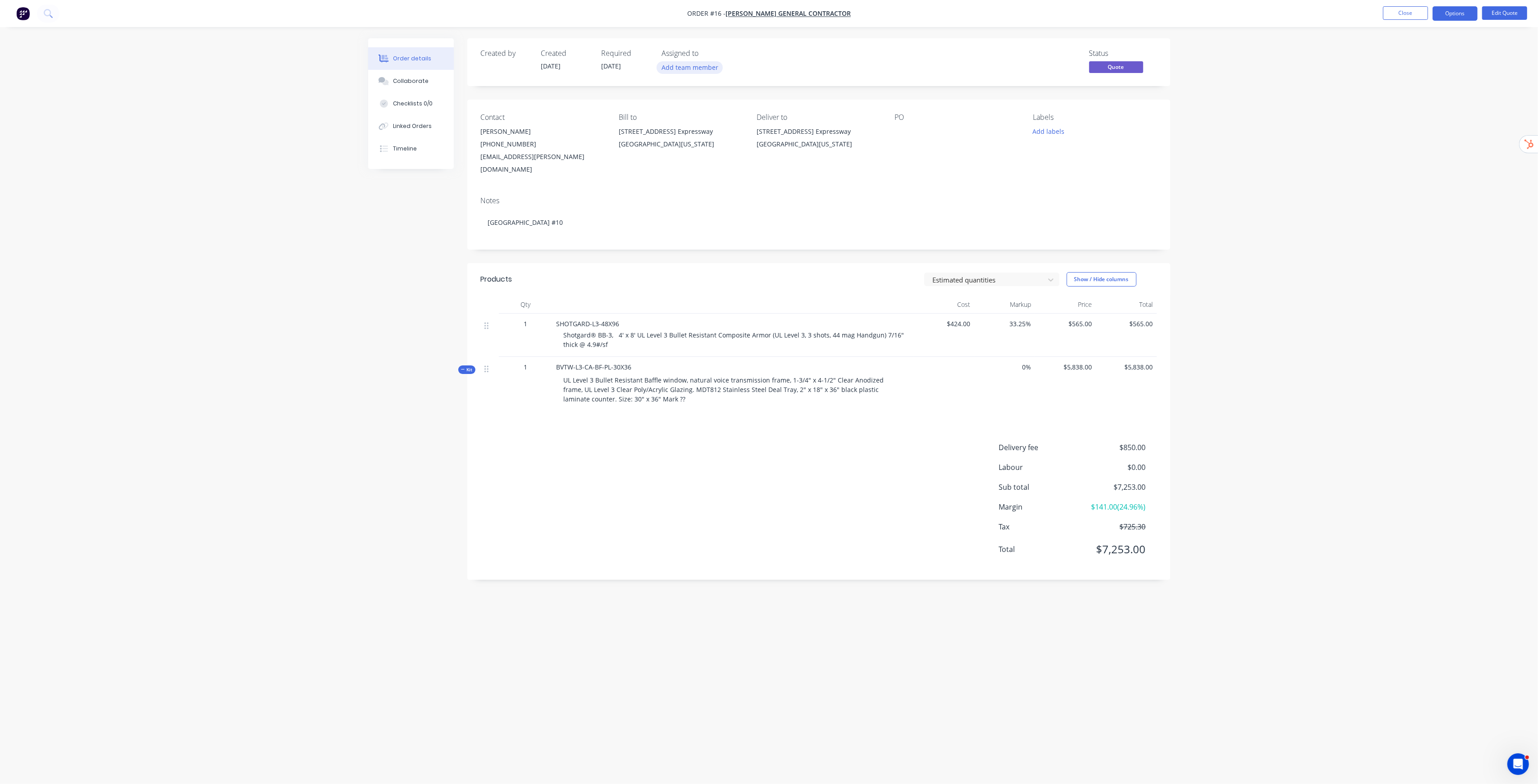
click at [701, 68] on button "Add team member" at bounding box center [689, 68] width 67 height 12
click at [1287, 233] on div "Order details Collaborate Checklists 0/0 Linked Orders Timeline Order details C…" at bounding box center [769, 392] width 1538 height 784
